Goal: Task Accomplishment & Management: Manage account settings

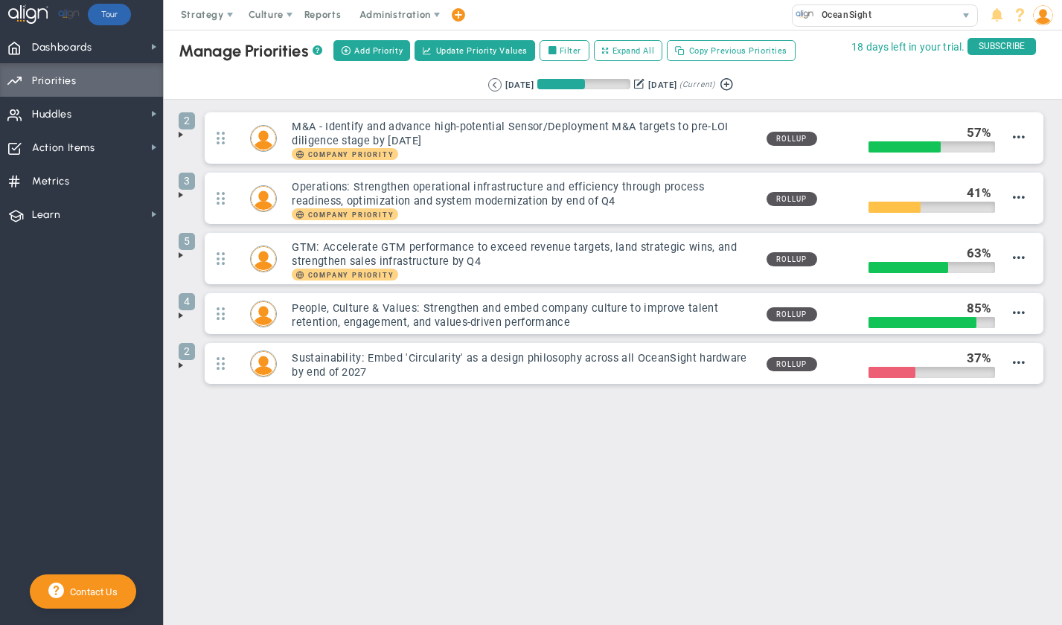
click at [1044, 18] on img at bounding box center [1043, 15] width 20 height 20
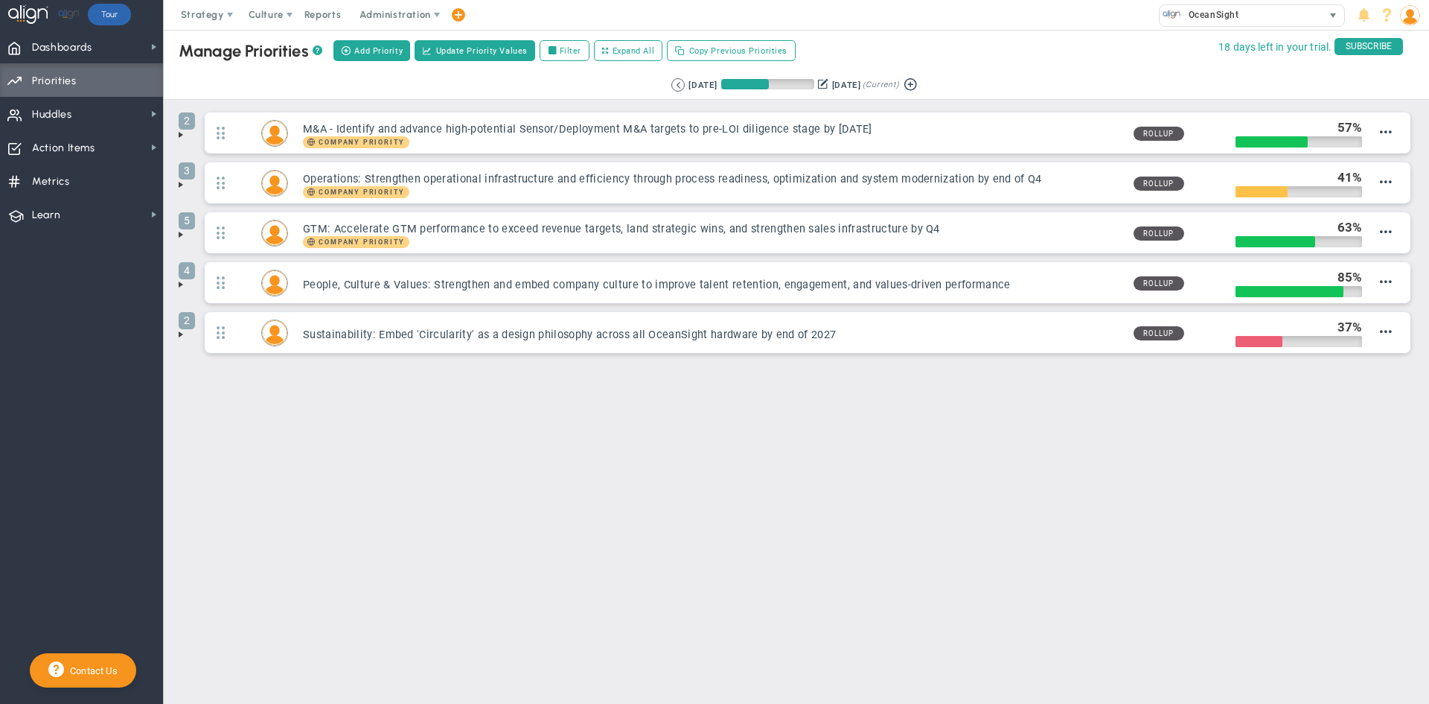
click at [1062, 15] on div "OceanSight" at bounding box center [1241, 14] width 163 height 19
click at [1062, 19] on div "OceanSight" at bounding box center [1241, 14] width 163 height 19
click at [1062, 11] on span "OceanSight" at bounding box center [1210, 14] width 58 height 19
click at [1062, 39] on div "Manage Companies" at bounding box center [1280, 39] width 298 height 25
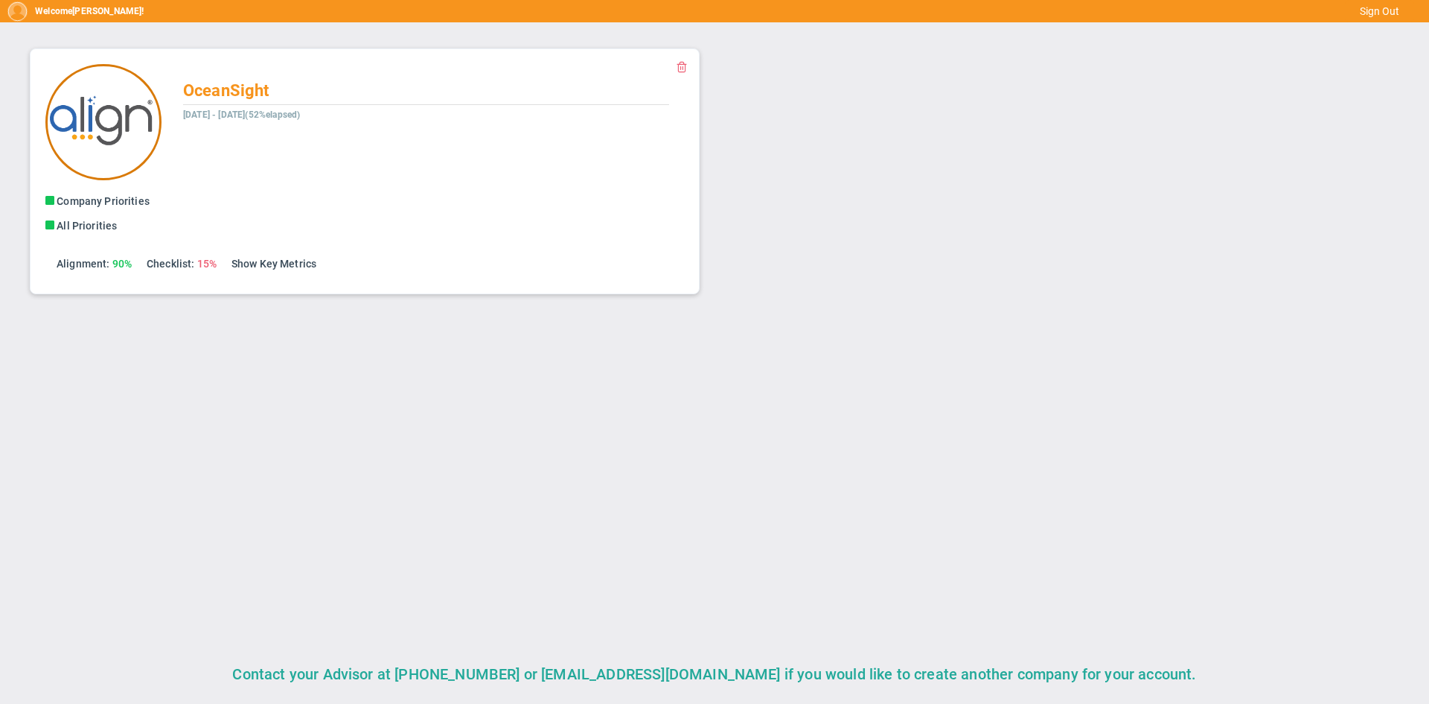
click at [95, 101] on img at bounding box center [103, 122] width 116 height 116
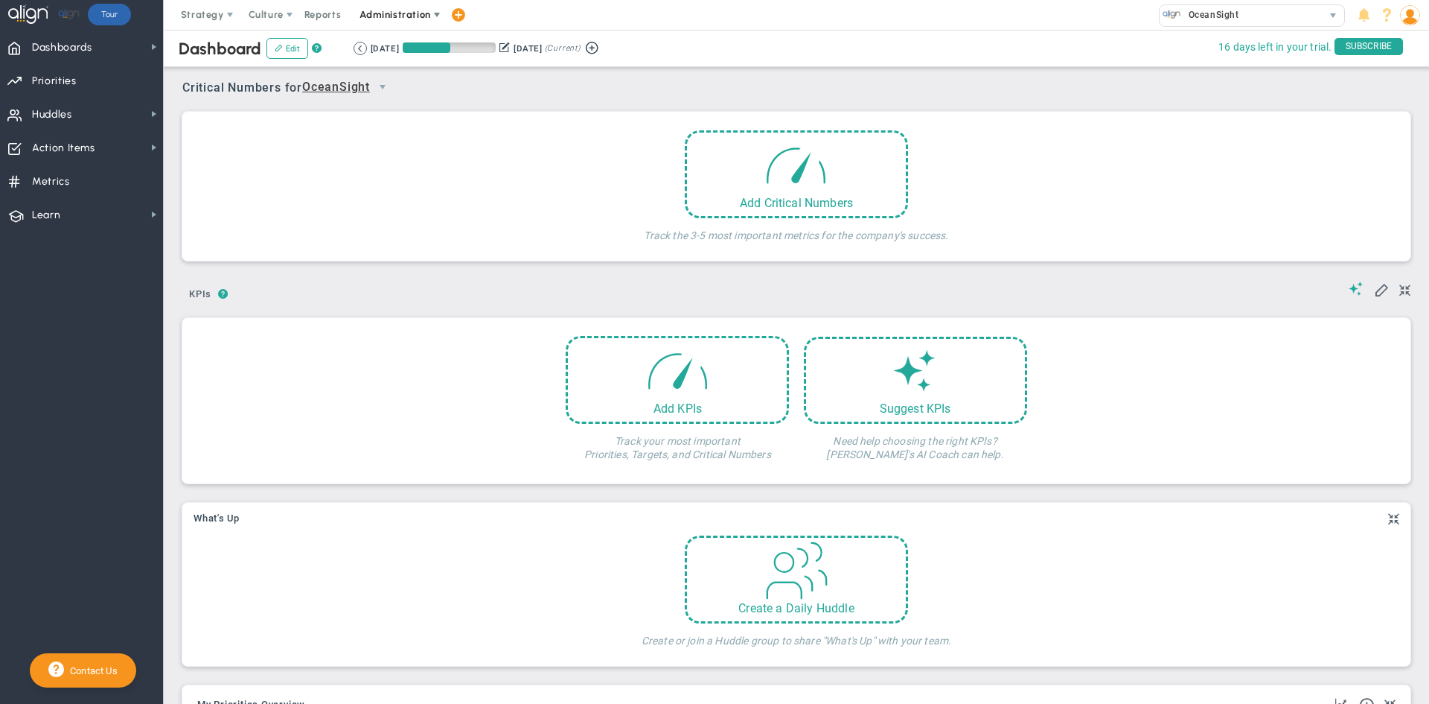
click at [418, 13] on span "Administration" at bounding box center [395, 14] width 71 height 11
click at [430, 101] on span "Company Settings" at bounding box center [410, 104] width 122 height 30
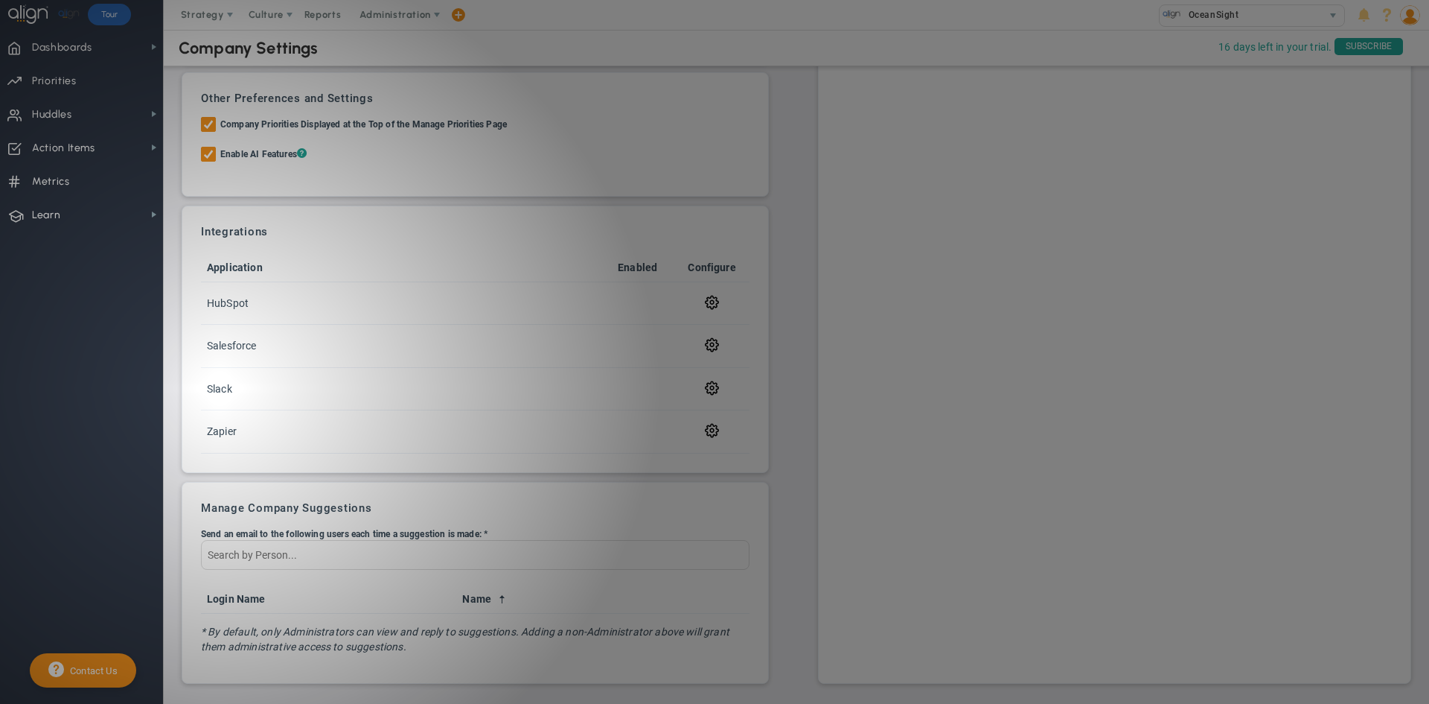
scroll to position [416, 0]
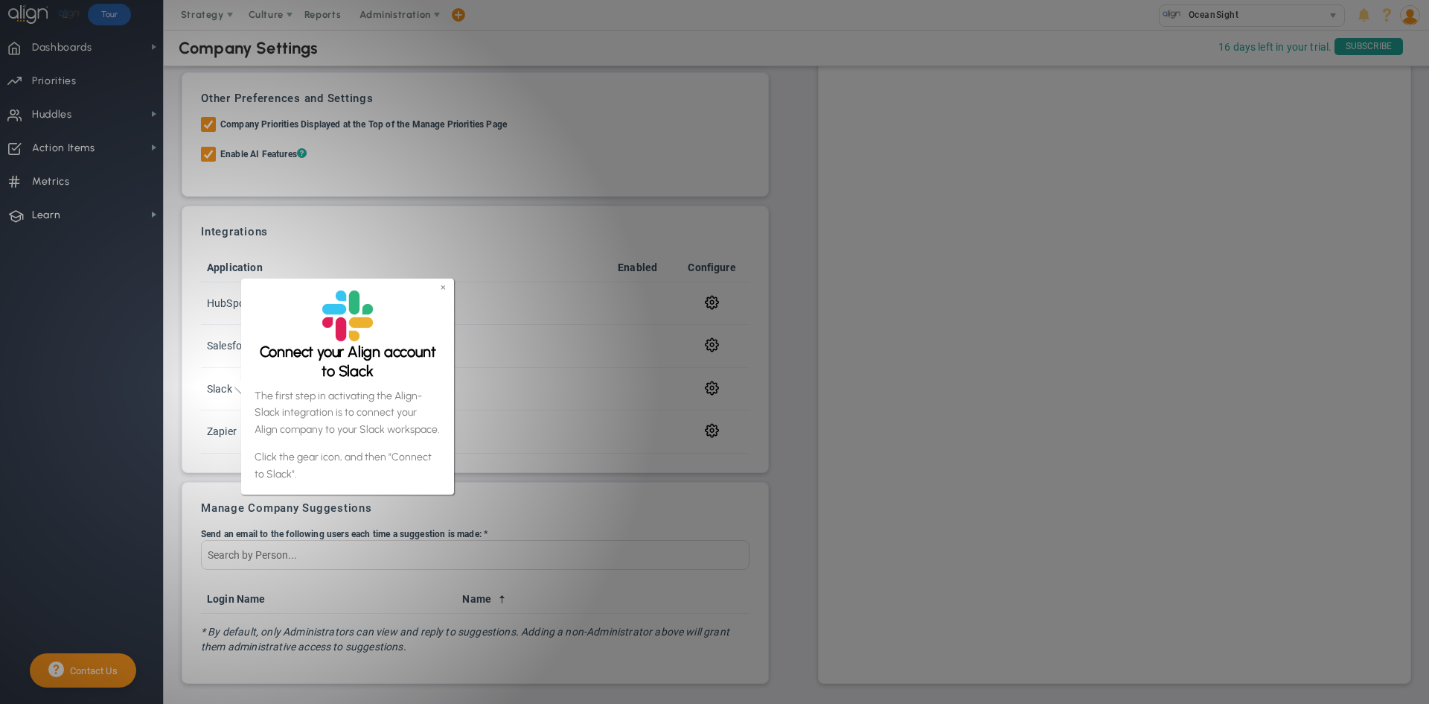
click at [443, 286] on link "×" at bounding box center [443, 287] width 5 height 13
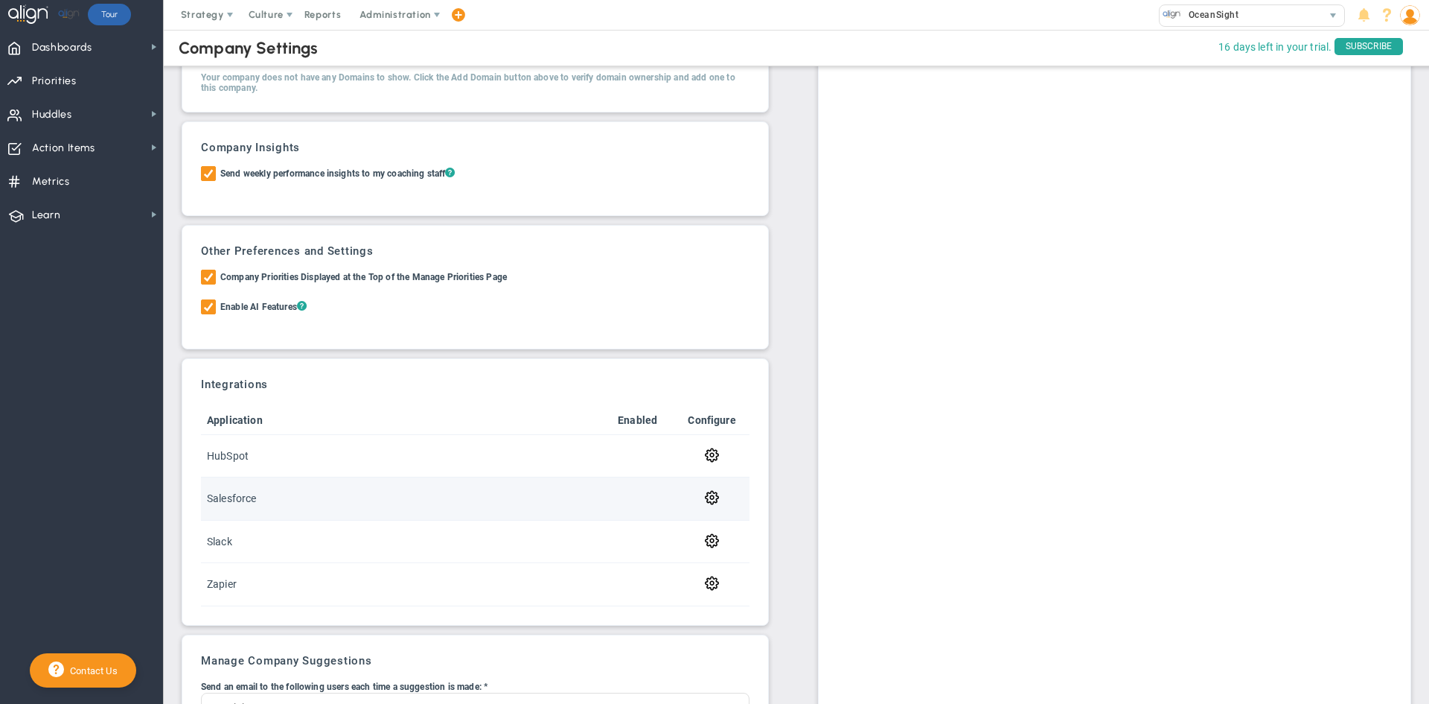
scroll to position [0, 0]
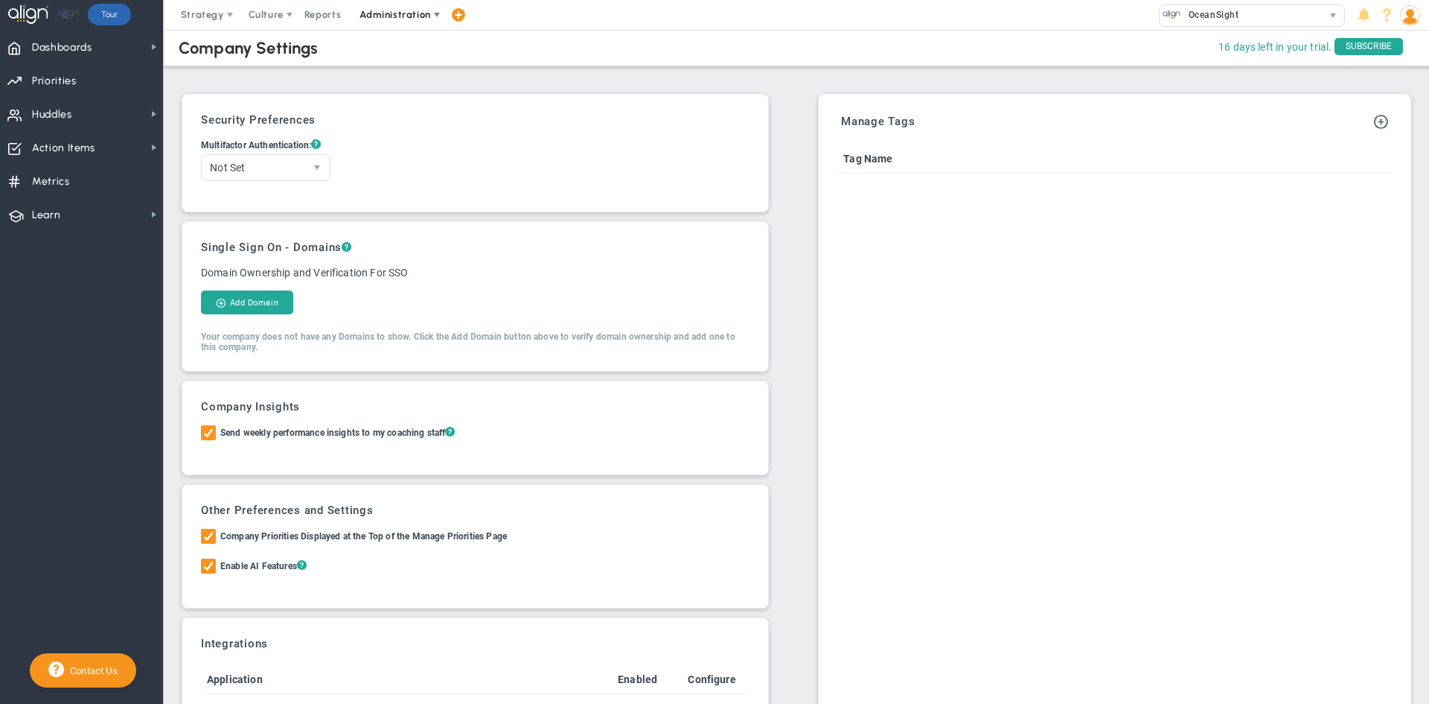
click at [413, 9] on span "Administration" at bounding box center [395, 14] width 71 height 11
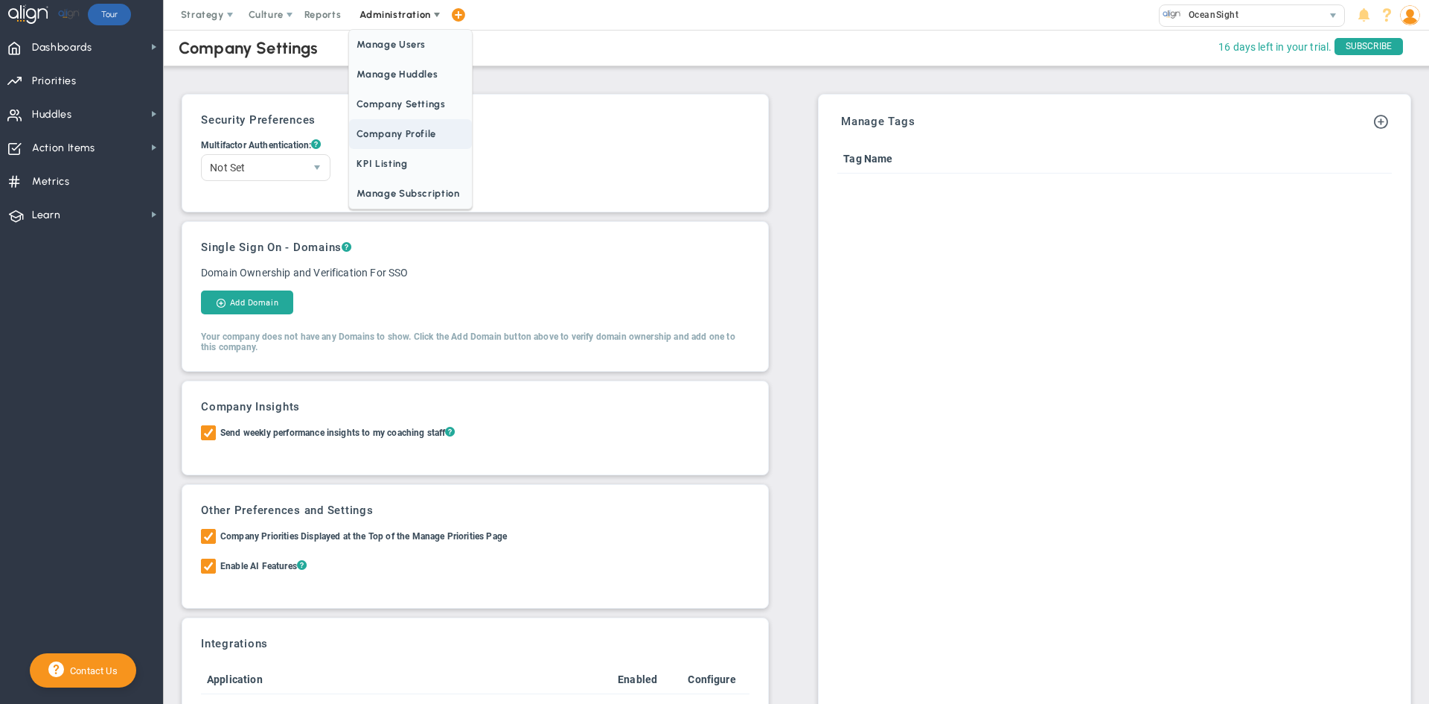
click at [404, 137] on span "Company Profile" at bounding box center [410, 134] width 122 height 30
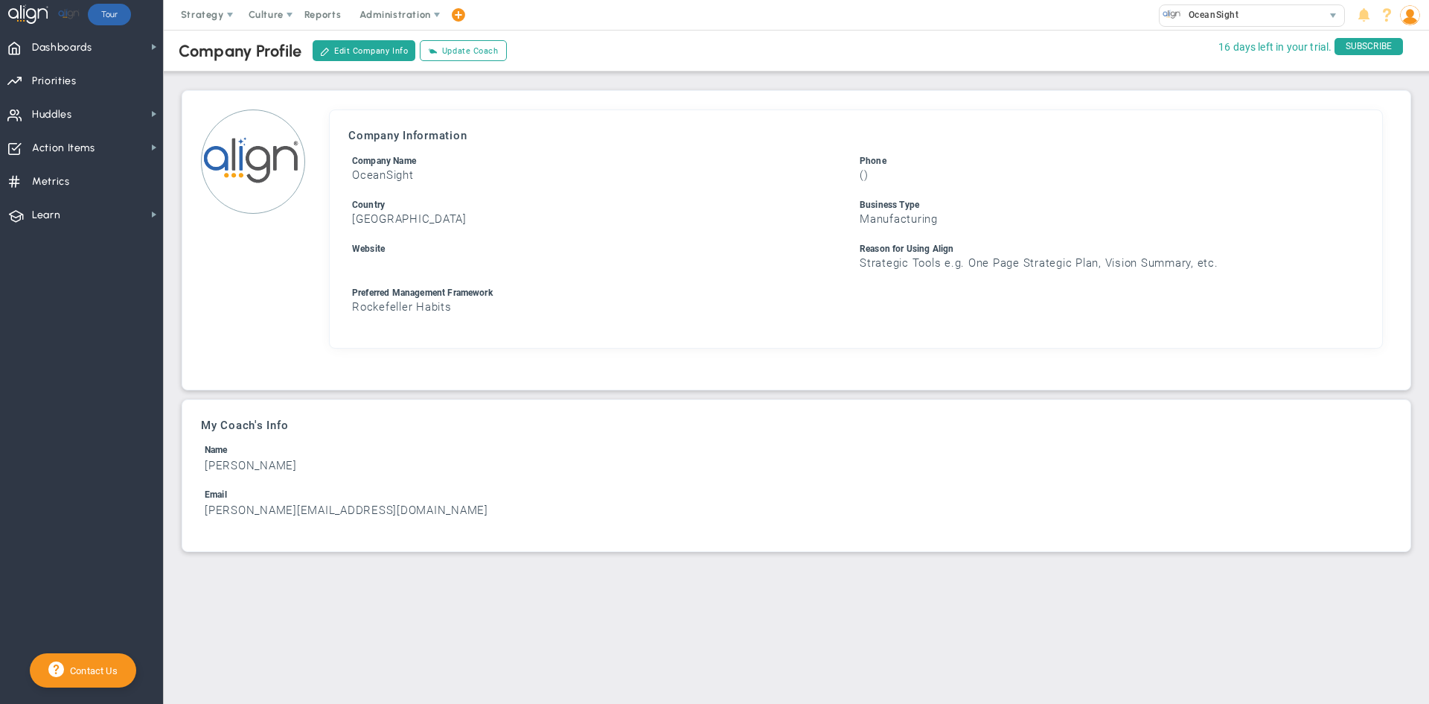
click at [396, 226] on h3 "[GEOGRAPHIC_DATA]" at bounding box center [602, 219] width 500 height 14
click at [385, 48] on button "Edit Company Info" at bounding box center [364, 50] width 103 height 21
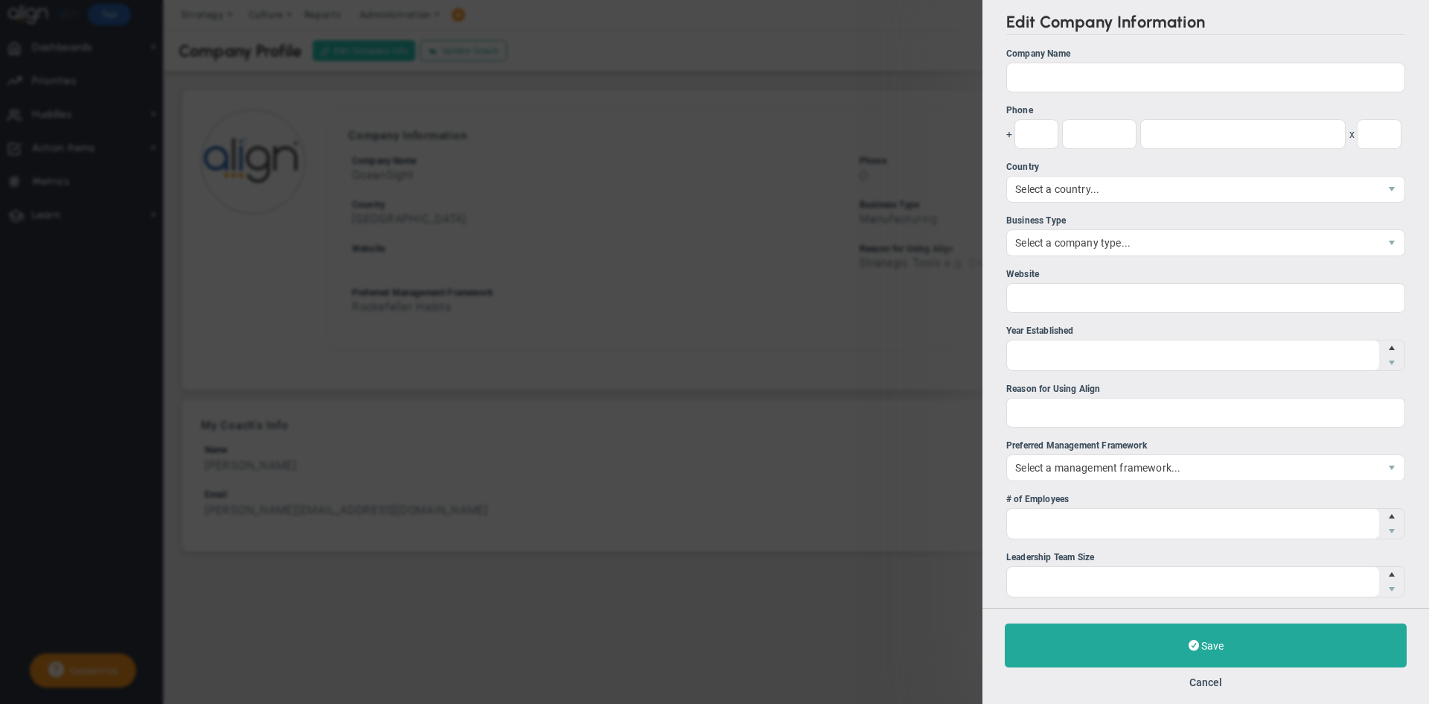
type input "OceanSight"
type input "Strategic Tools e.g. One Page Strategic Plan, Vision Summary, etc."
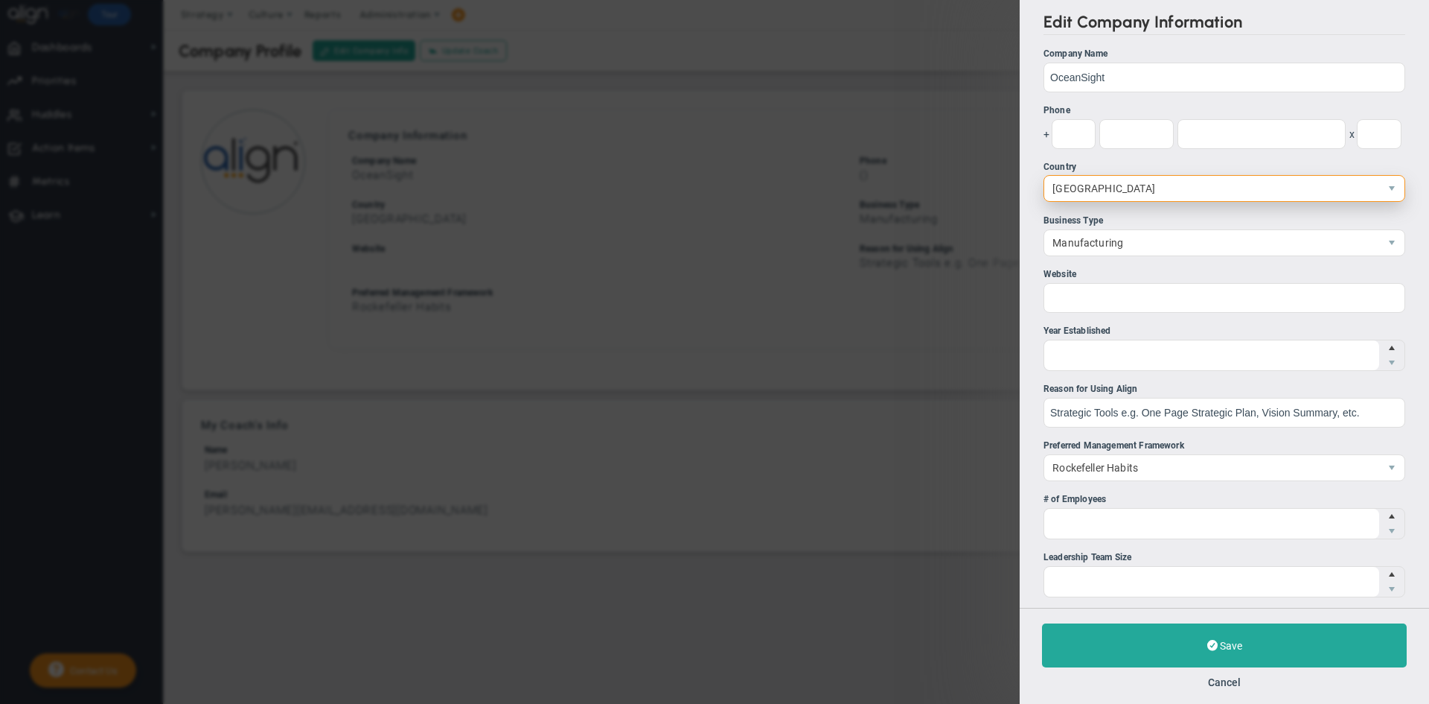
click at [1062, 191] on span "[GEOGRAPHIC_DATA]" at bounding box center [1211, 188] width 335 height 25
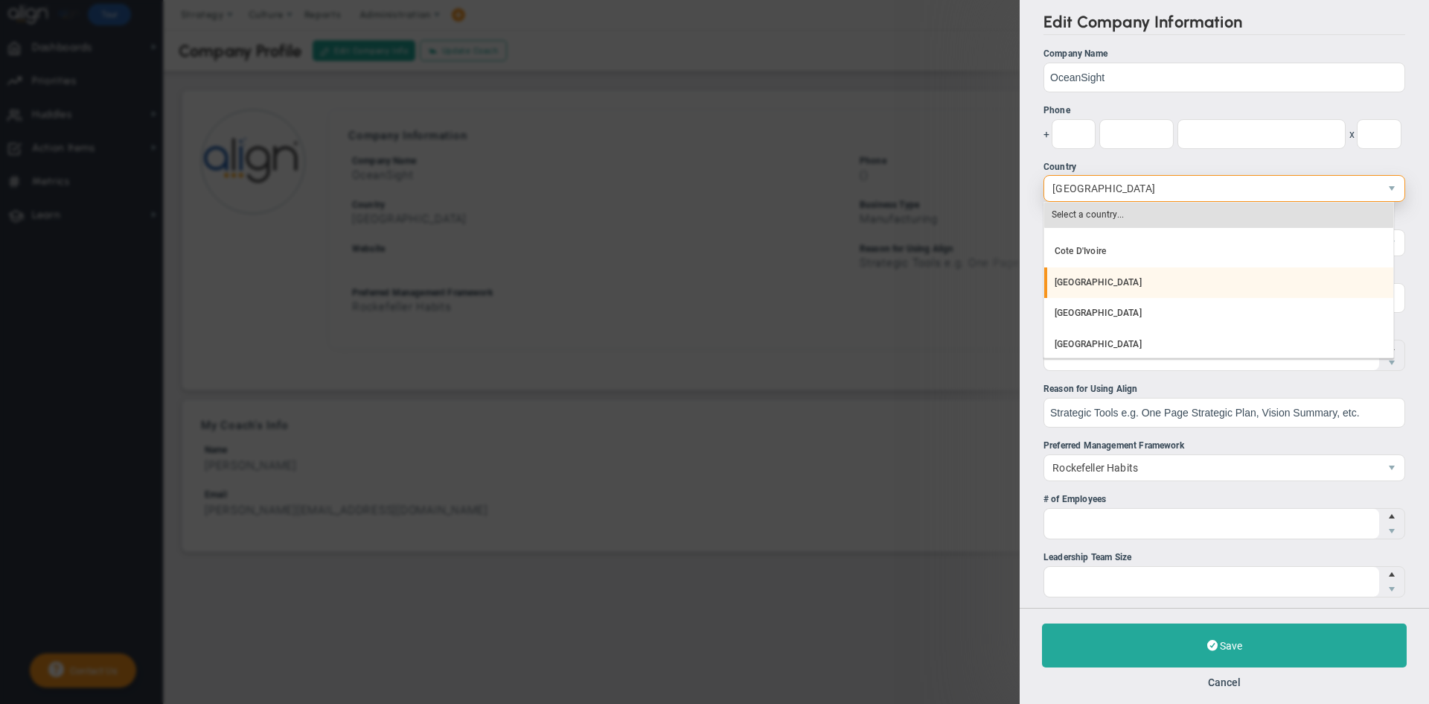
scroll to position [7141, 0]
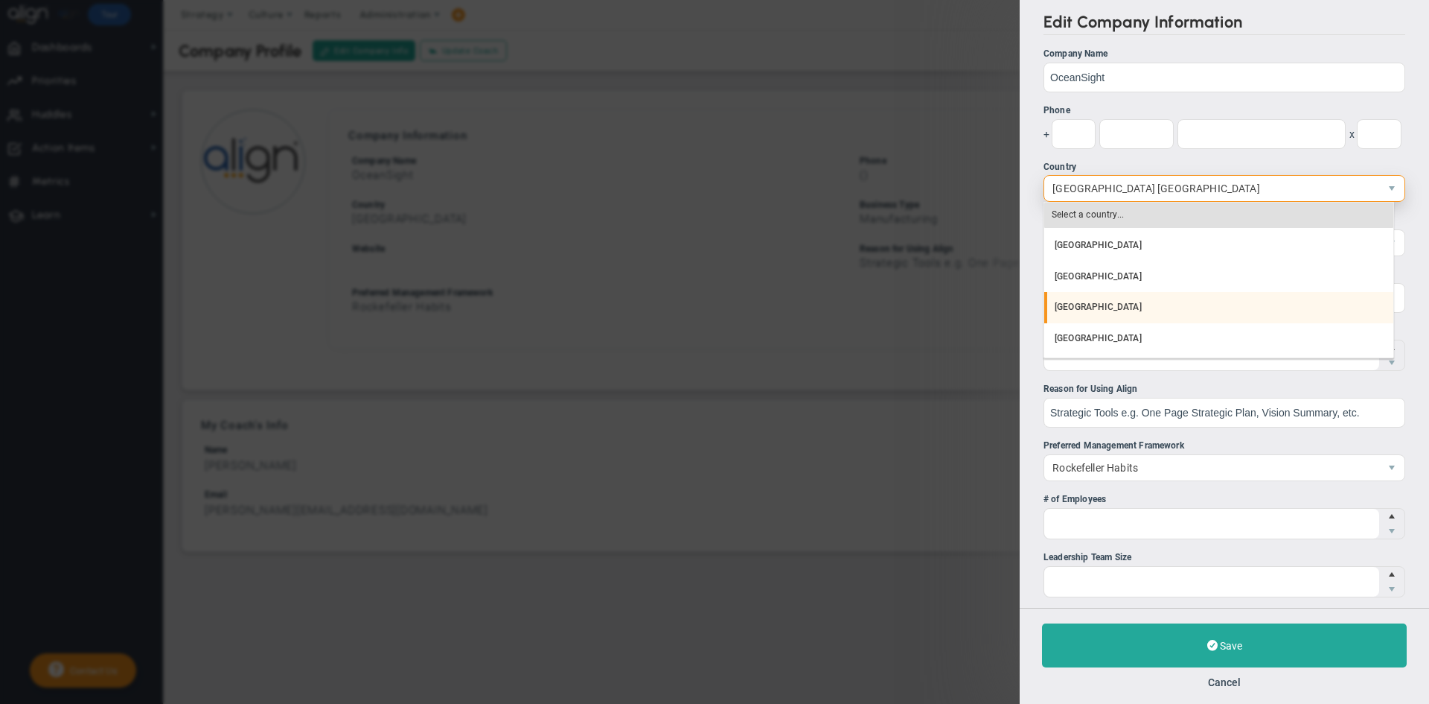
click at [1062, 313] on li "[GEOGRAPHIC_DATA]" at bounding box center [1218, 307] width 349 height 31
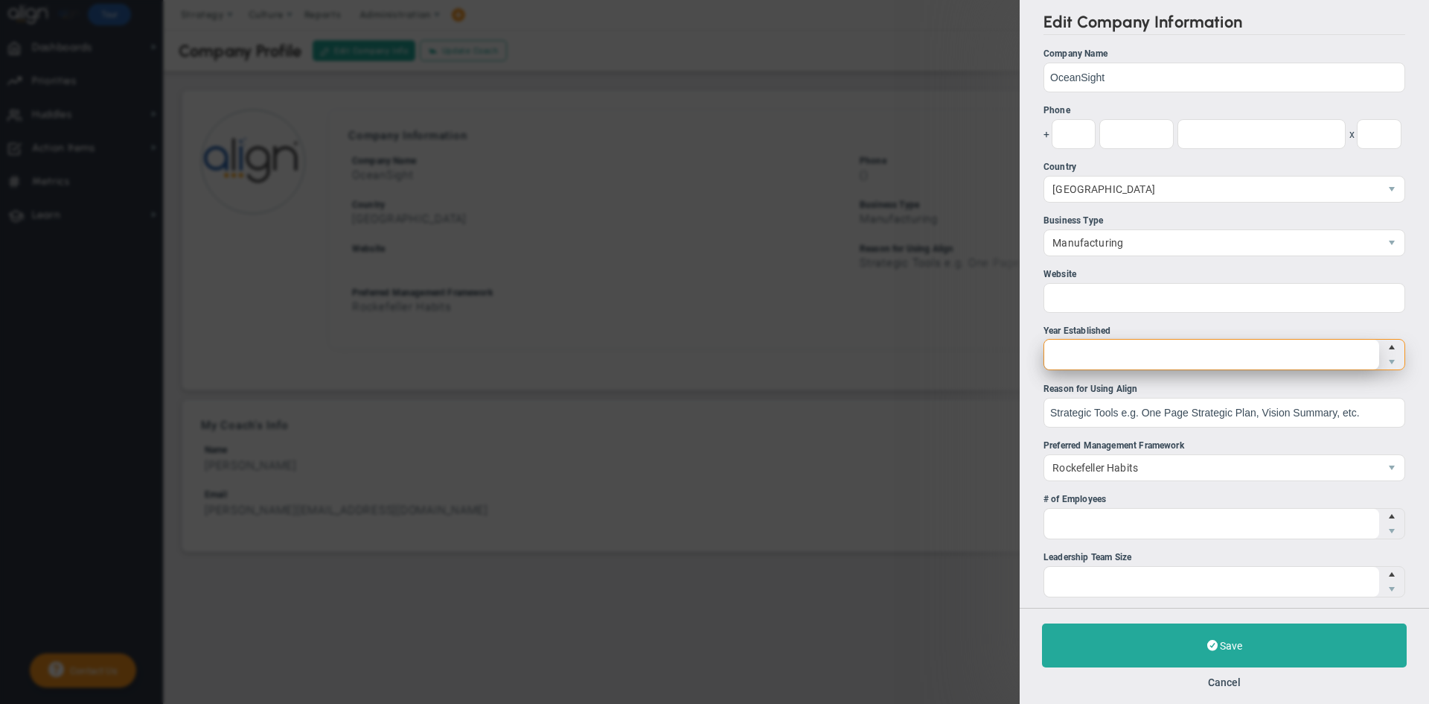
click at [1062, 348] on span at bounding box center [1225, 354] width 362 height 31
click at [0, 0] on input "Year Established" at bounding box center [0, 0] width 0 height 0
type input "2024"
click at [1038, 337] on div "Edit Company Information Company Name OceanSight Phone + x [GEOGRAPHIC_DATA] 222" at bounding box center [1224, 303] width 409 height 607
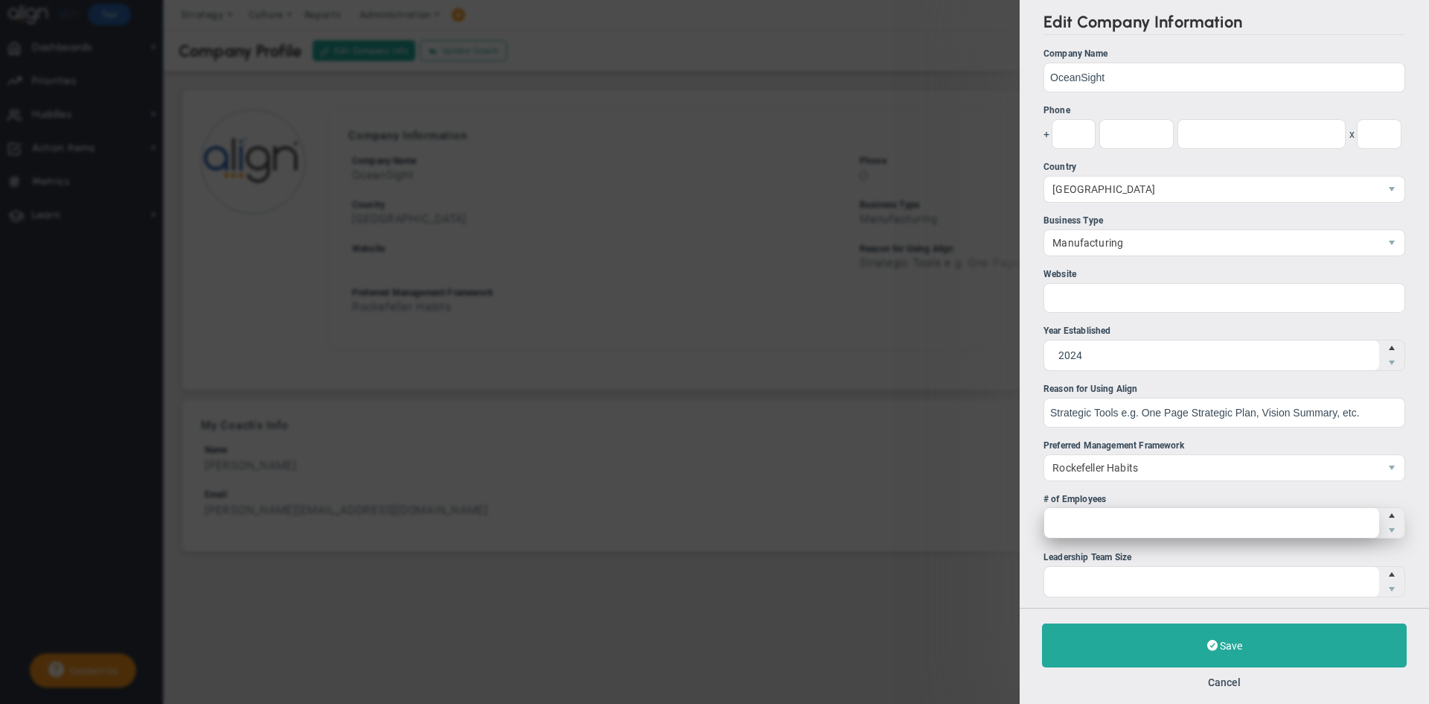
scroll to position [74, 0]
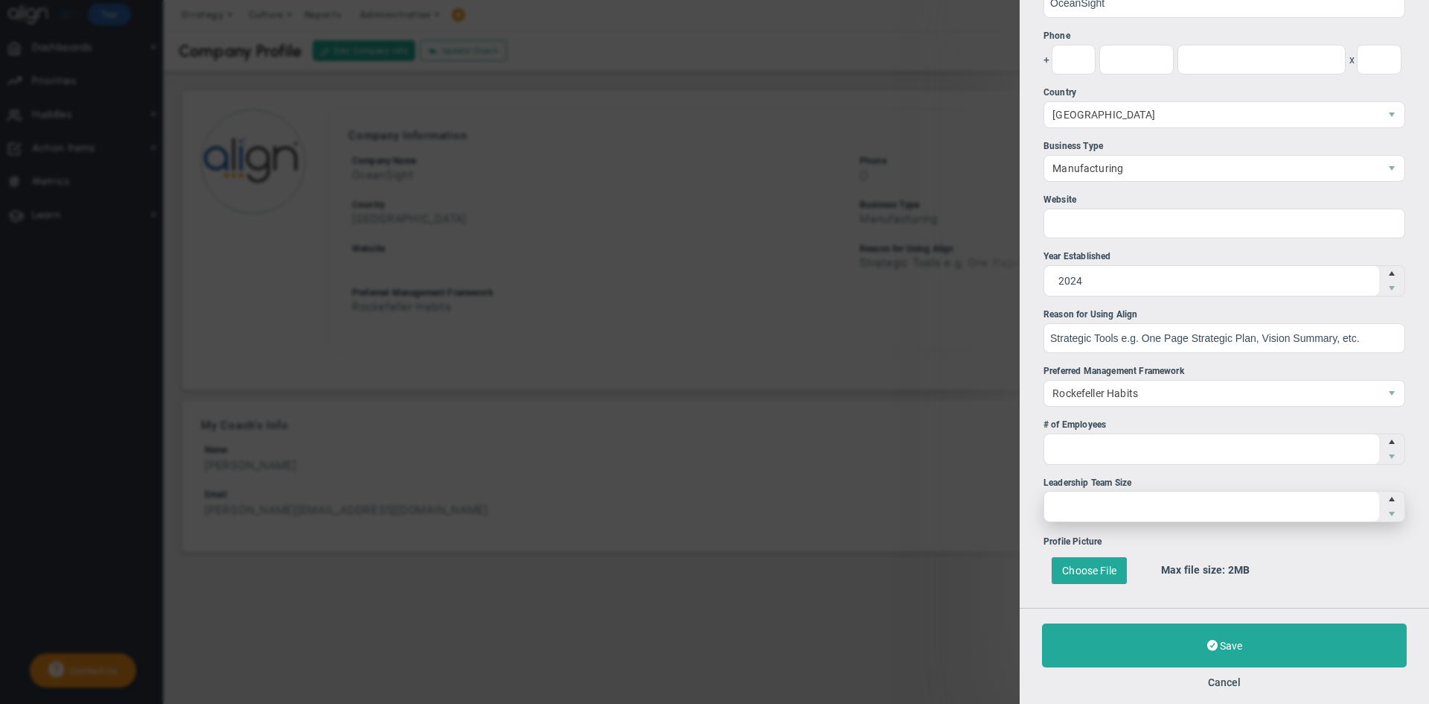
type input "1"
click at [1062, 499] on span "Increase value" at bounding box center [1392, 498] width 12 height 15
click at [0, 0] on input "1" at bounding box center [0, 0] width 0 height 0
type input "2"
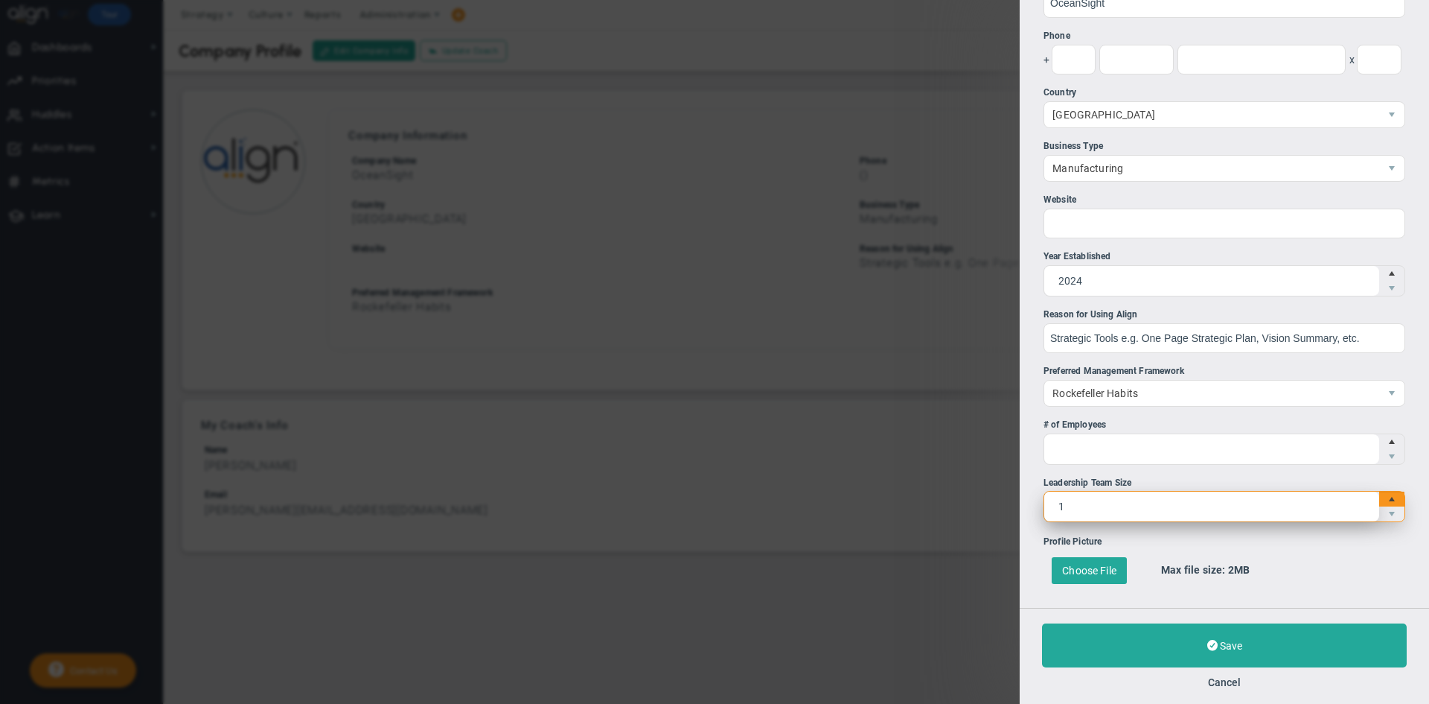
type input "2"
click at [1062, 499] on span "Increase value" at bounding box center [1392, 498] width 12 height 15
click at [0, 0] on input "2" at bounding box center [0, 0] width 0 height 0
type input "3"
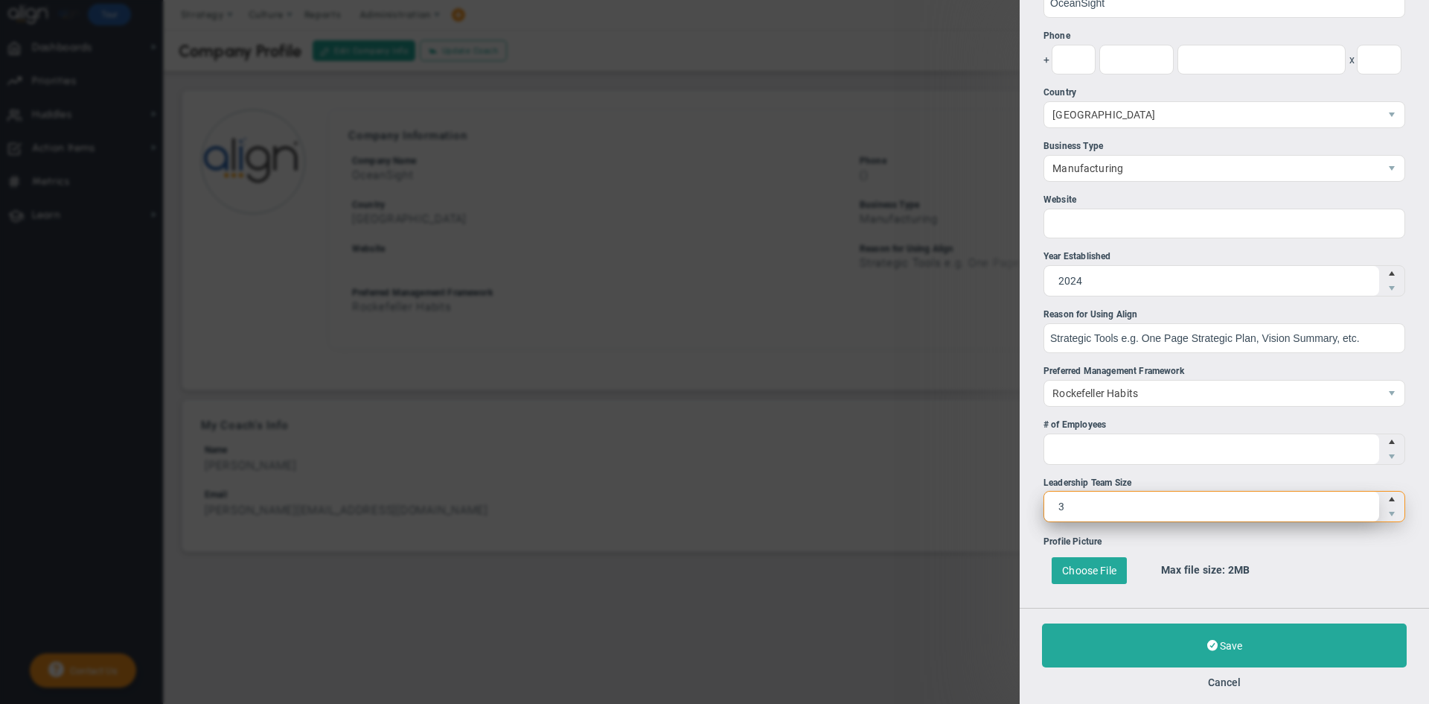
click at [1062, 499] on span "Increase value" at bounding box center [1392, 498] width 12 height 15
click at [0, 0] on input "3" at bounding box center [0, 0] width 0 height 0
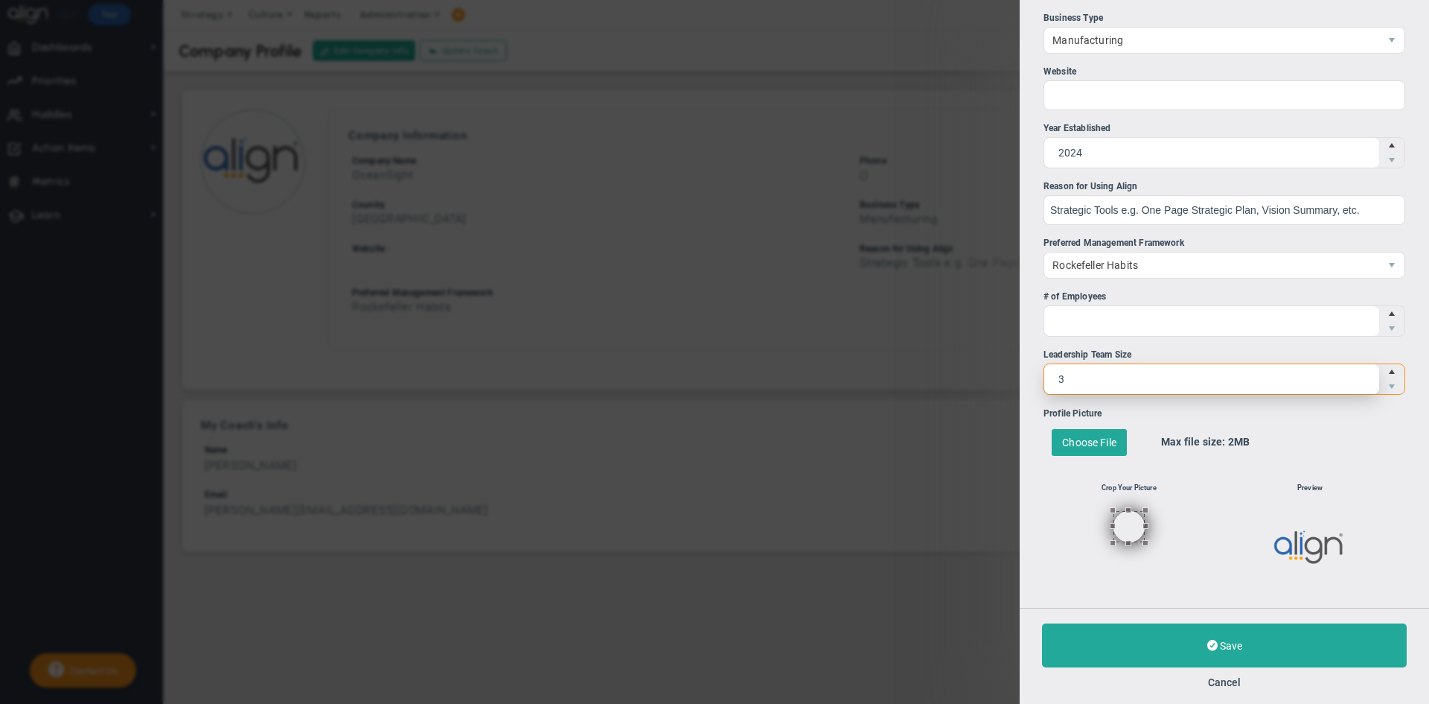
scroll to position [204, 0]
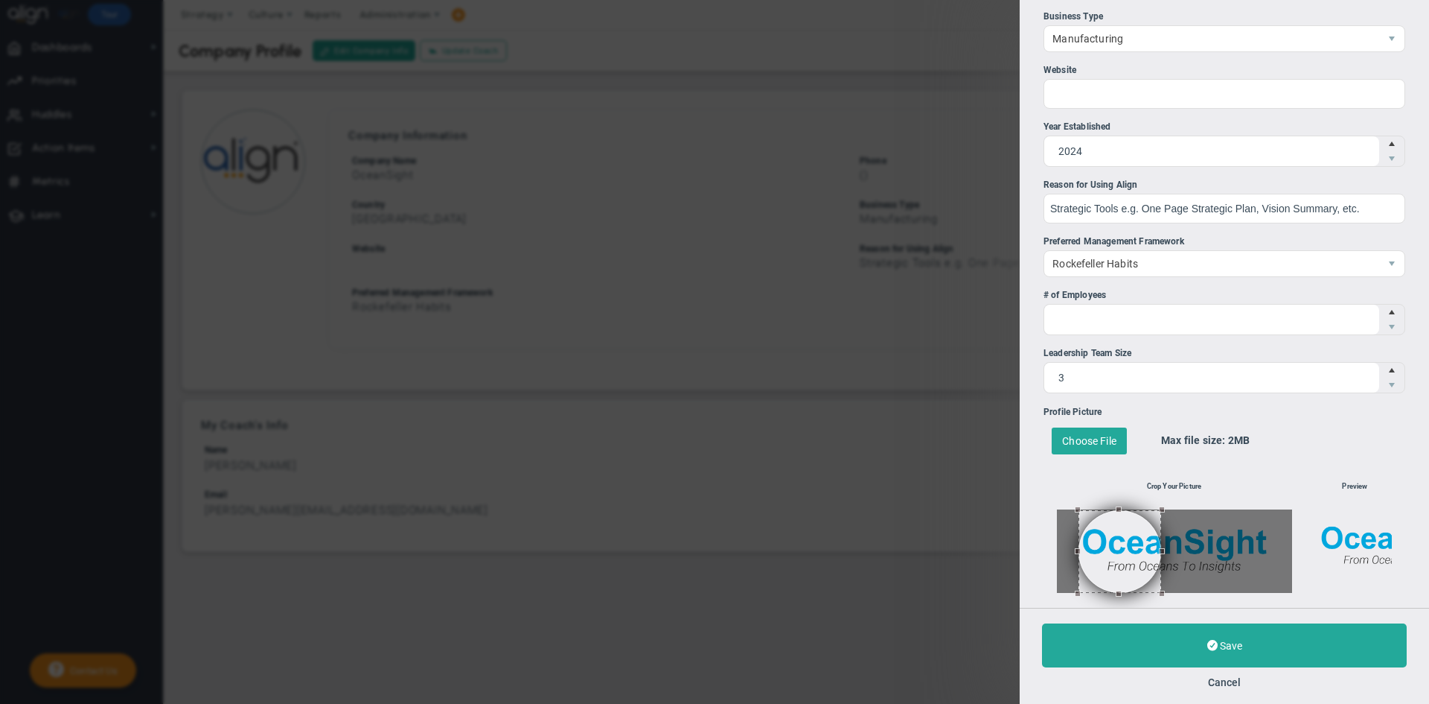
drag, startPoint x: 1106, startPoint y: 553, endPoint x: 1128, endPoint y: 556, distance: 21.8
click at [1062, 556] on button at bounding box center [1120, 551] width 83 height 83
drag, startPoint x: 1161, startPoint y: 552, endPoint x: 1239, endPoint y: 553, distance: 78.2
click at [1062, 553] on div at bounding box center [1174, 550] width 235 height 83
drag, startPoint x: 1158, startPoint y: 509, endPoint x: 1214, endPoint y: 461, distance: 73.9
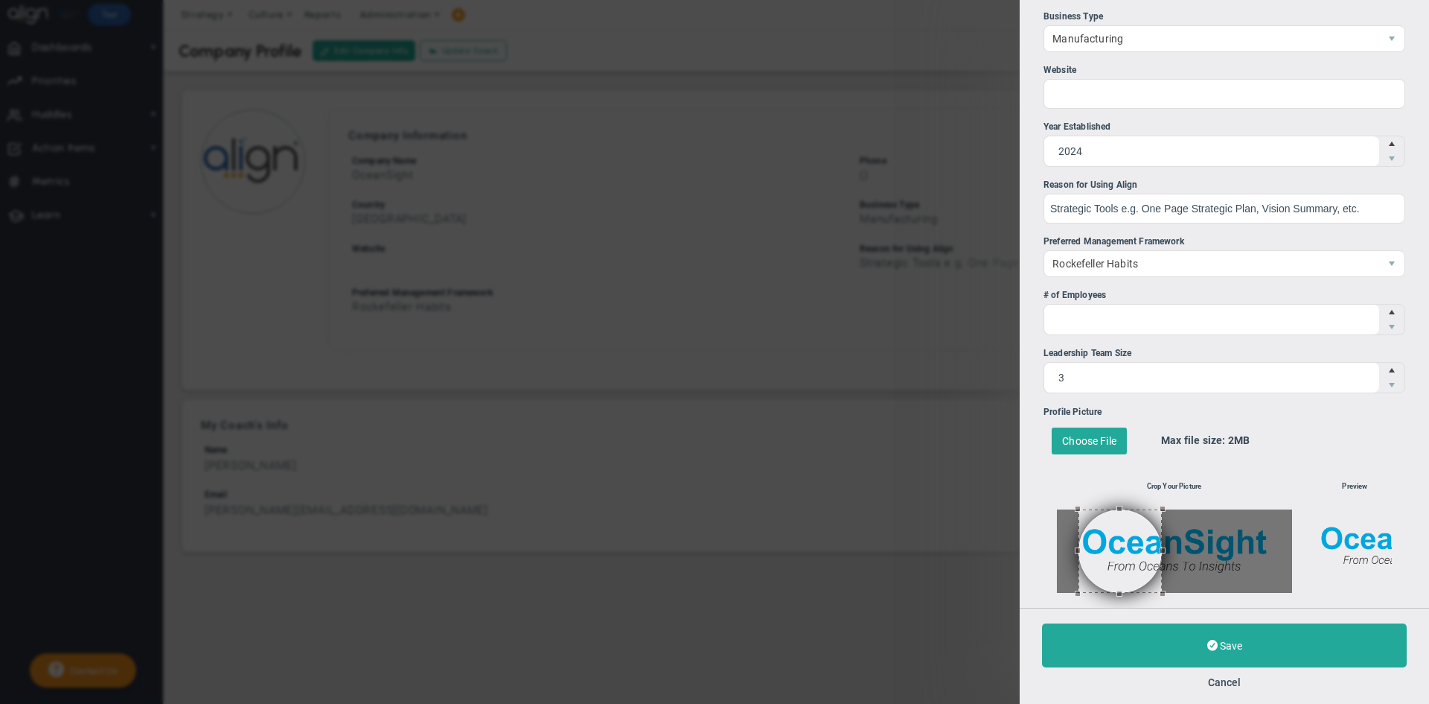
click at [1062, 461] on li "Profile Picture Choose File OS Logo.png 22.29 KB Max file size: 2MB Crop Your P…" at bounding box center [1225, 499] width 362 height 188
click at [1062, 483] on h6 "Crop Your Picture" at bounding box center [1174, 486] width 55 height 14
click at [1062, 482] on h6 "Crop Your Picture" at bounding box center [1174, 486] width 55 height 14
click at [1062, 484] on h6 "Preview" at bounding box center [1354, 486] width 25 height 14
drag, startPoint x: 1120, startPoint y: 555, endPoint x: 1132, endPoint y: 554, distance: 11.3
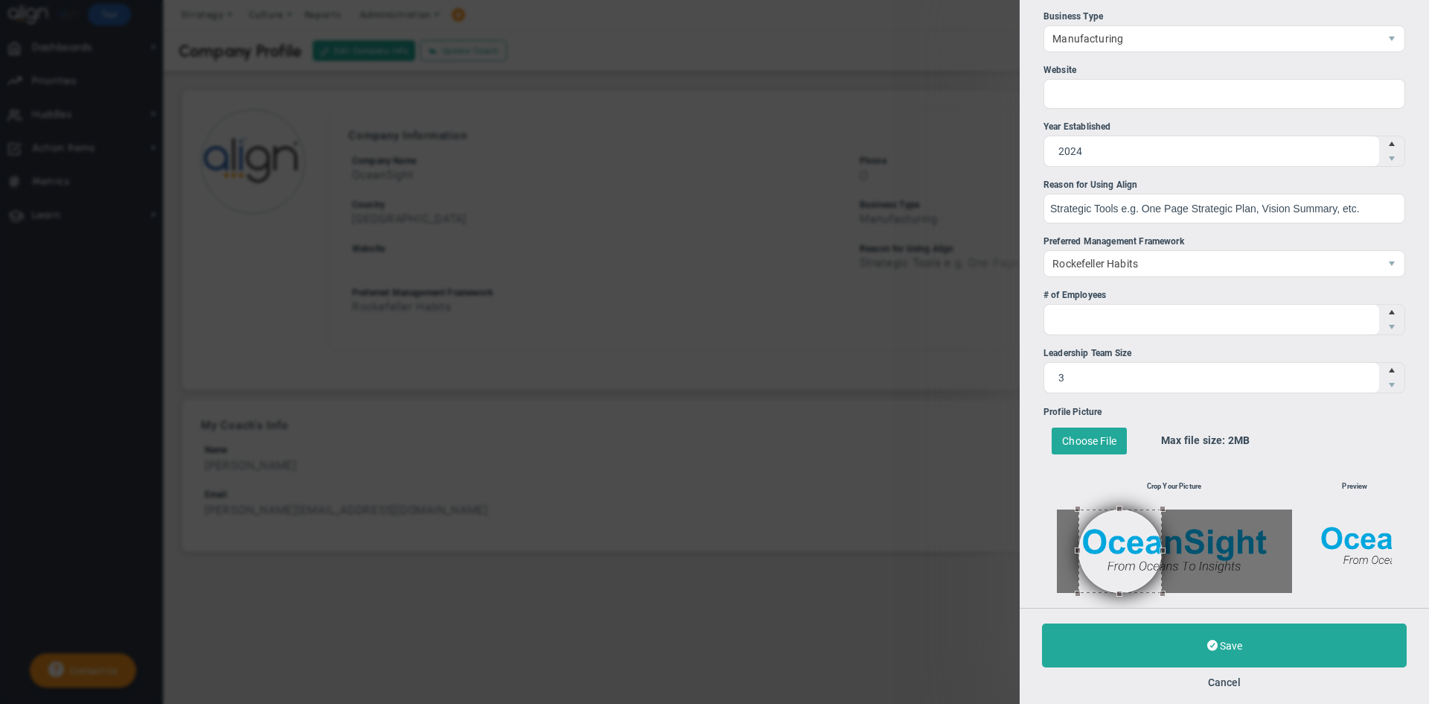
click at [1062, 554] on button at bounding box center [1120, 550] width 83 height 83
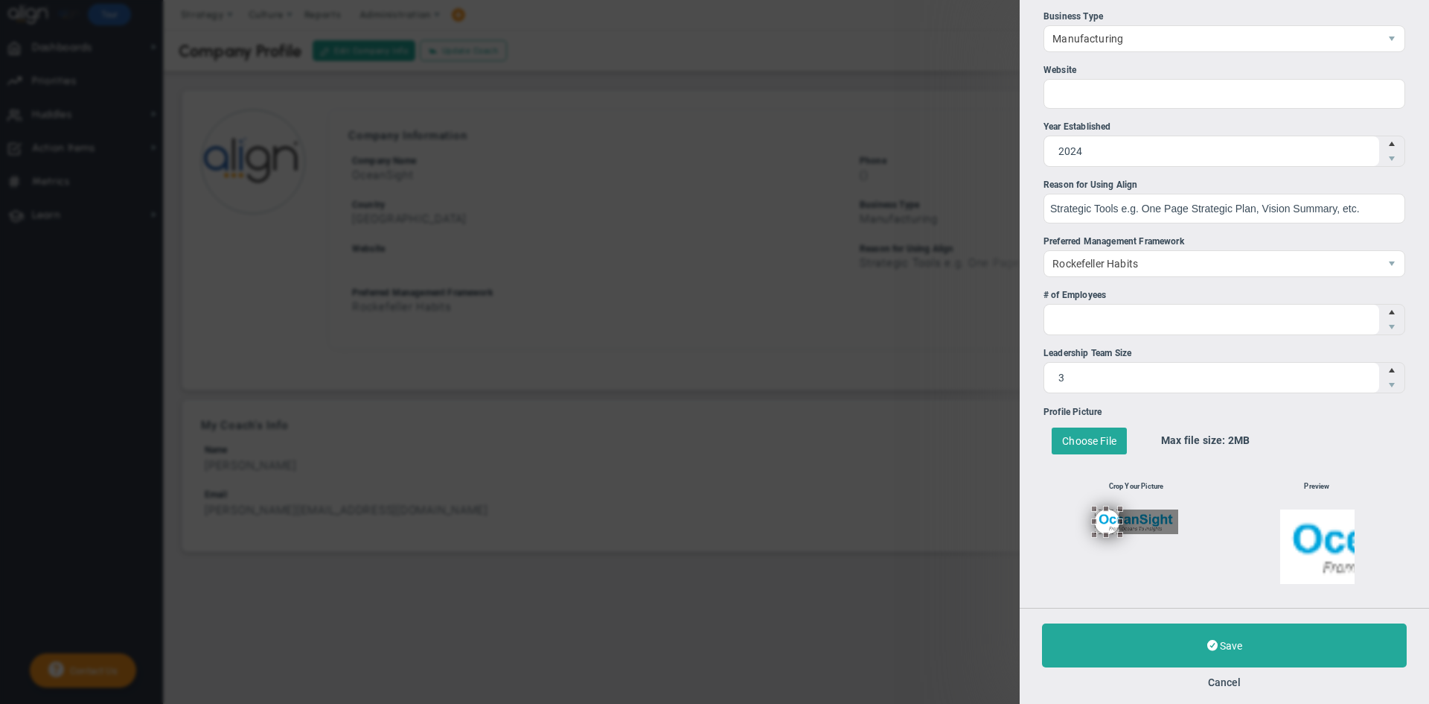
drag, startPoint x: 1117, startPoint y: 533, endPoint x: 1148, endPoint y: 558, distance: 39.7
click at [1062, 558] on div "Crop Your Picture" at bounding box center [1136, 522] width 185 height 121
click at [1062, 625] on button "Cancel" at bounding box center [1224, 682] width 33 height 12
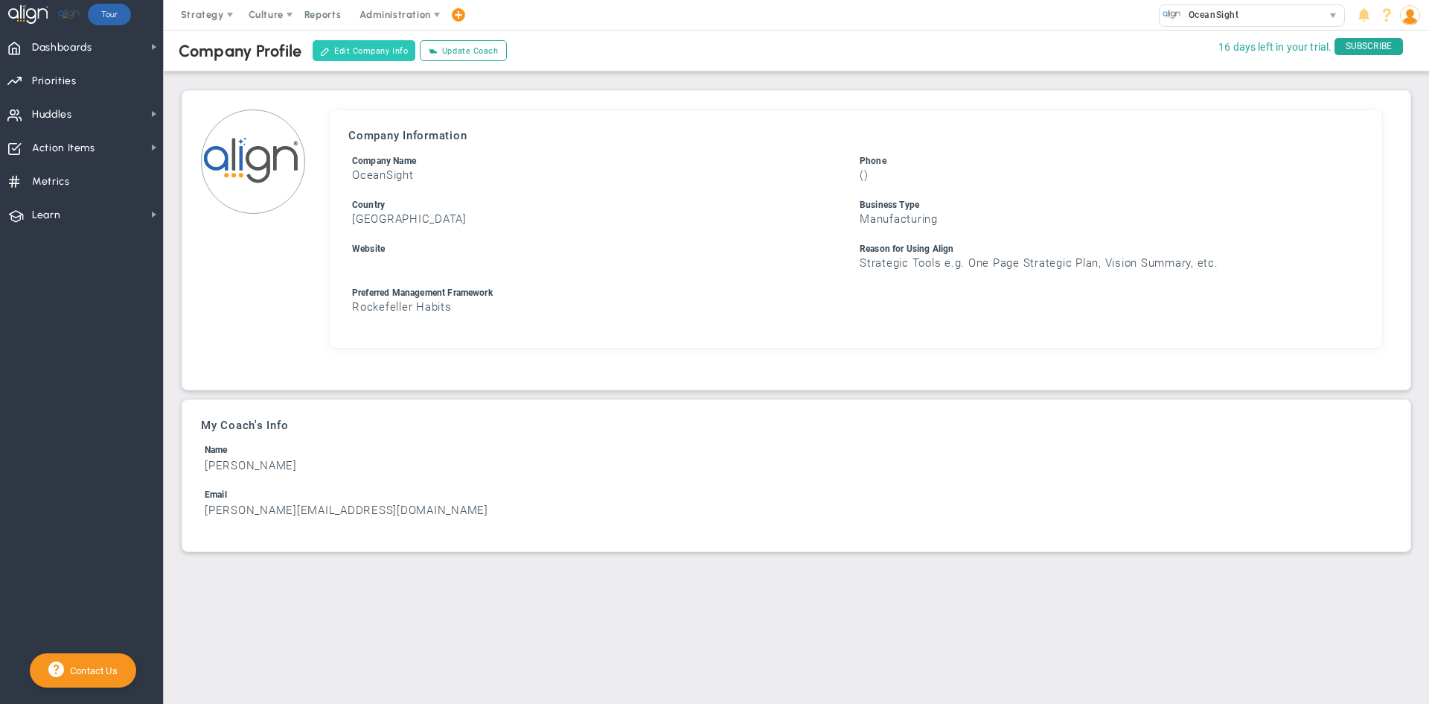
click at [366, 44] on button "Edit Company Info" at bounding box center [364, 50] width 103 height 21
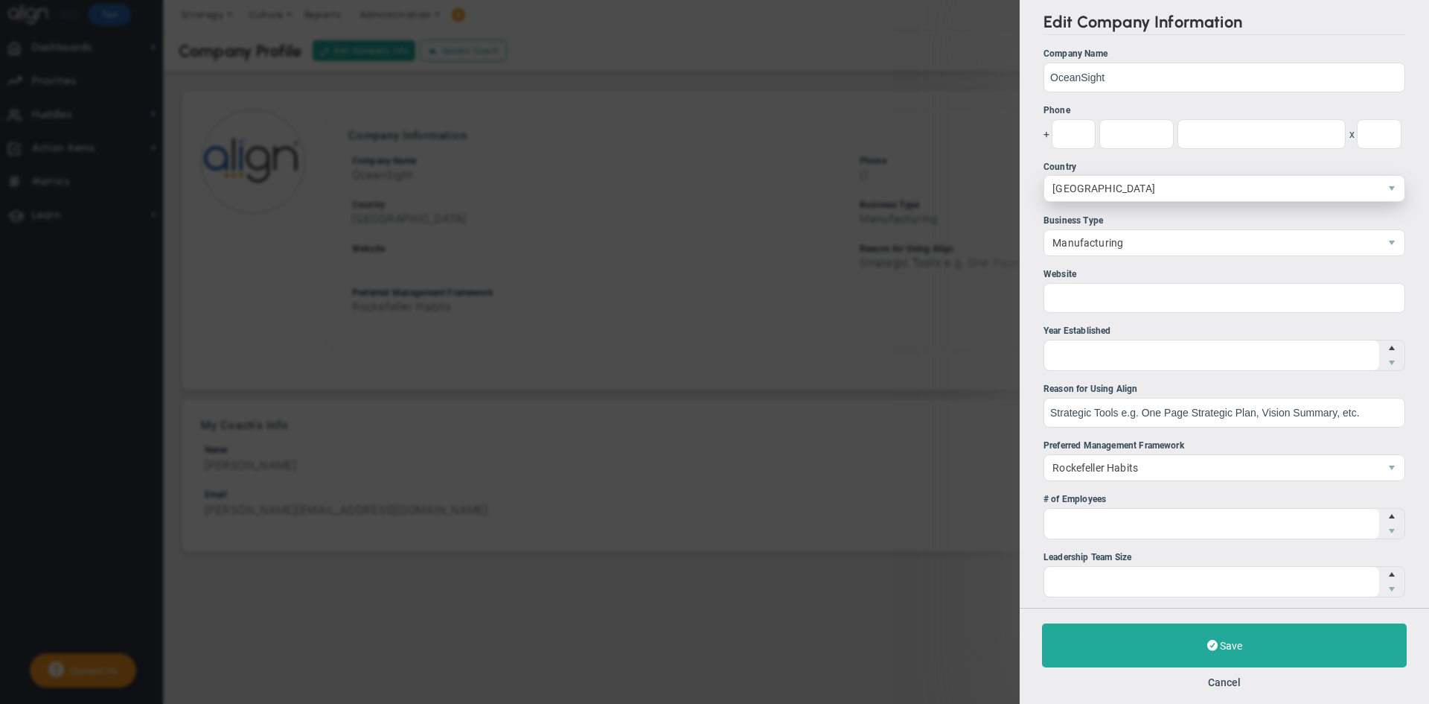
click at [1062, 188] on span "[GEOGRAPHIC_DATA]" at bounding box center [1211, 188] width 335 height 25
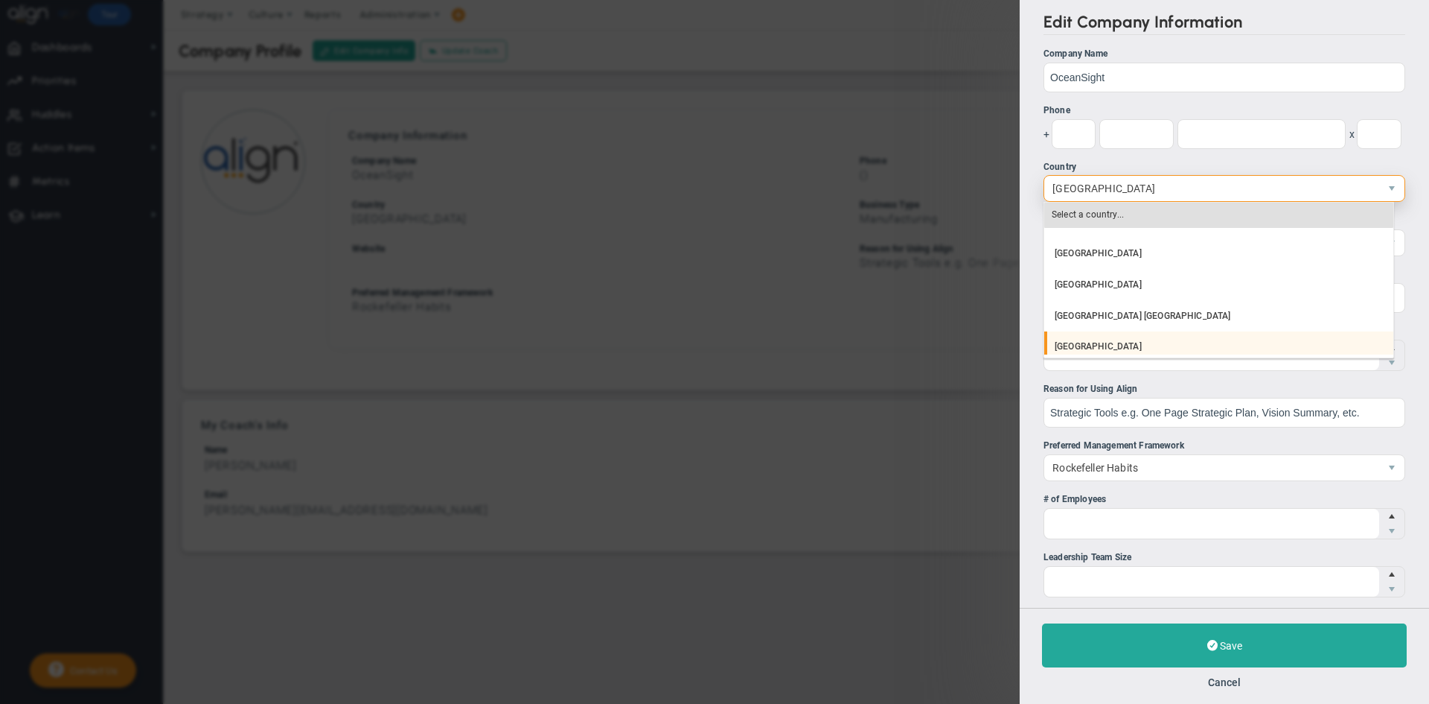
scroll to position [7110, 0]
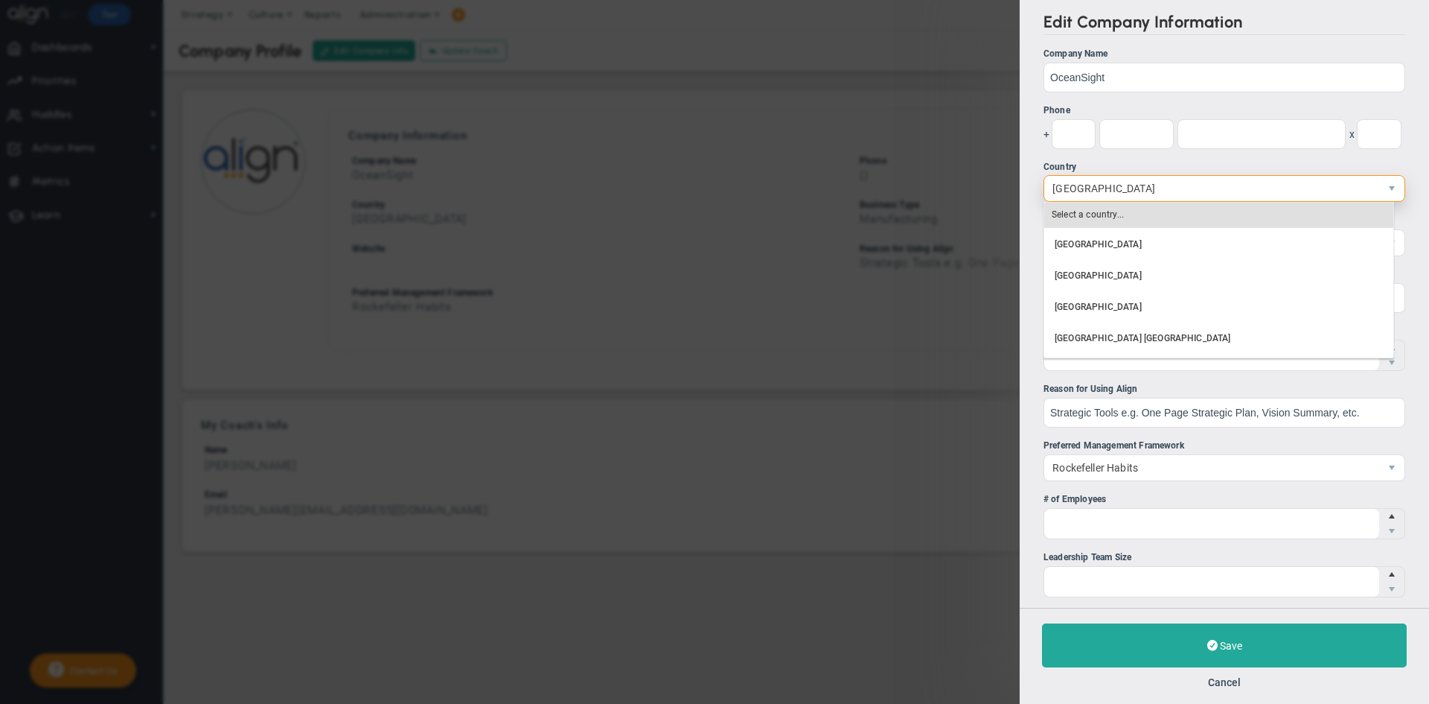
click at [1062, 186] on span "[GEOGRAPHIC_DATA]" at bounding box center [1211, 188] width 335 height 25
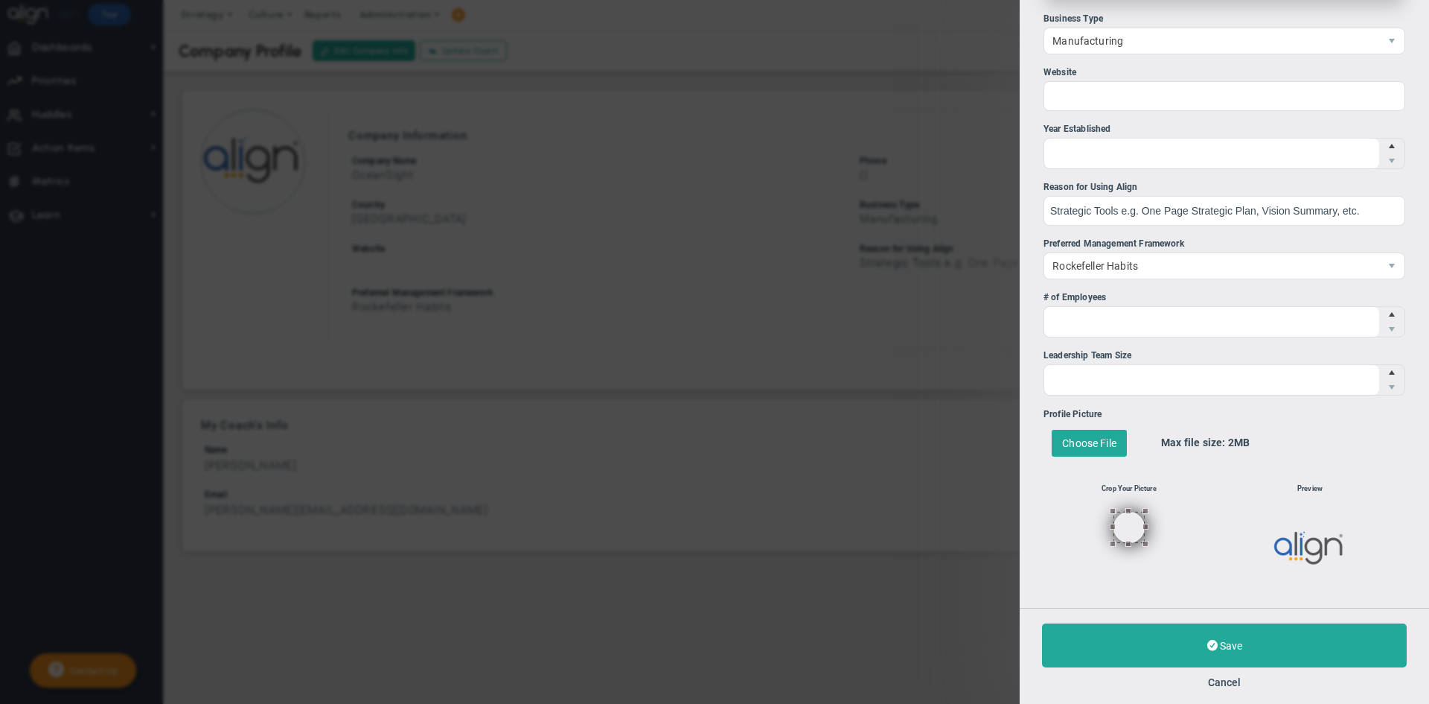
scroll to position [204, 0]
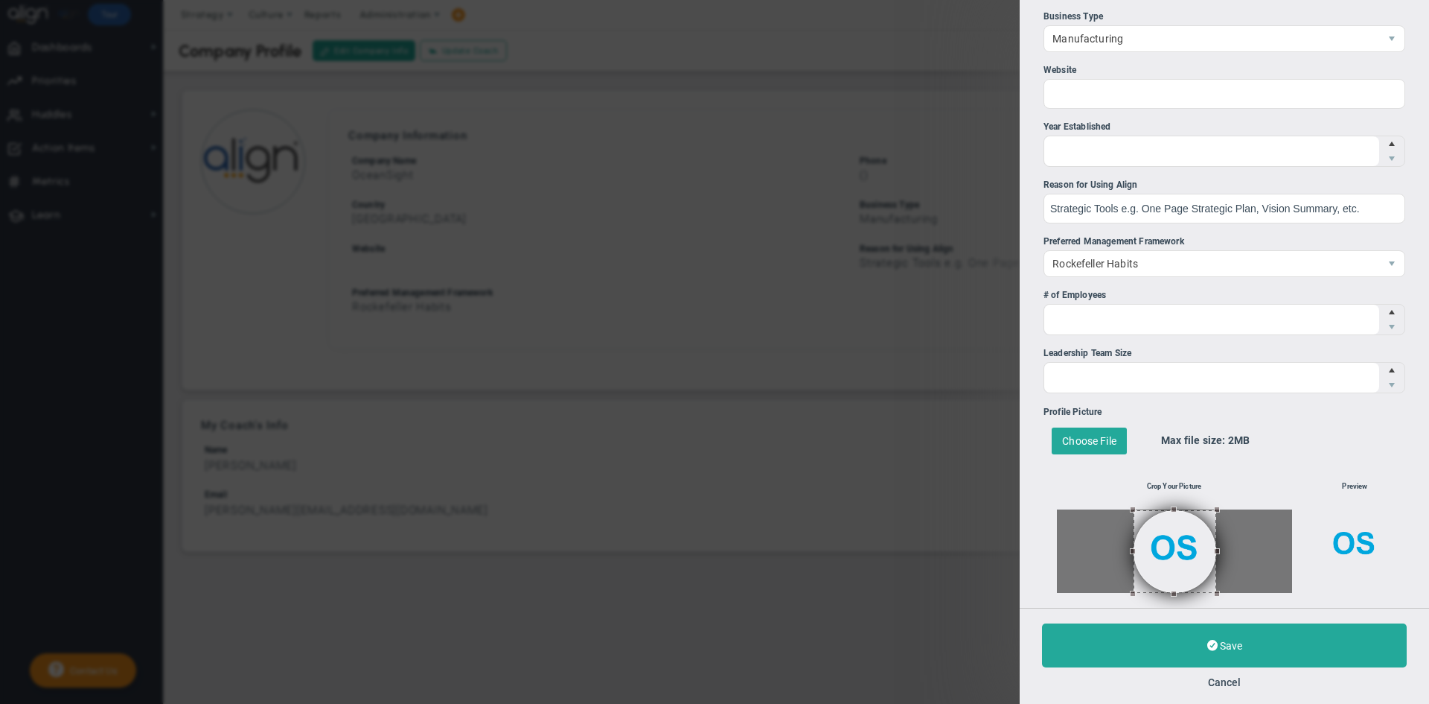
drag, startPoint x: 1122, startPoint y: 564, endPoint x: 1168, endPoint y: 567, distance: 46.3
click at [1062, 567] on button at bounding box center [1175, 551] width 83 height 83
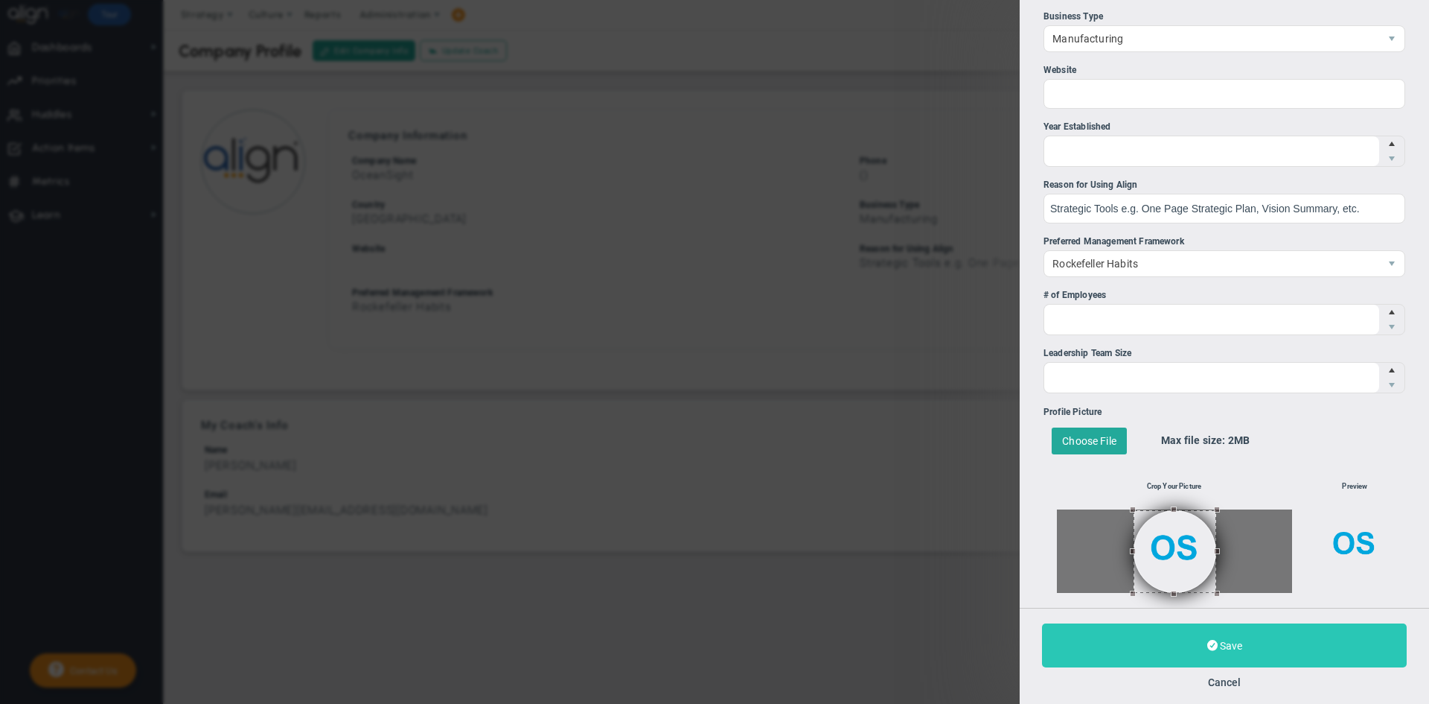
click at [1062, 625] on button "Save" at bounding box center [1224, 645] width 365 height 44
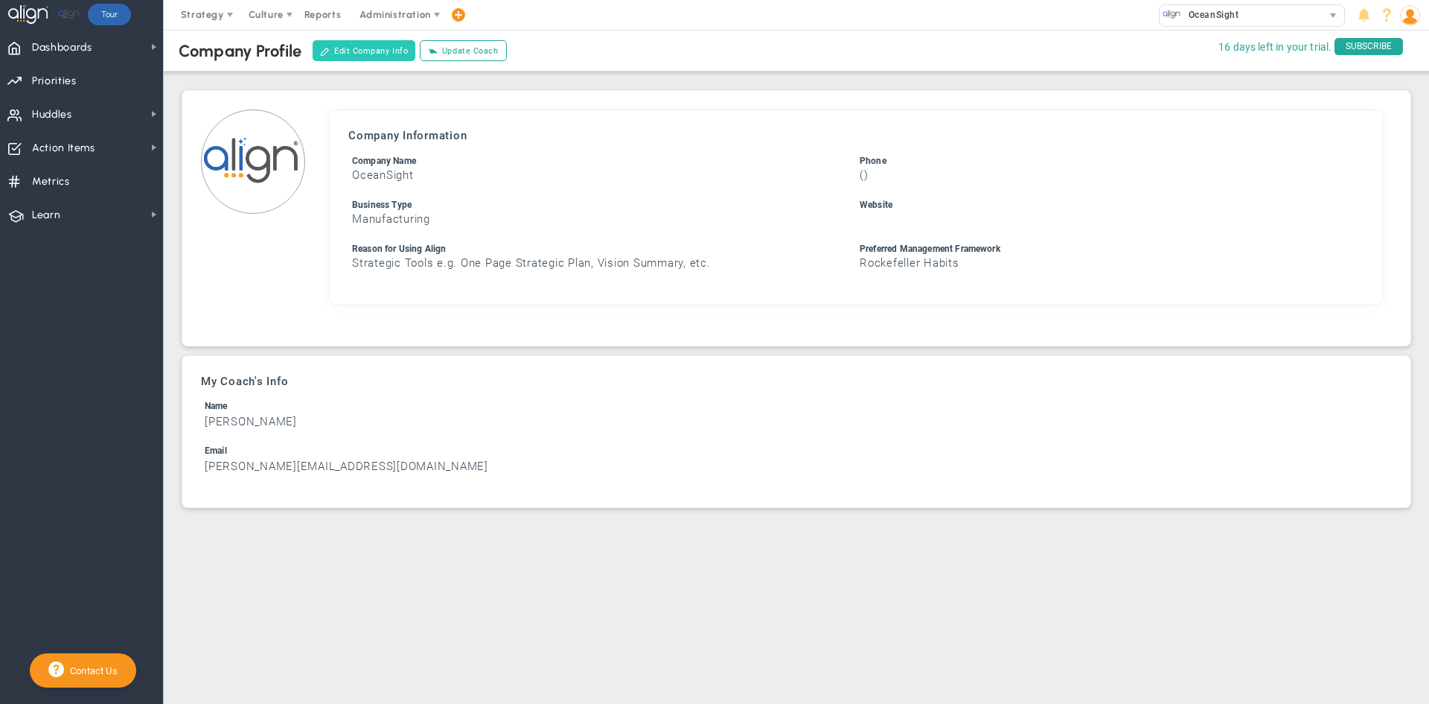
click at [373, 48] on button "Edit Company Info" at bounding box center [364, 50] width 103 height 21
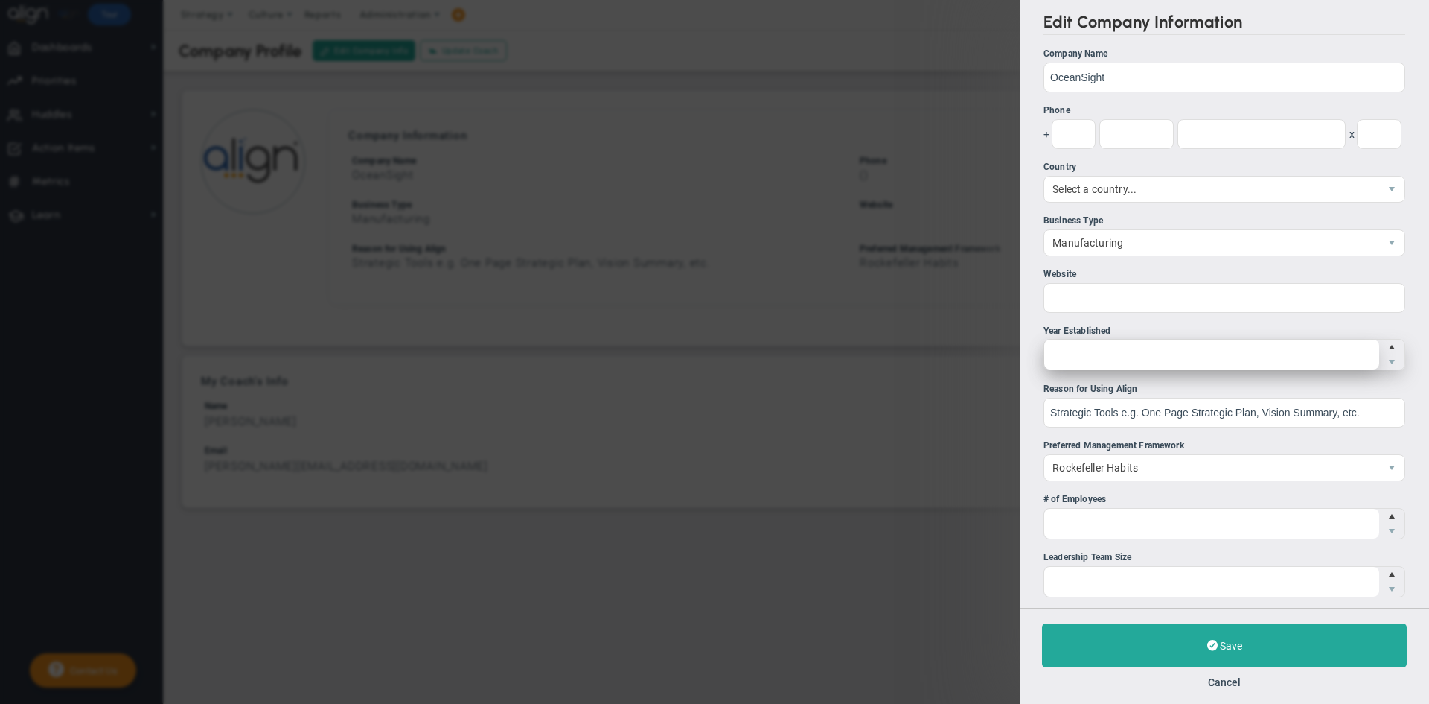
click at [1062, 345] on span at bounding box center [1225, 354] width 362 height 31
click at [1062, 345] on input "Year Established" at bounding box center [1211, 354] width 335 height 30
click at [1062, 351] on span "Increase value" at bounding box center [1392, 346] width 12 height 15
click at [0, 0] on input "1500" at bounding box center [0, 0] width 0 height 0
drag, startPoint x: 1050, startPoint y: 350, endPoint x: 951, endPoint y: 343, distance: 99.2
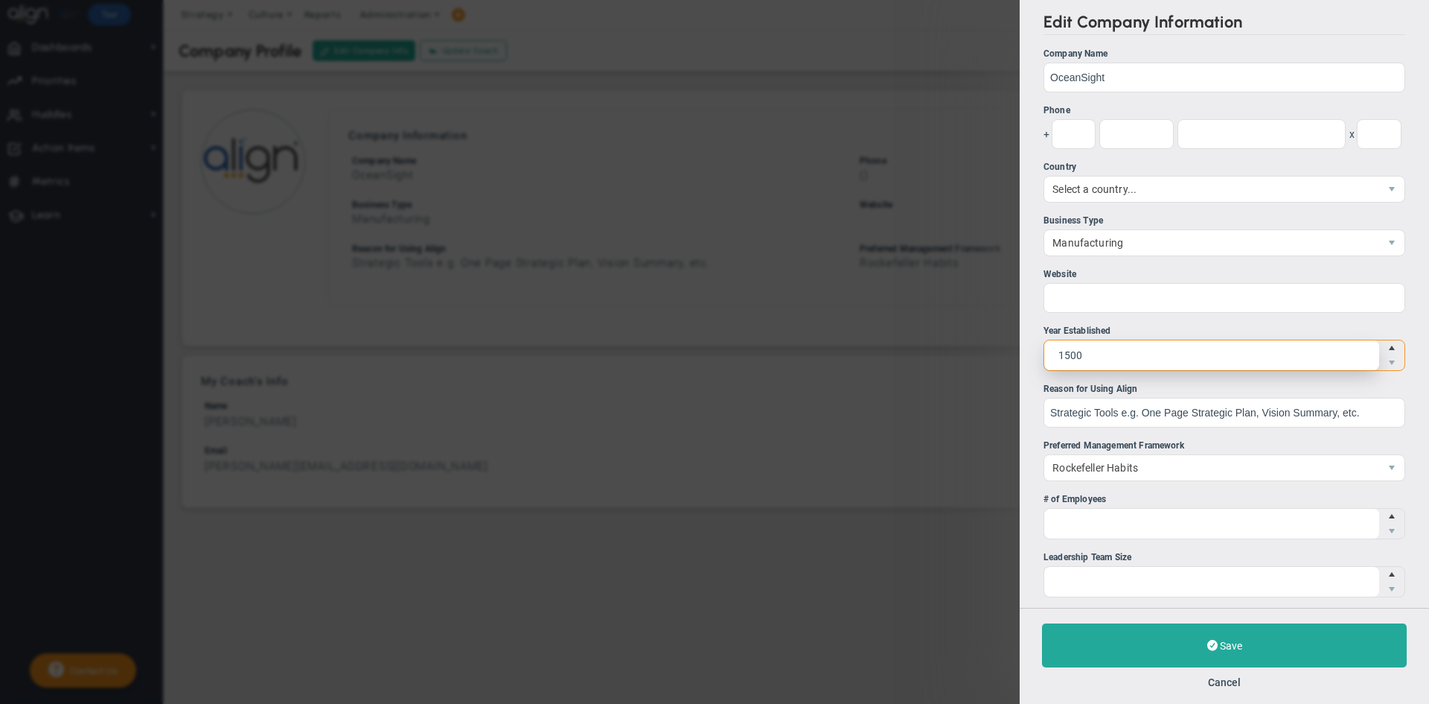
click at [951, 343] on div "Edit Company Information Company Name OceanSight Phone + x" at bounding box center [714, 352] width 1429 height 704
type input "2024"
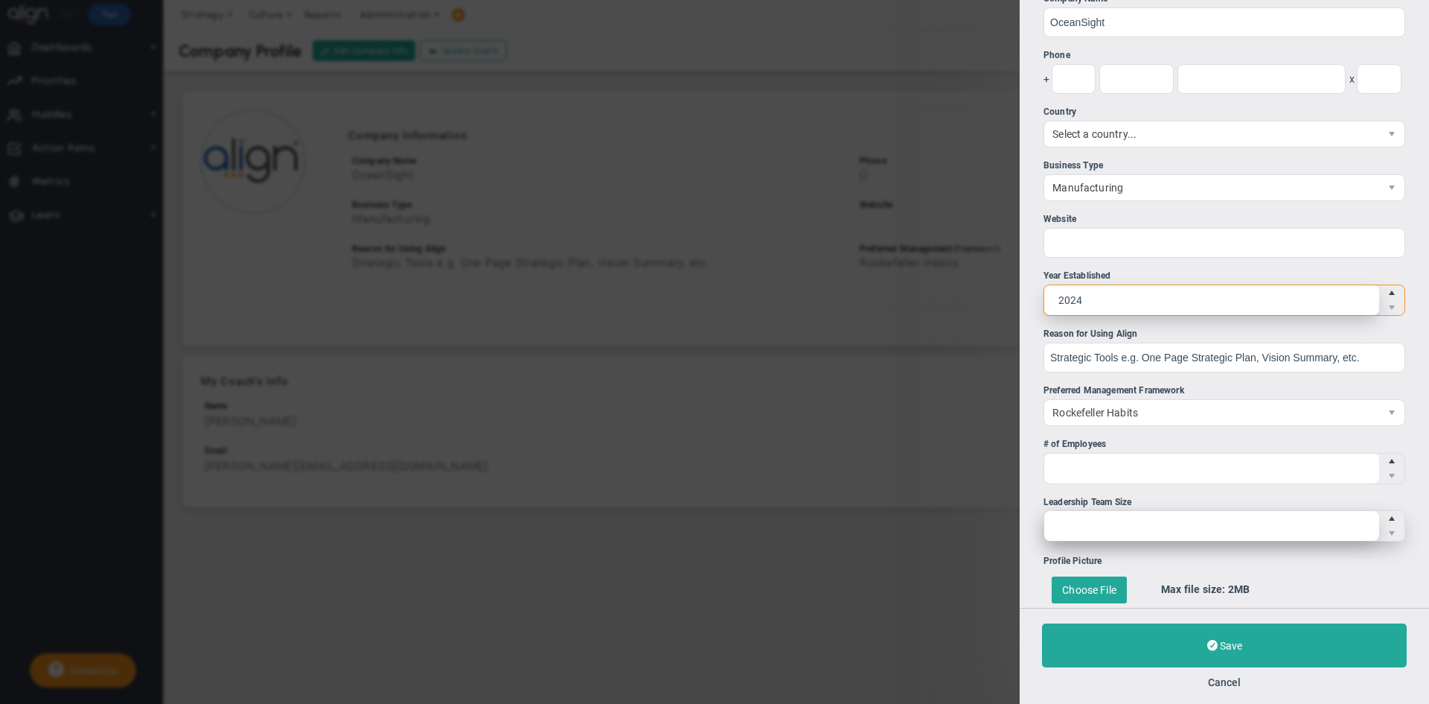
scroll to position [149, 0]
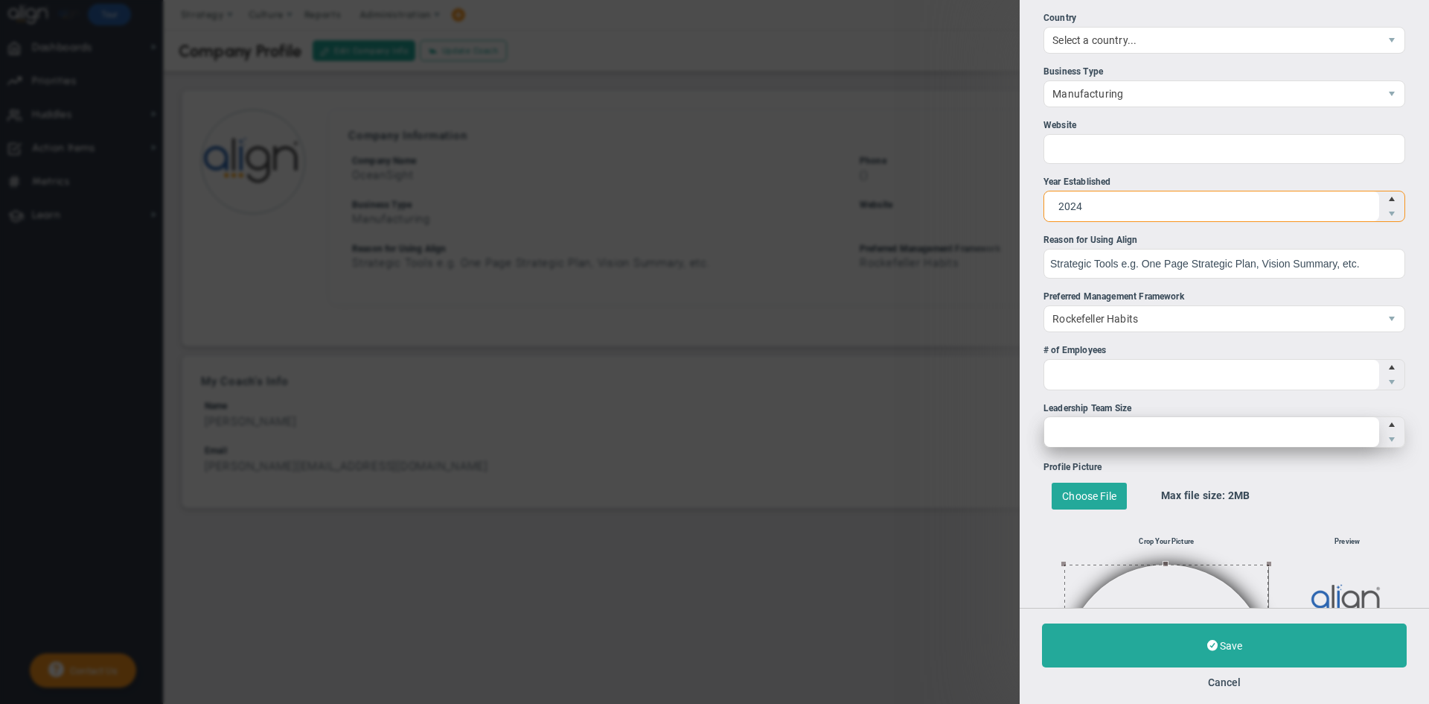
type input "2024"
click at [1062, 436] on span at bounding box center [1225, 431] width 362 height 31
click at [1062, 436] on input "Leadership Team Size" at bounding box center [1211, 432] width 335 height 30
click at [1062, 418] on span "Increase value" at bounding box center [1391, 424] width 25 height 15
click at [0, 0] on input "1" at bounding box center [0, 0] width 0 height 0
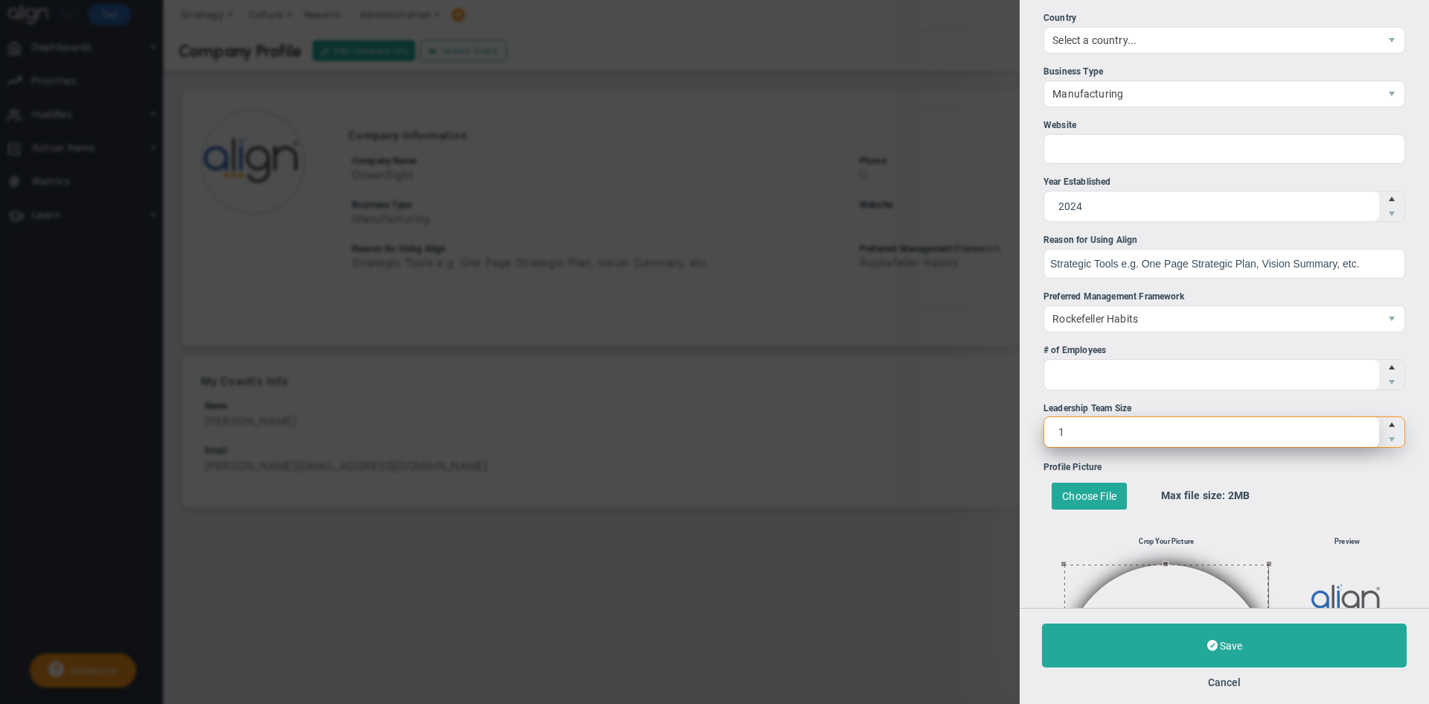
type input "2"
click at [1062, 422] on span "Increase value" at bounding box center [1392, 424] width 12 height 15
click at [0, 0] on input "2" at bounding box center [0, 0] width 0 height 0
type input "3"
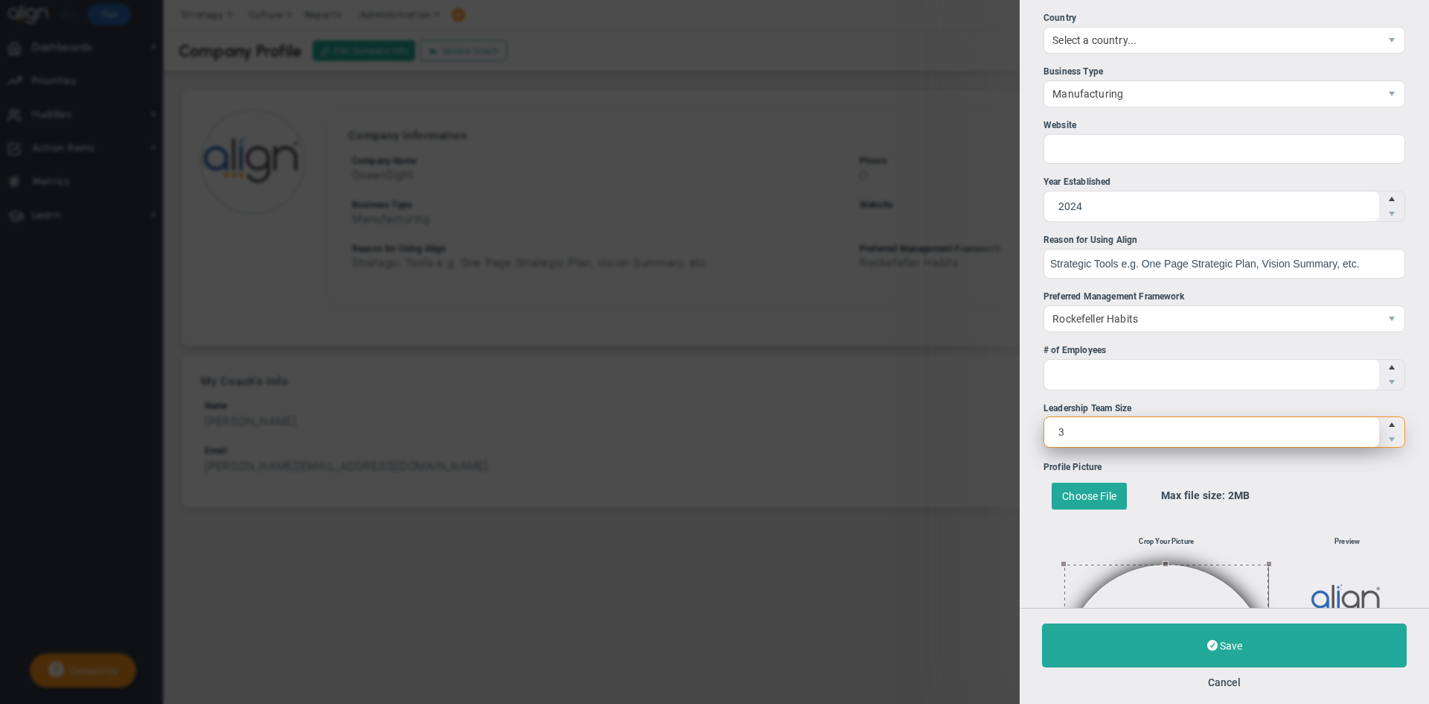
click at [1062, 422] on span "Increase value" at bounding box center [1392, 424] width 12 height 15
click at [0, 0] on input "3" at bounding box center [0, 0] width 0 height 0
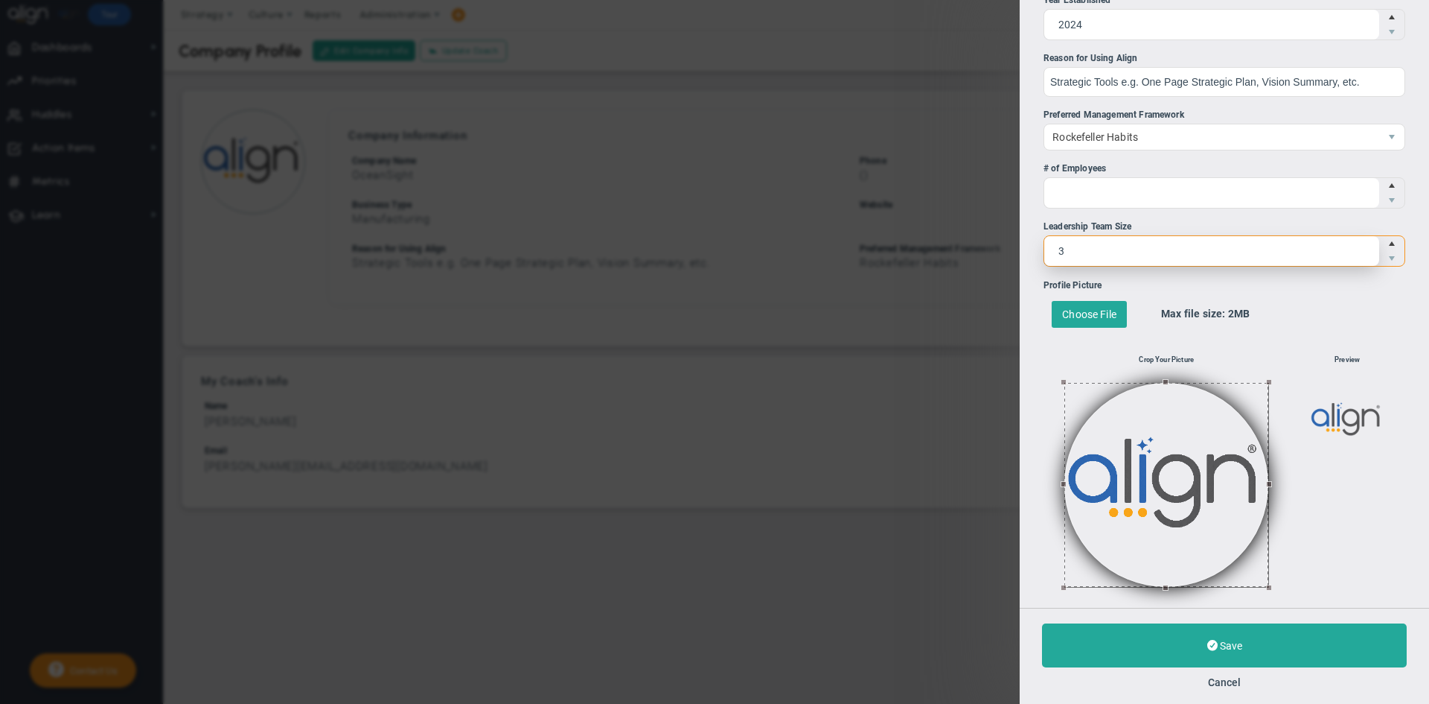
scroll to position [334, 0]
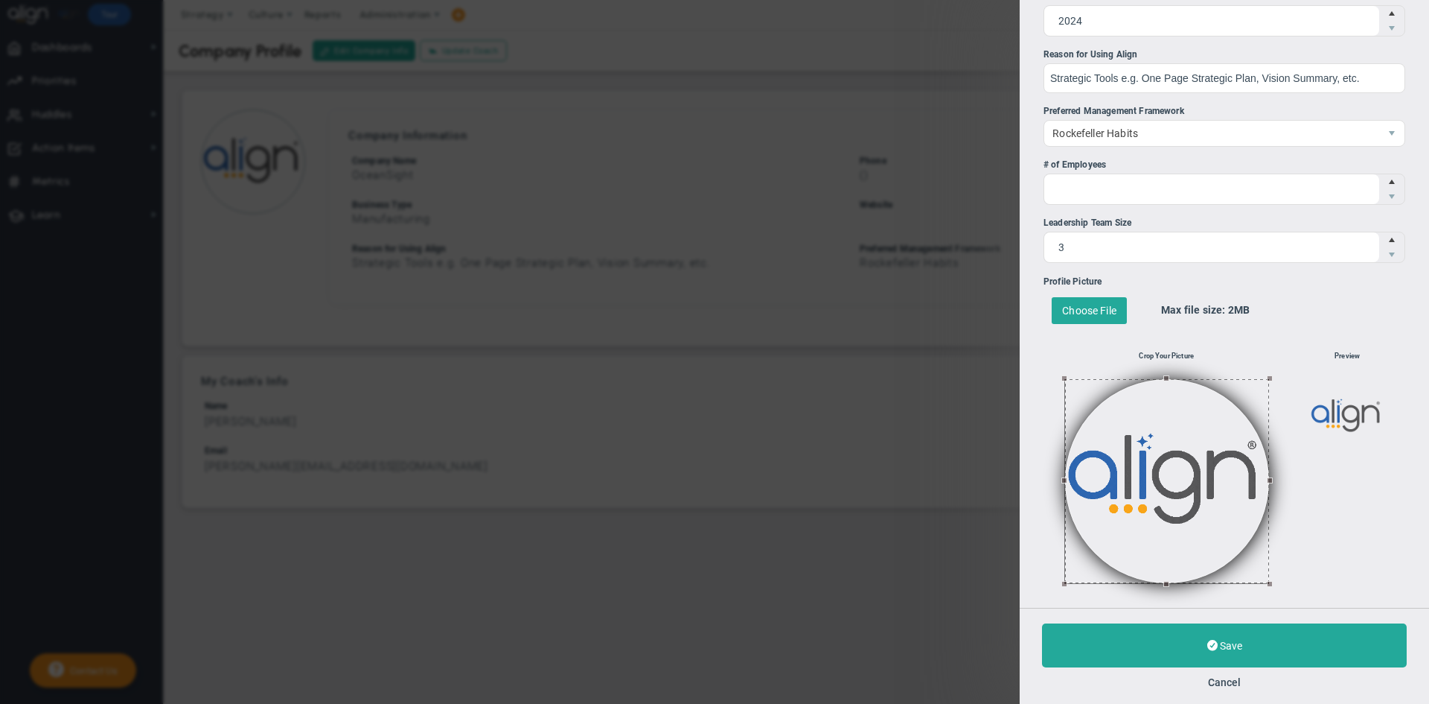
drag, startPoint x: 1174, startPoint y: 504, endPoint x: 1202, endPoint y: 492, distance: 30.7
click at [1062, 492] on button at bounding box center [1167, 481] width 204 height 204
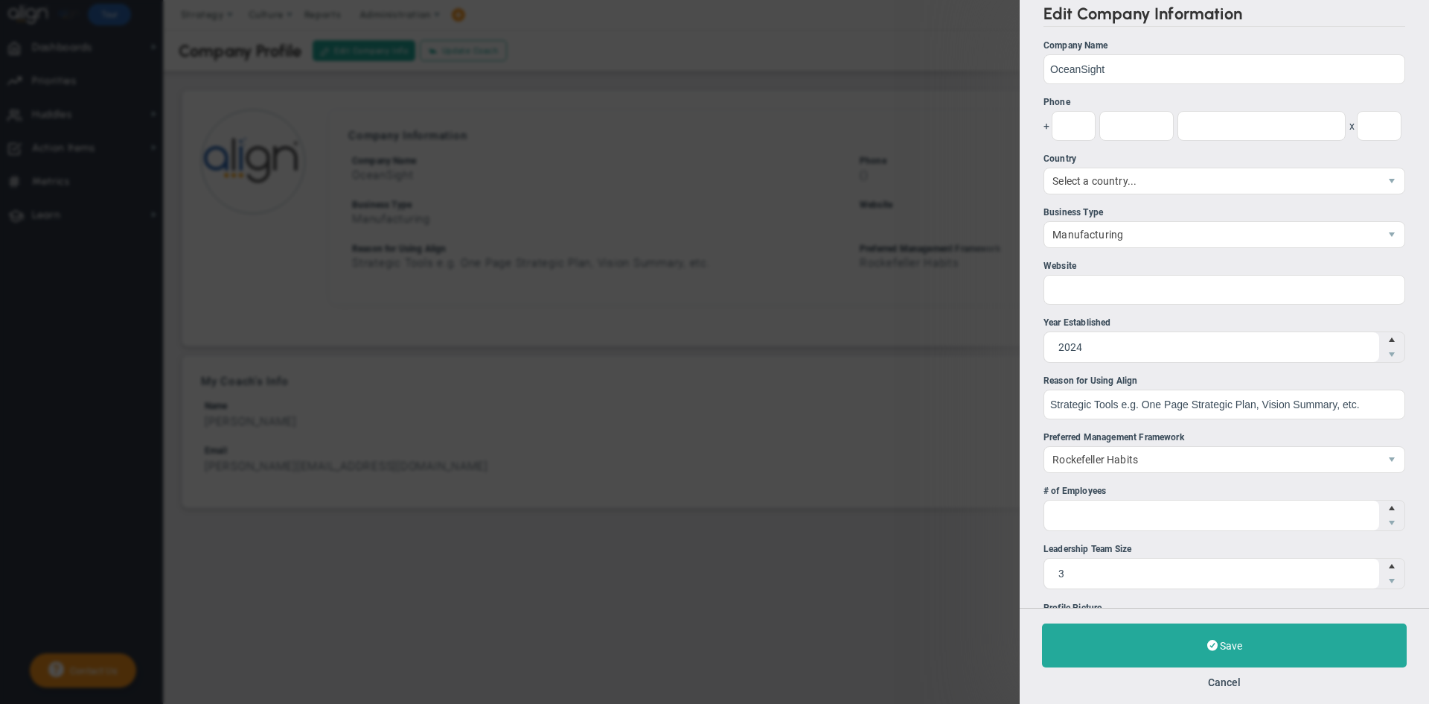
scroll to position [0, 0]
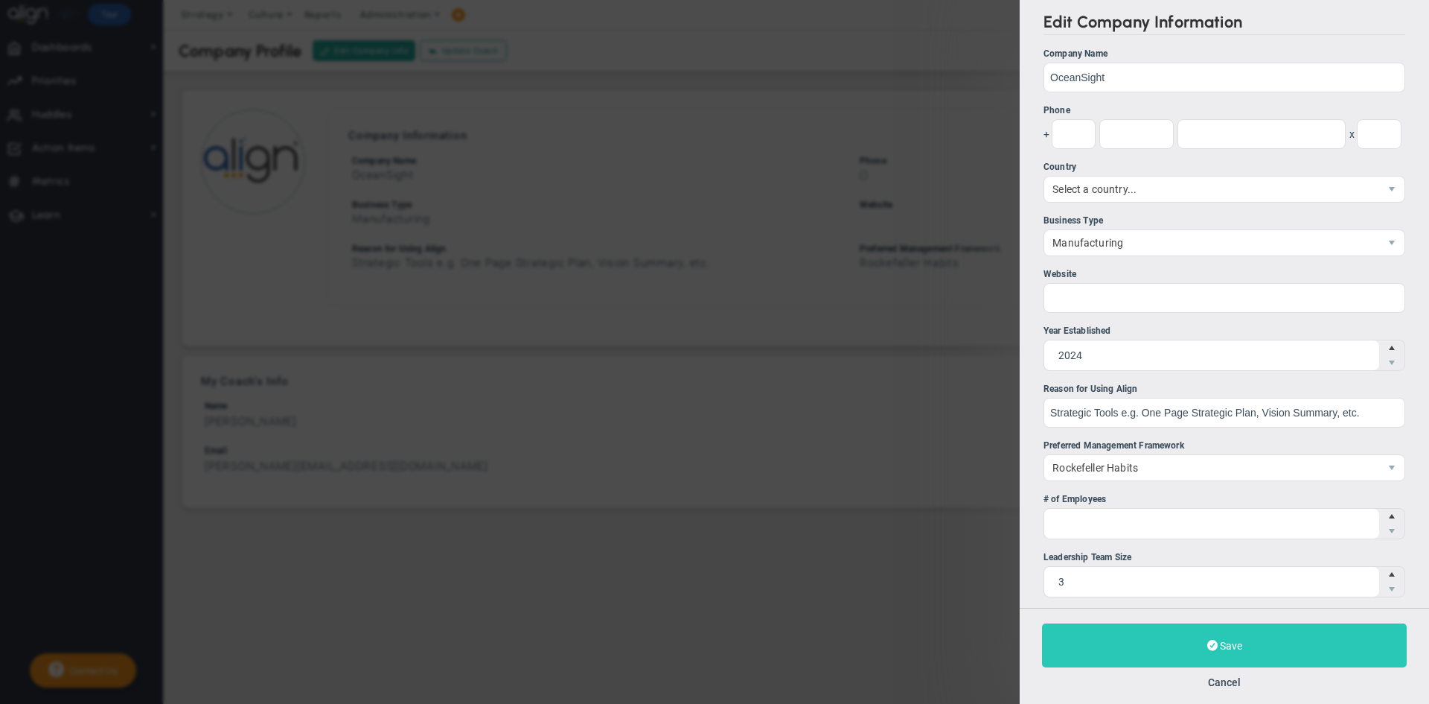
click at [1062, 625] on span "Save" at bounding box center [1231, 645] width 22 height 12
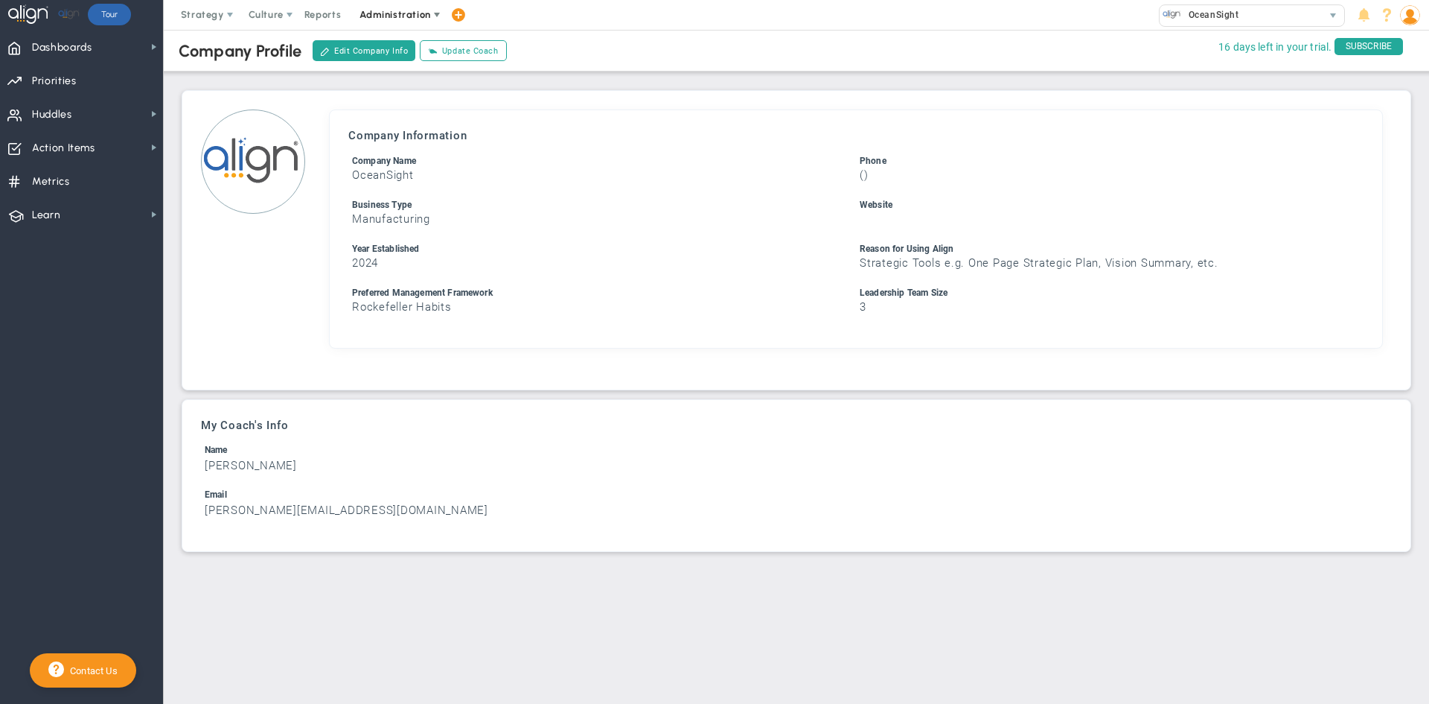
click at [386, 16] on span "Administration" at bounding box center [395, 14] width 71 height 11
click at [391, 43] on span "Manage Users" at bounding box center [410, 45] width 122 height 30
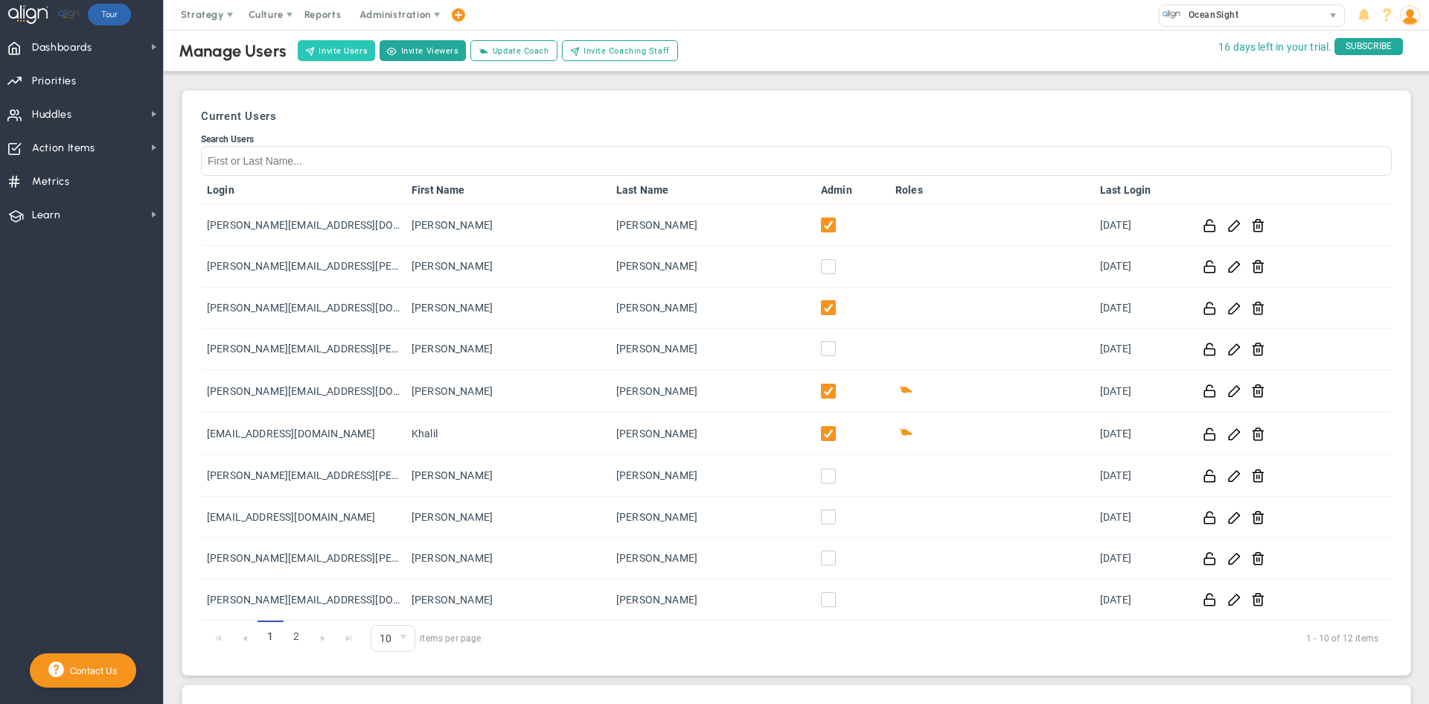
click at [330, 43] on button "Invite Users" at bounding box center [336, 50] width 77 height 21
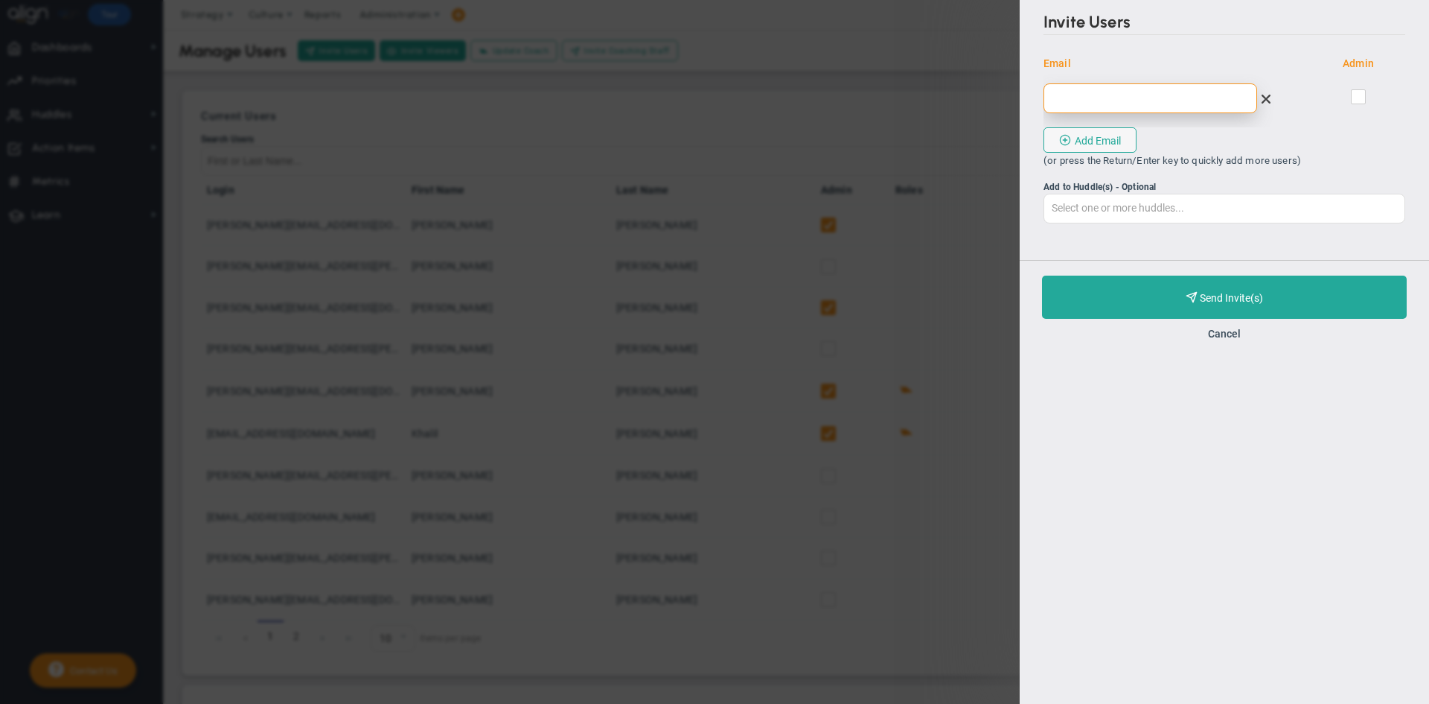
click at [1059, 101] on input "email" at bounding box center [1151, 98] width 214 height 30
paste input "[PERSON_NAME][EMAIL_ADDRESS][DOMAIN_NAME]"
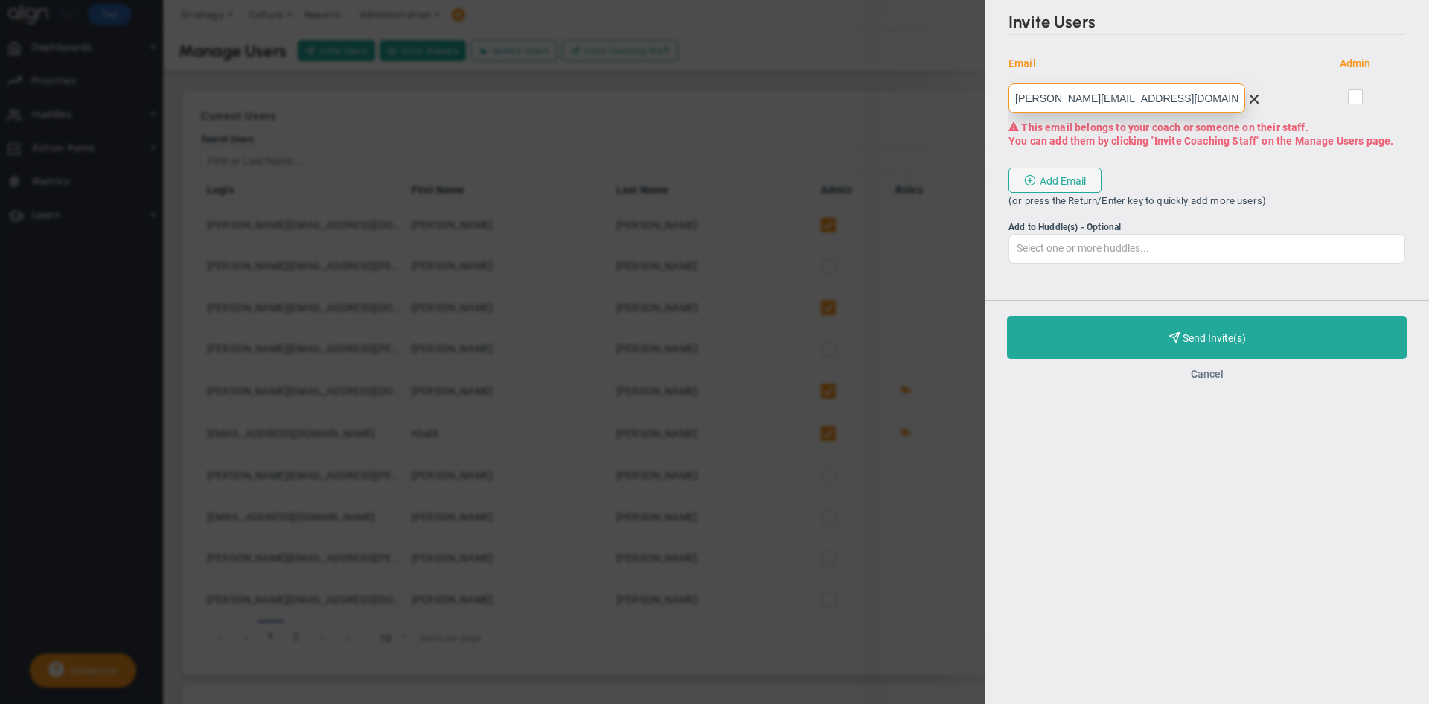
type input "[PERSON_NAME][EMAIL_ADDRESS][DOMAIN_NAME]"
click at [1062, 378] on button "Cancel" at bounding box center [1206, 374] width 33 height 12
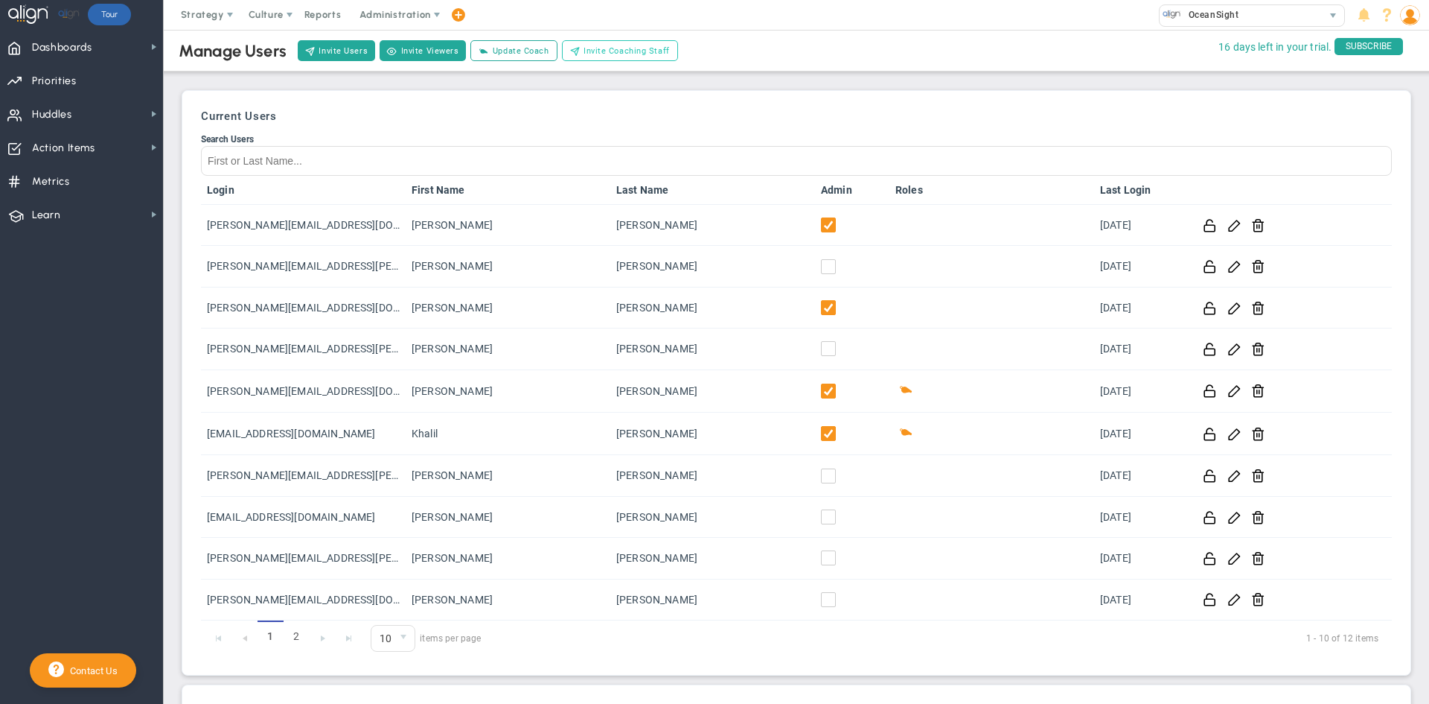
click at [603, 51] on span "Invite Coaching Staff" at bounding box center [627, 51] width 86 height 13
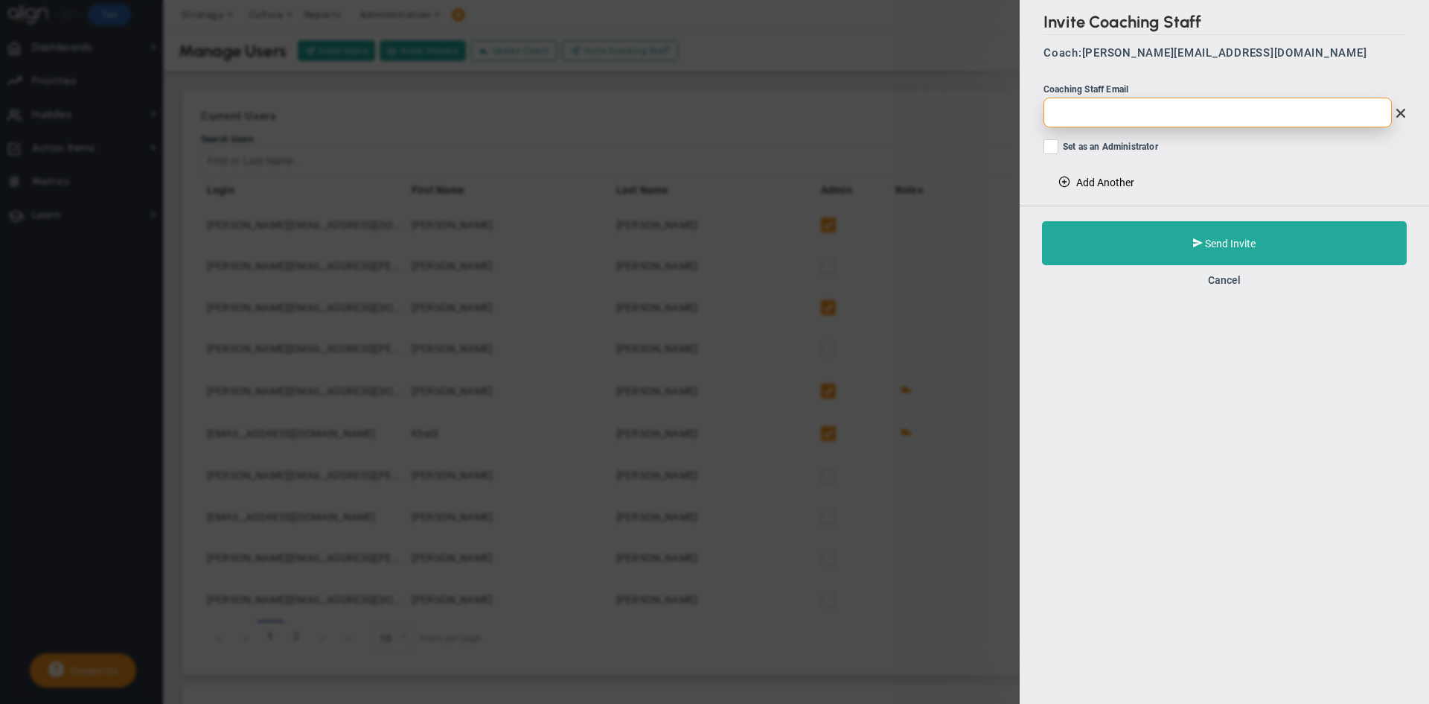
click at [1062, 121] on input "email" at bounding box center [1218, 113] width 348 height 30
paste input "[PERSON_NAME][EMAIL_ADDRESS][DOMAIN_NAME]"
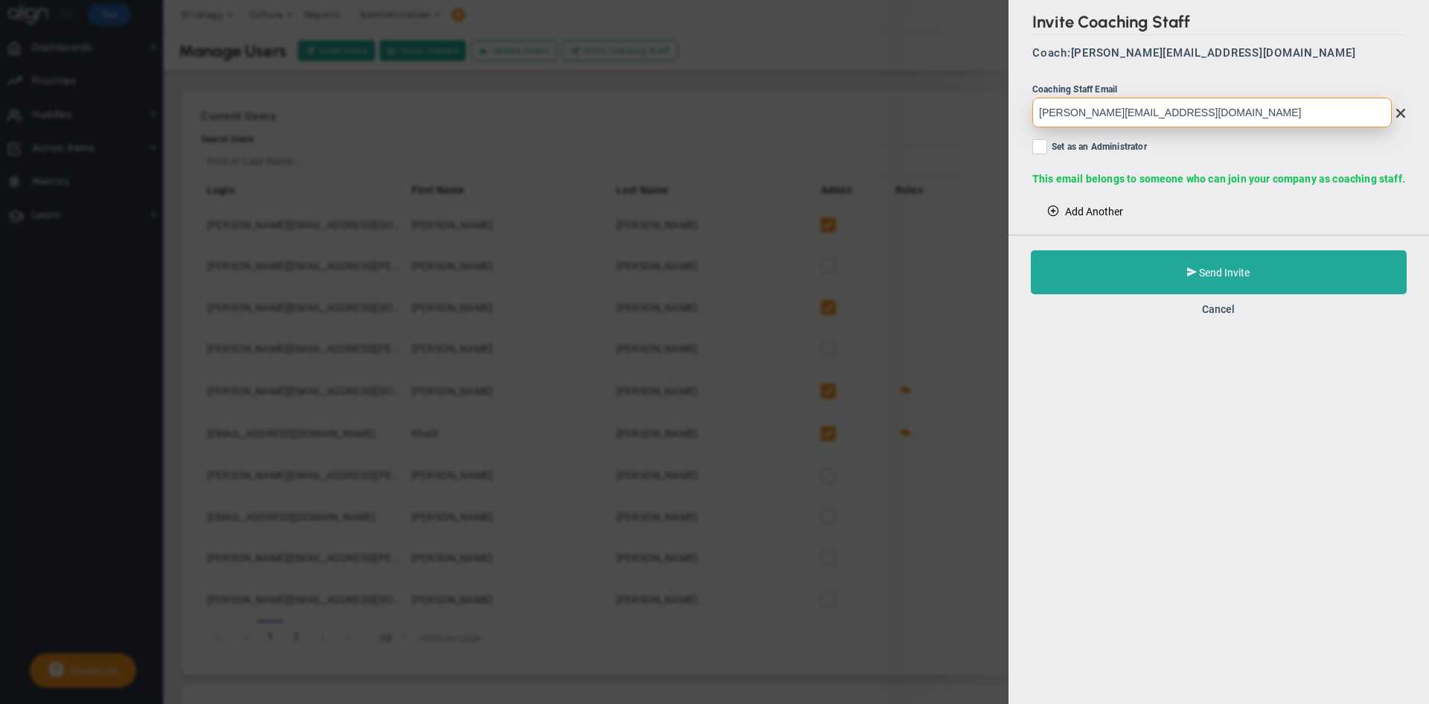
type input "[PERSON_NAME][EMAIL_ADDRESS][DOMAIN_NAME]"
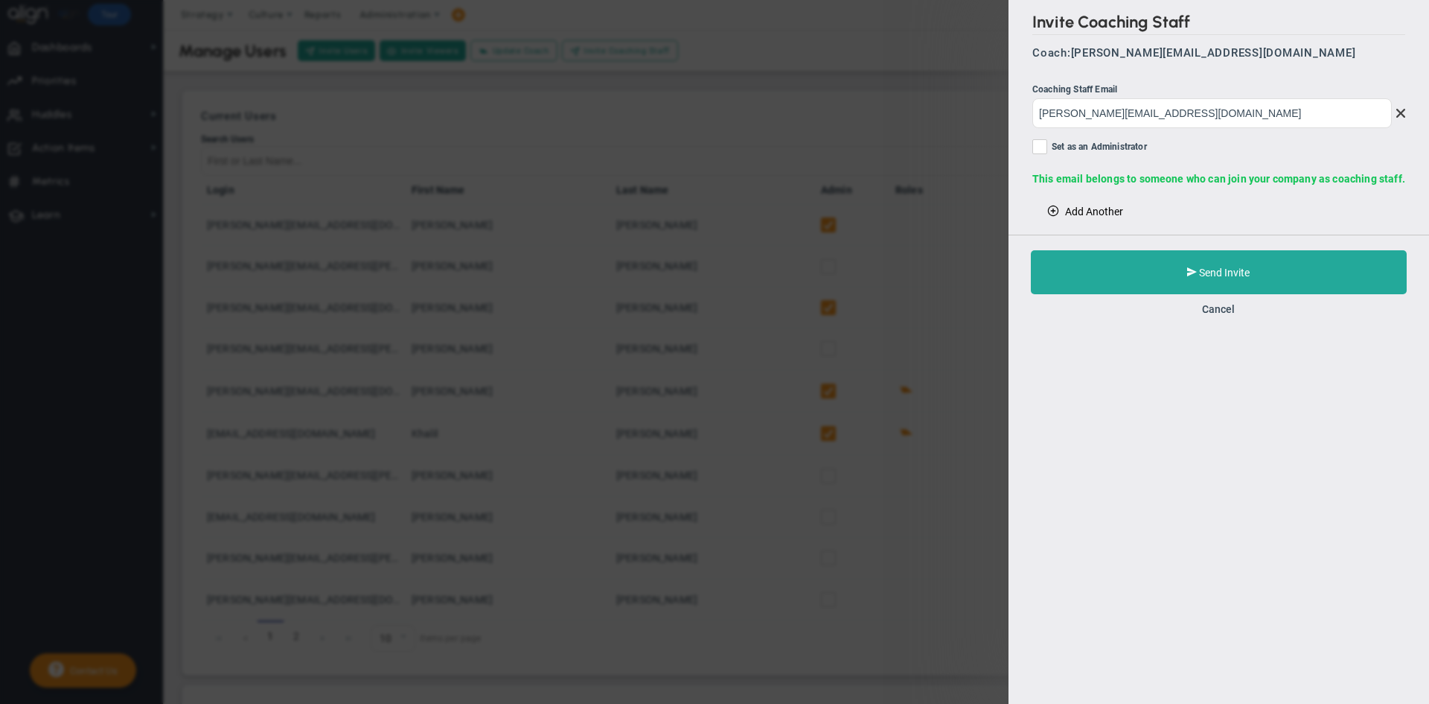
click at [1062, 146] on span "Set as an Administrator" at bounding box center [1099, 147] width 95 height 17
click at [1046, 146] on input "Set as an Administrator" at bounding box center [1041, 149] width 10 height 15
checkbox input "true"
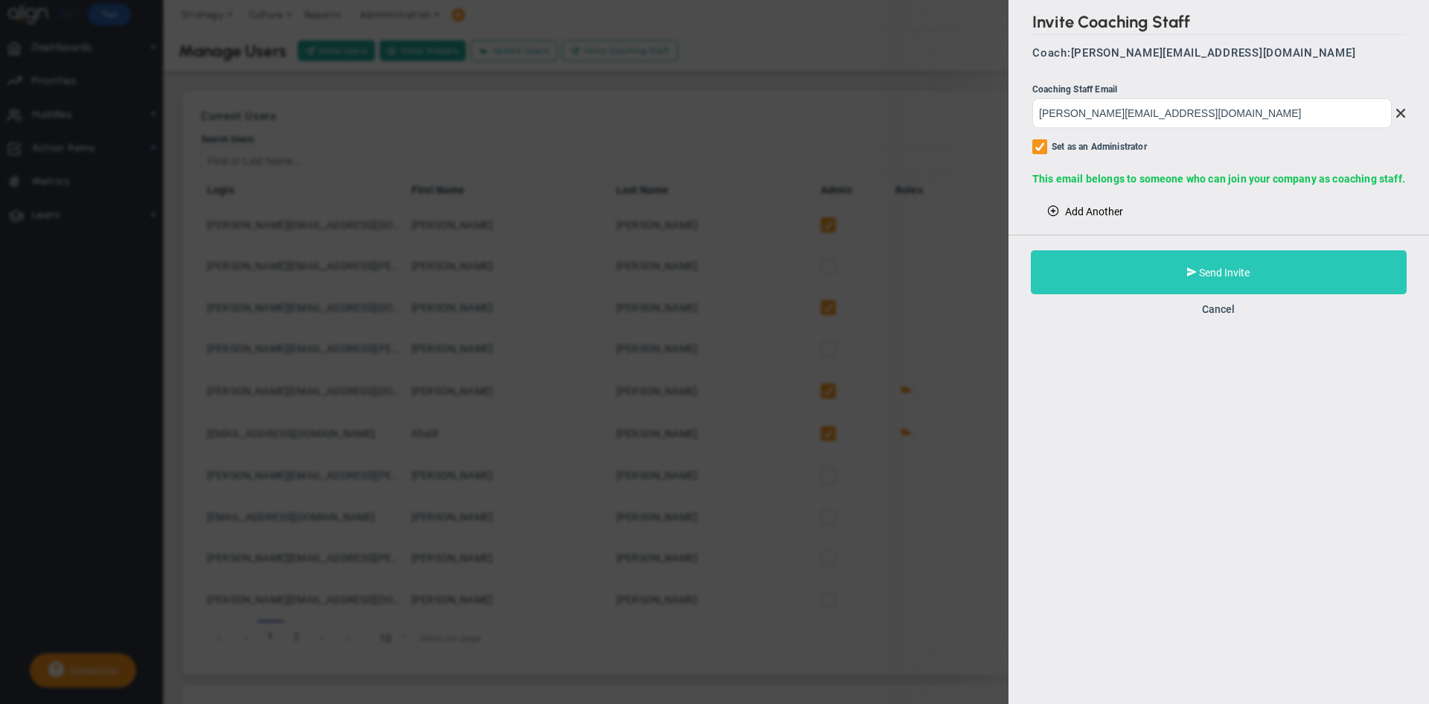
click at [1062, 269] on button "Send Invite" at bounding box center [1219, 272] width 376 height 44
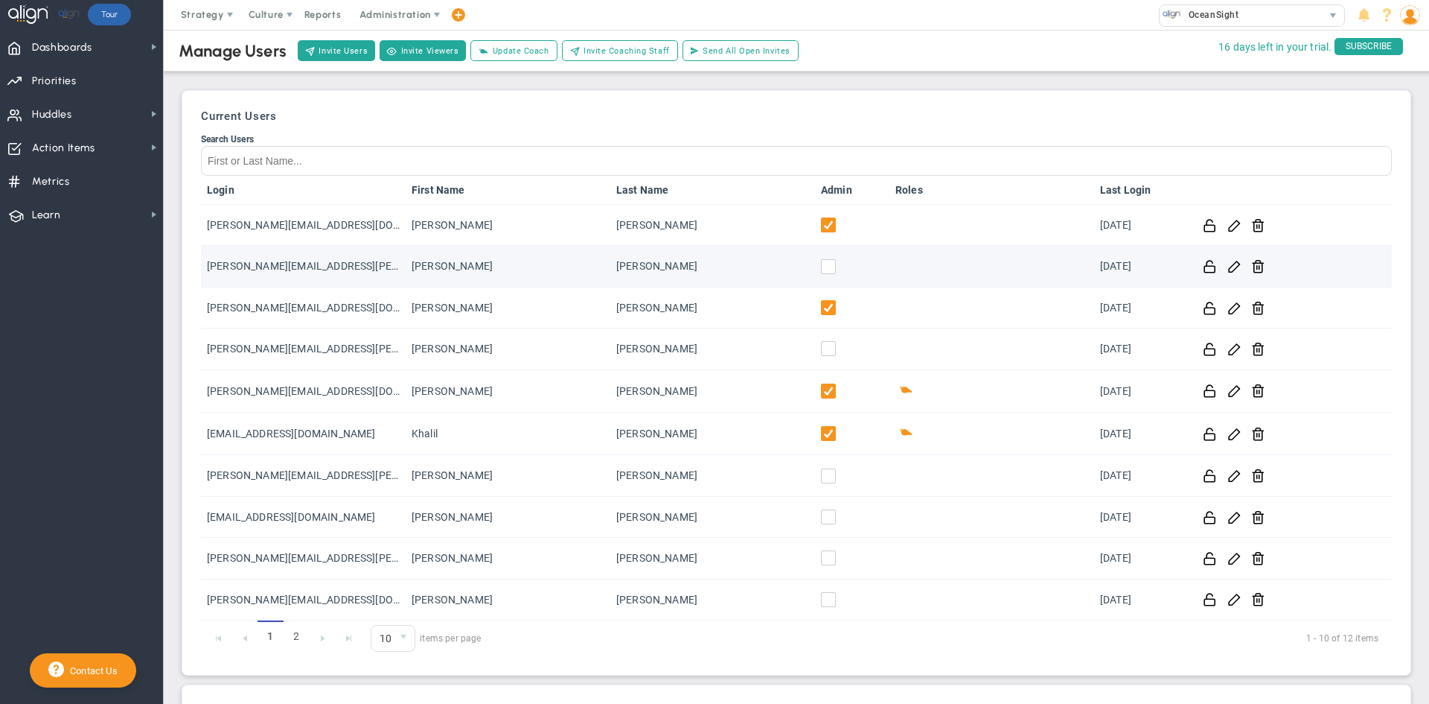
scroll to position [74, 0]
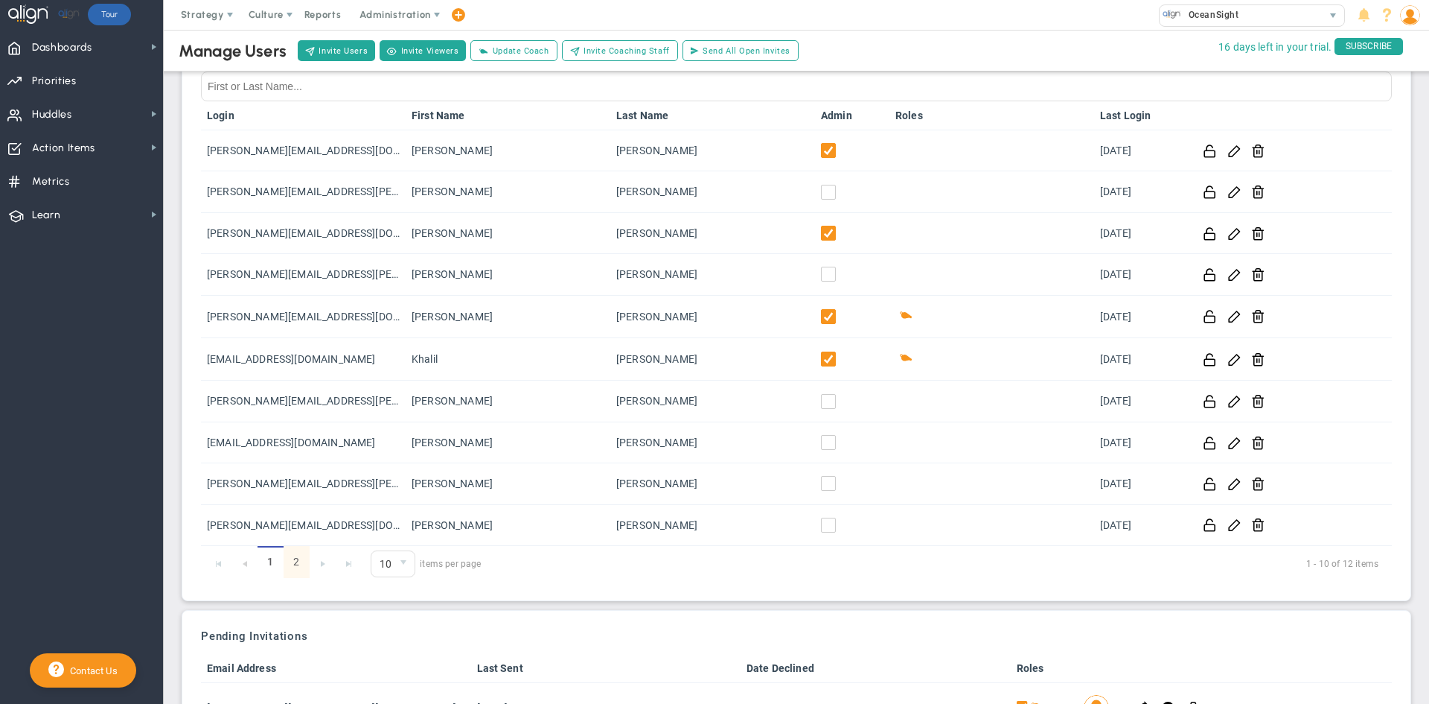
click at [291, 565] on link "2" at bounding box center [297, 562] width 26 height 32
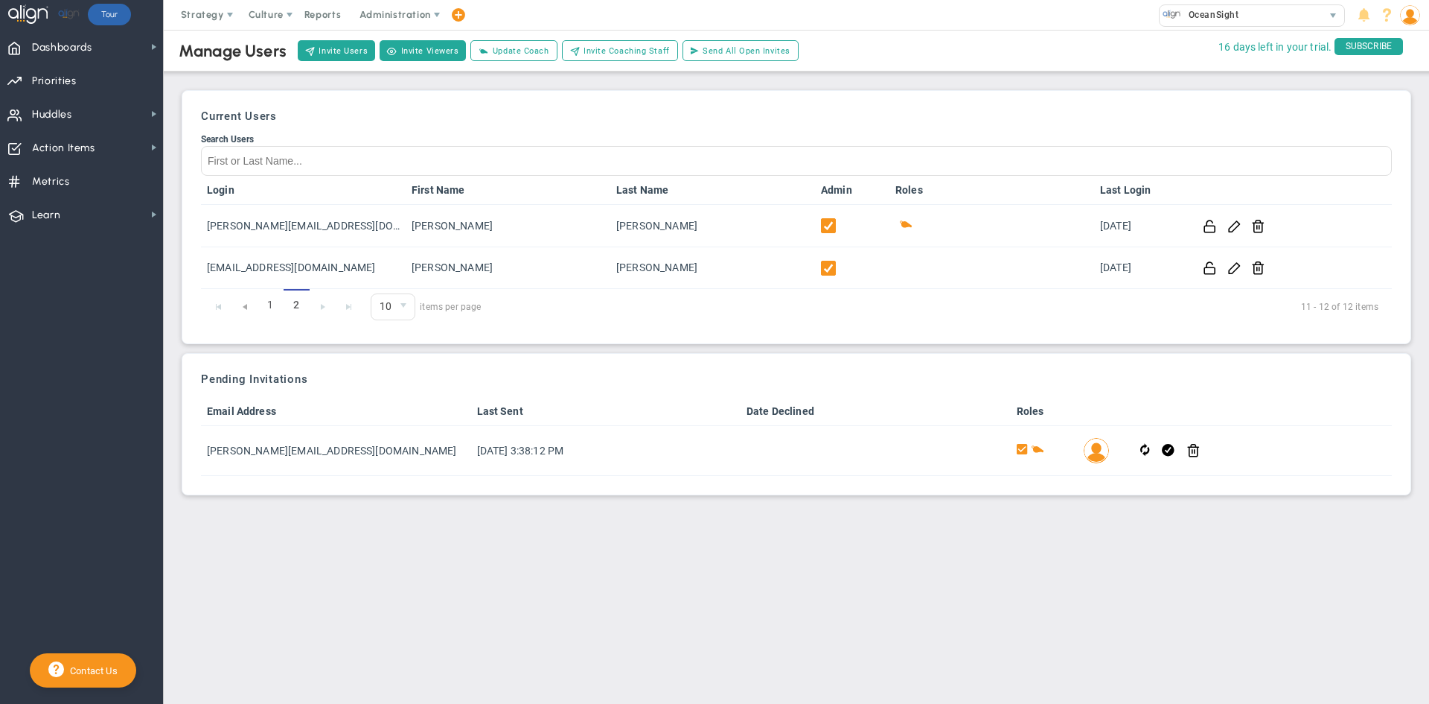
scroll to position [0, 0]
click at [272, 301] on link "1" at bounding box center [271, 305] width 26 height 32
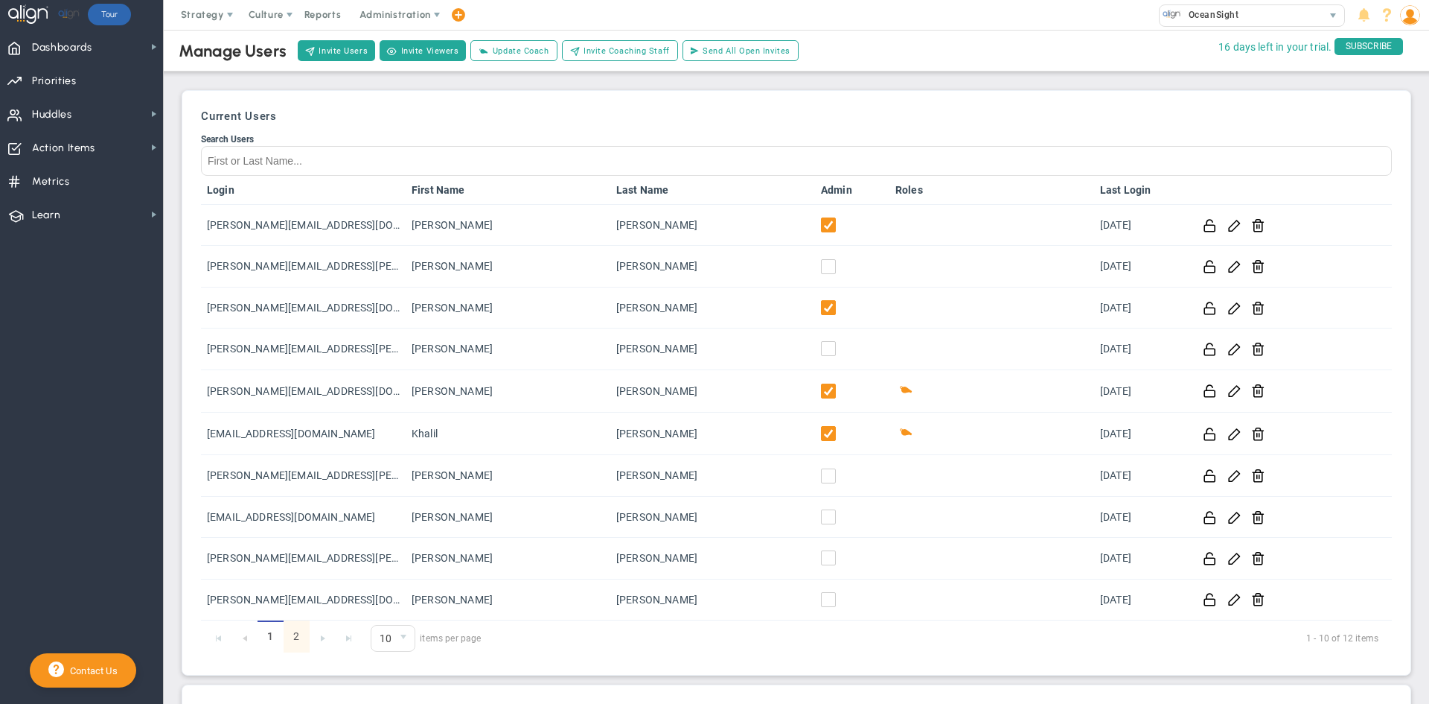
click at [287, 625] on link "2" at bounding box center [297, 636] width 26 height 32
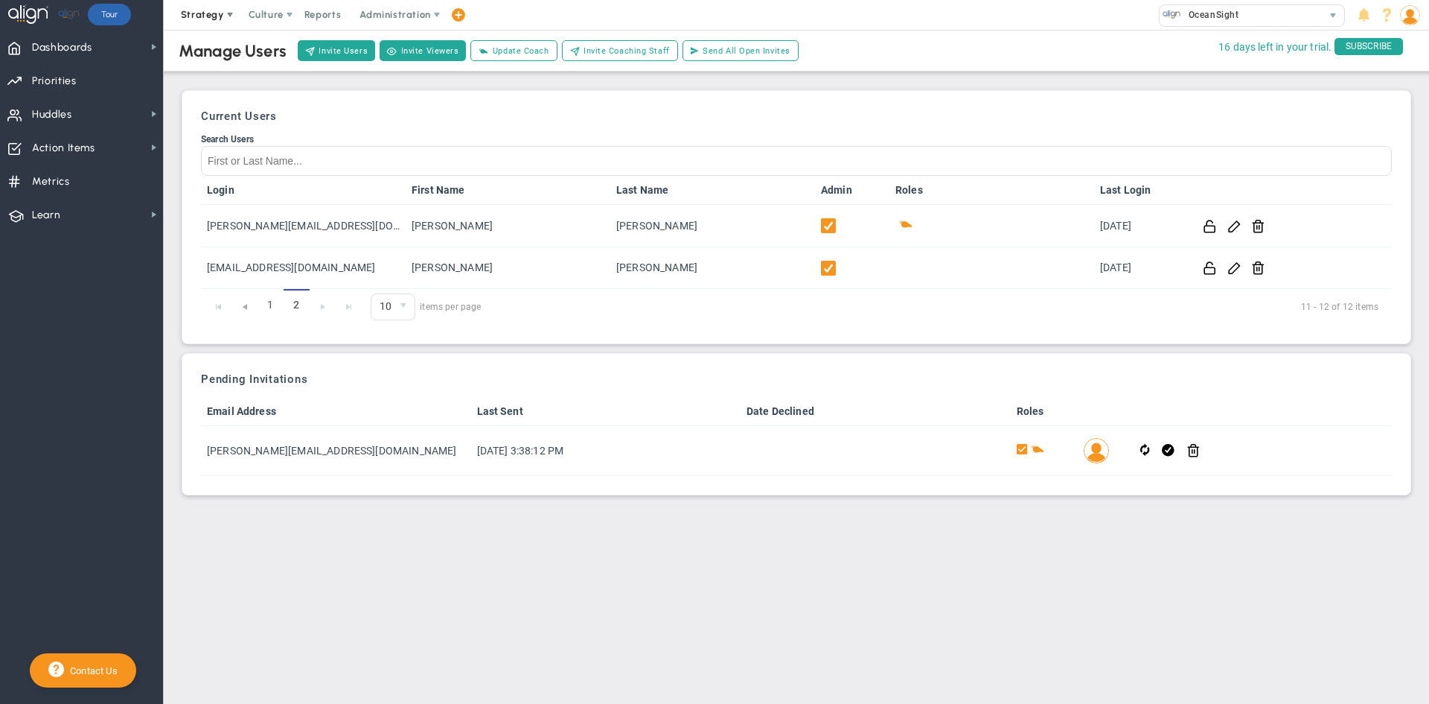
click at [186, 16] on span "Strategy" at bounding box center [202, 14] width 43 height 11
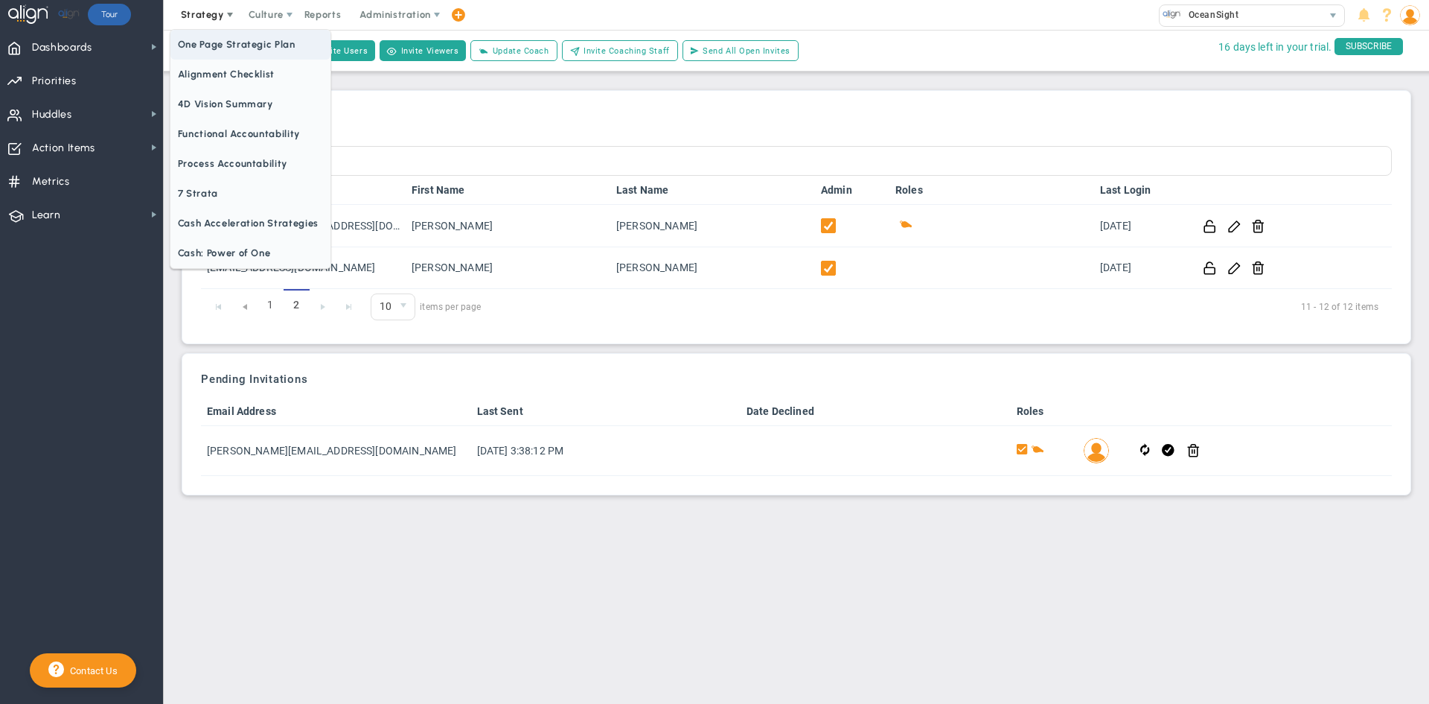
click at [195, 50] on span "One Page Strategic Plan" at bounding box center [250, 45] width 160 height 30
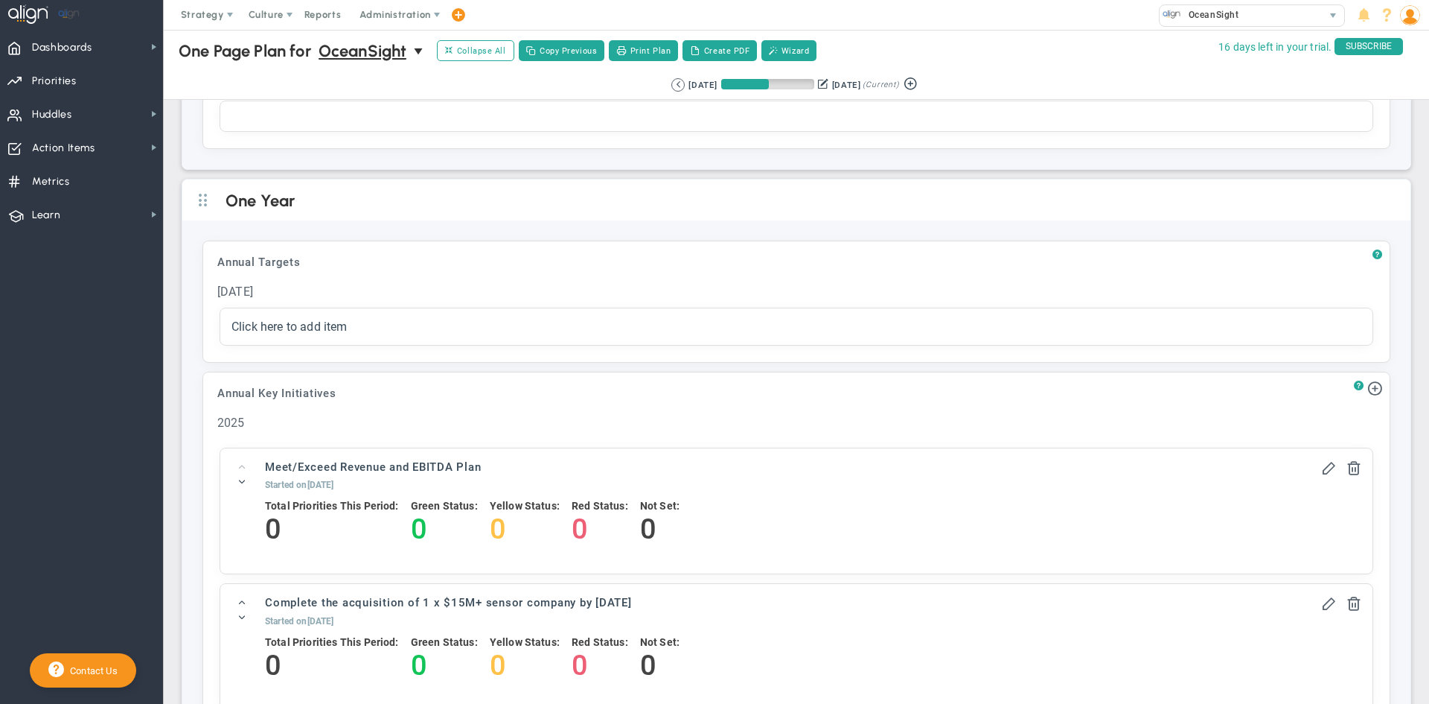
scroll to position [1042, 0]
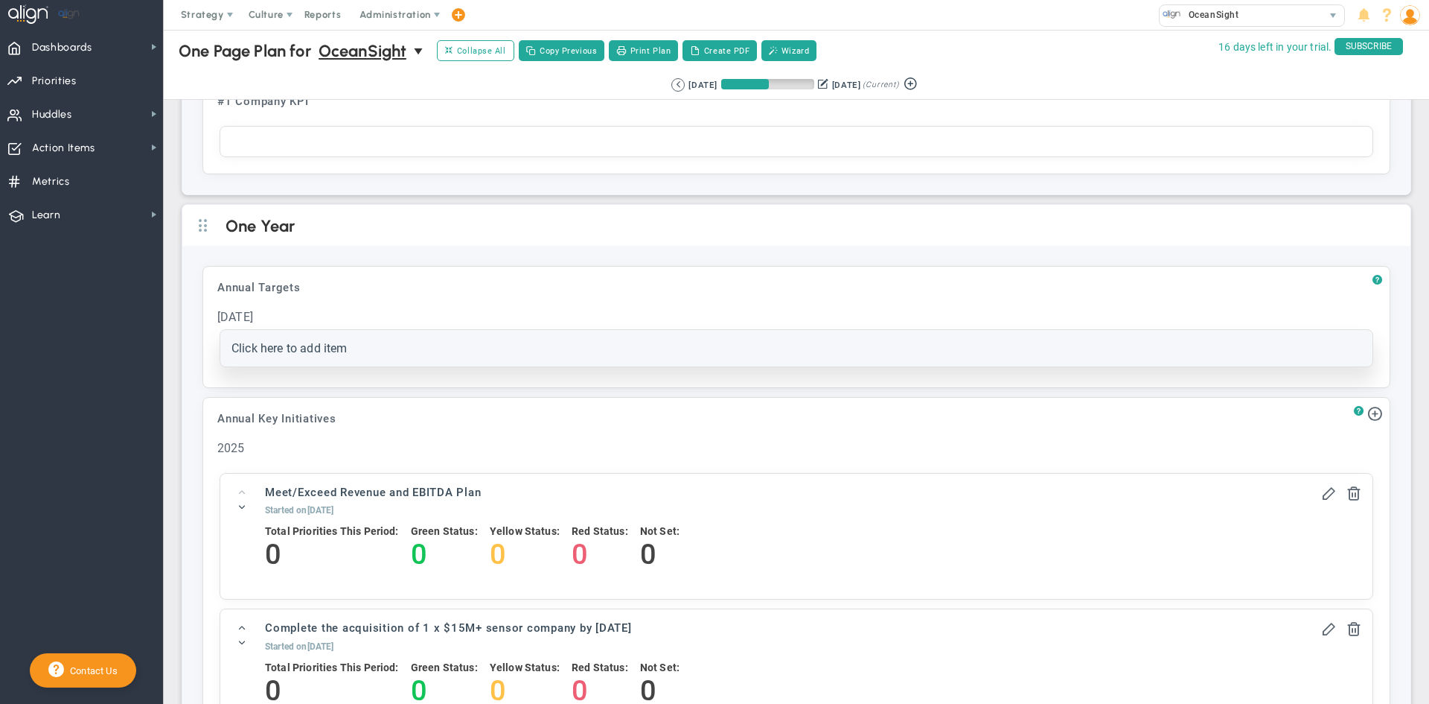
click at [333, 360] on div "Click here to add item Category Projected Actuals Owner Name" at bounding box center [796, 348] width 1152 height 36
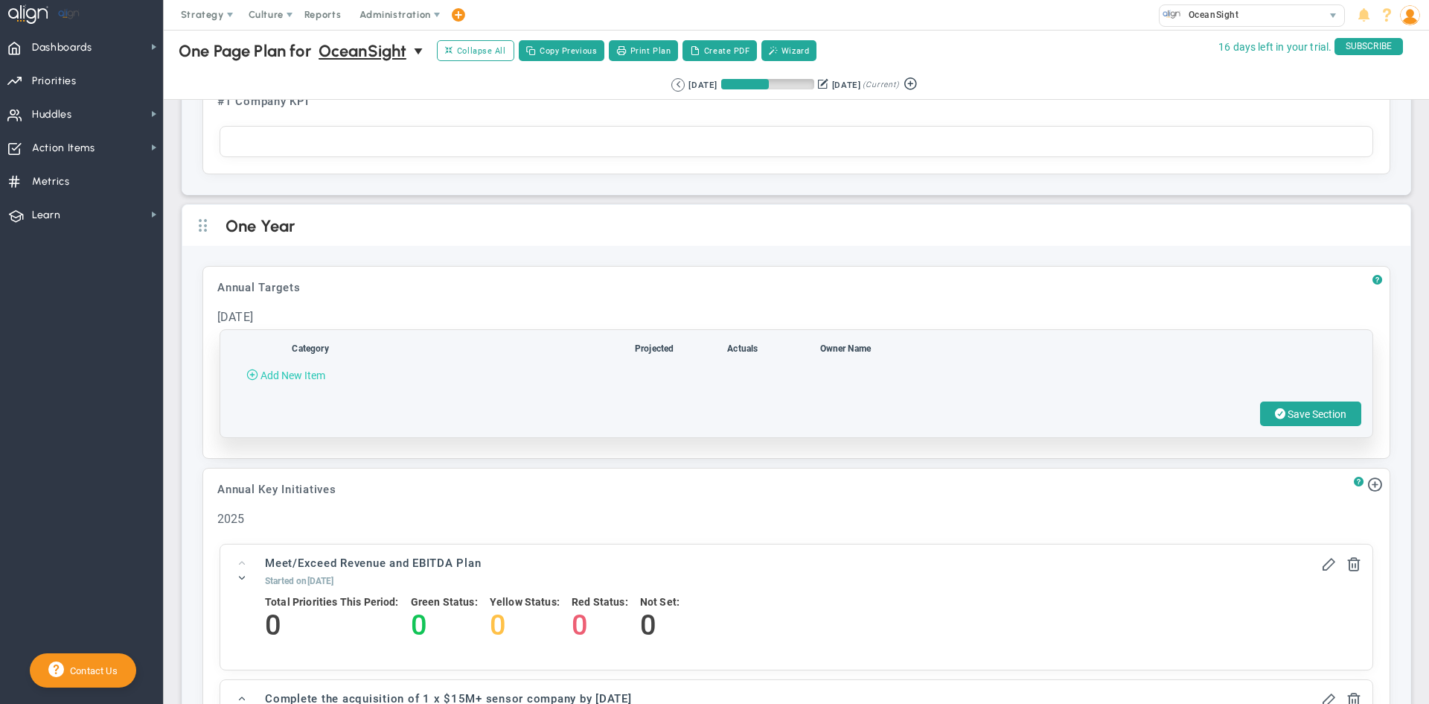
click at [310, 381] on span "Add New Item" at bounding box center [293, 375] width 65 height 12
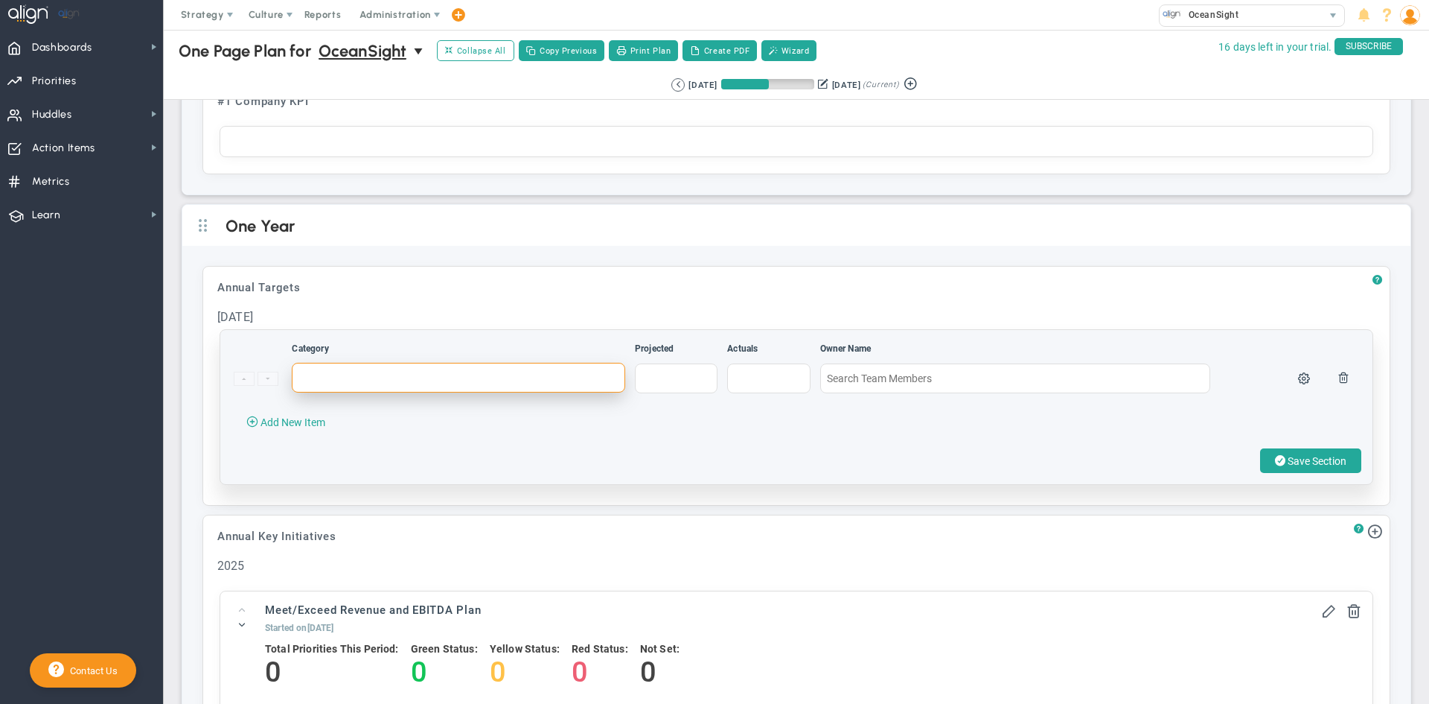
click at [322, 383] on input "text" at bounding box center [459, 378] width 334 height 30
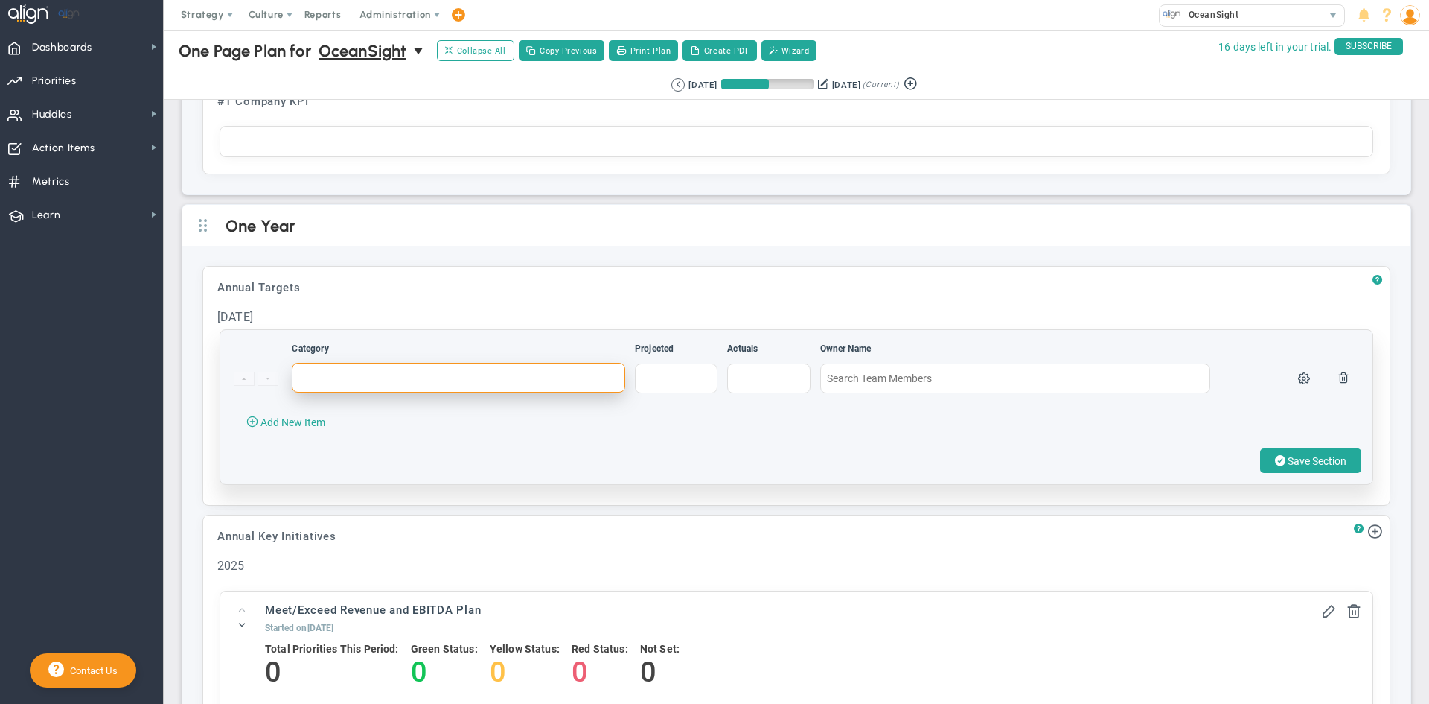
click at [309, 379] on input "text" at bounding box center [459, 378] width 334 height 30
click at [682, 383] on input "text" at bounding box center [676, 378] width 83 height 30
type input "11155301"
click at [355, 379] on input "text" at bounding box center [459, 378] width 334 height 30
type input "Revenue"
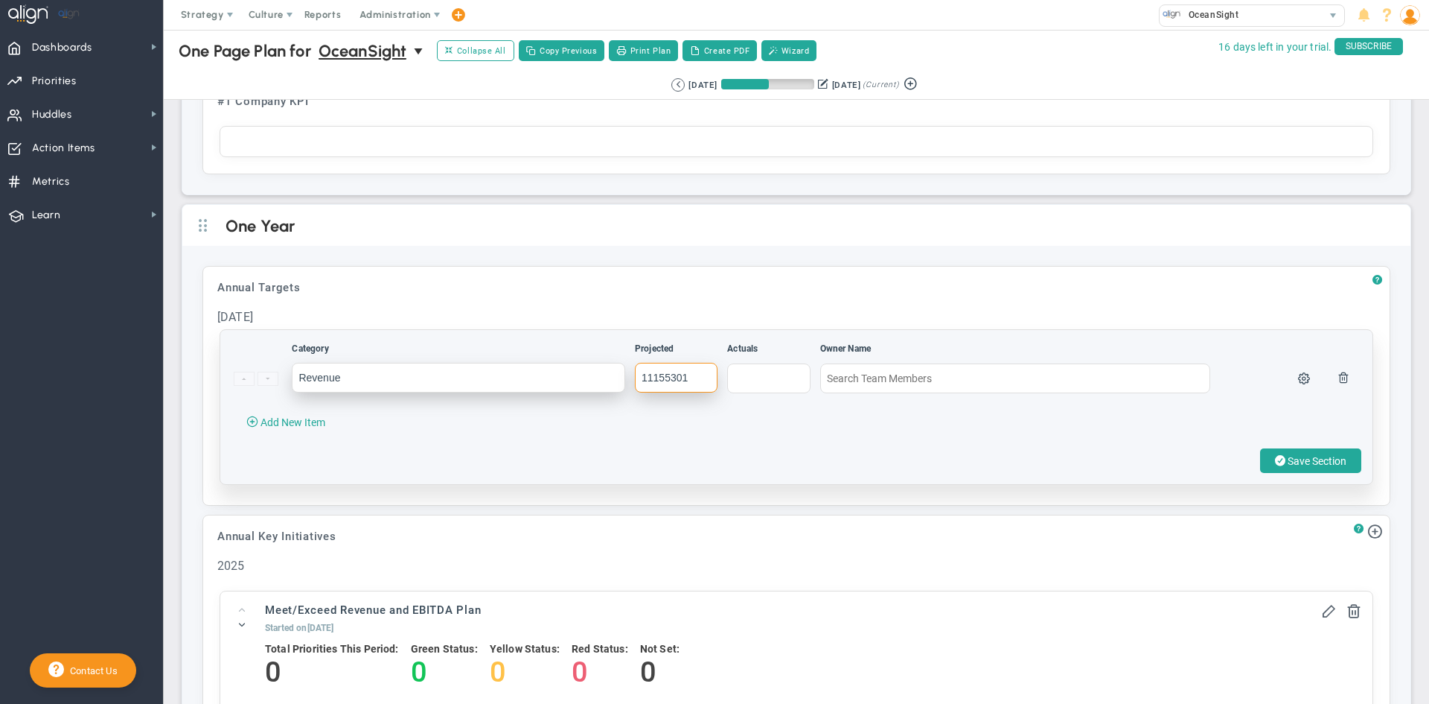
drag, startPoint x: 694, startPoint y: 372, endPoint x: 587, endPoint y: 377, distance: 106.6
click at [587, 377] on tr "Revenue 11155301" at bounding box center [796, 385] width 1127 height 45
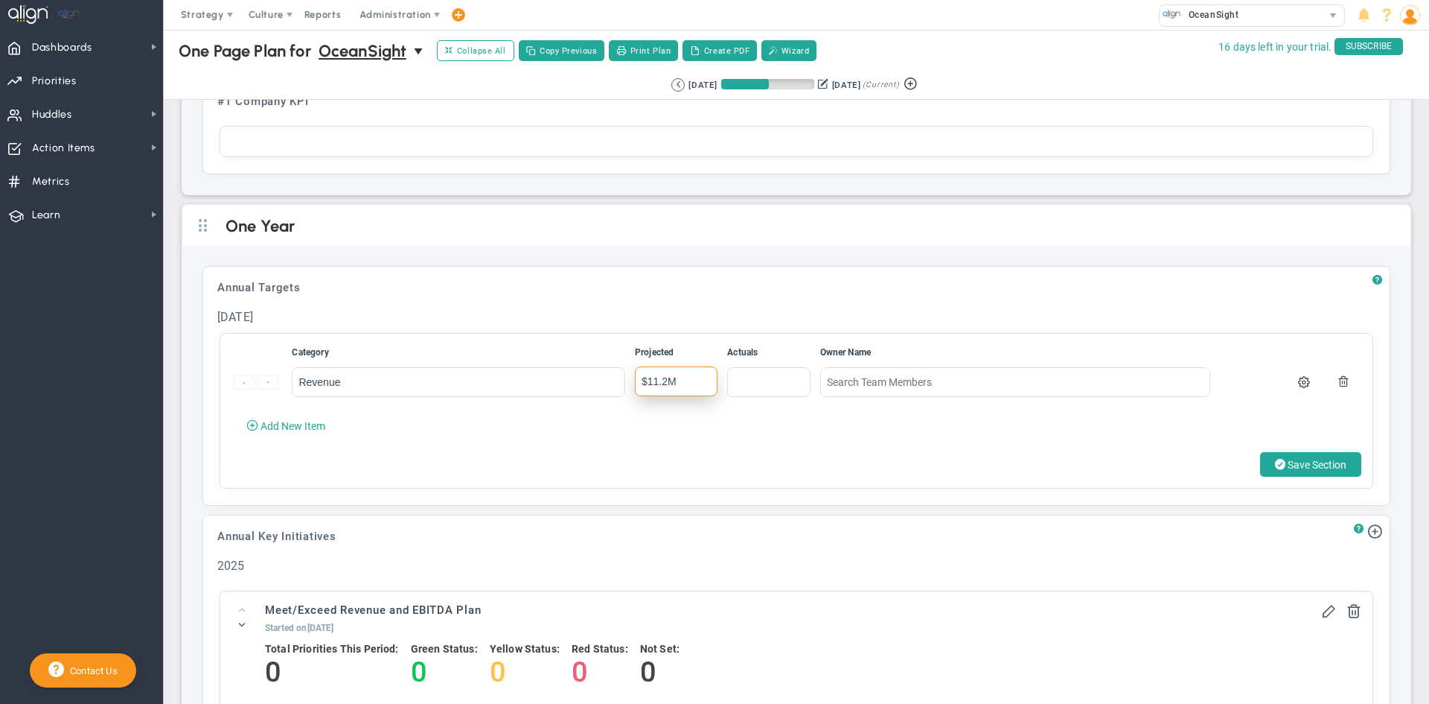
type input "$11.2M"
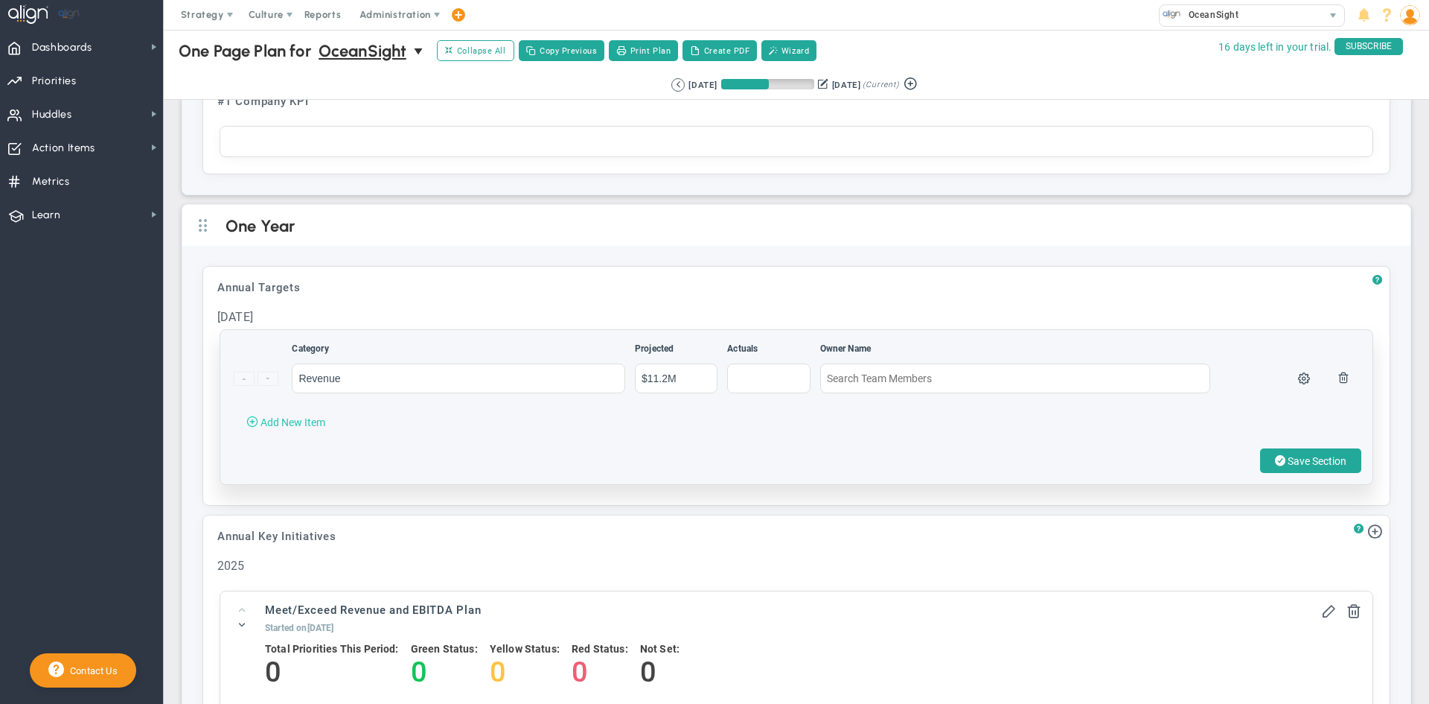
click at [267, 424] on span "Add New Item" at bounding box center [293, 422] width 65 height 12
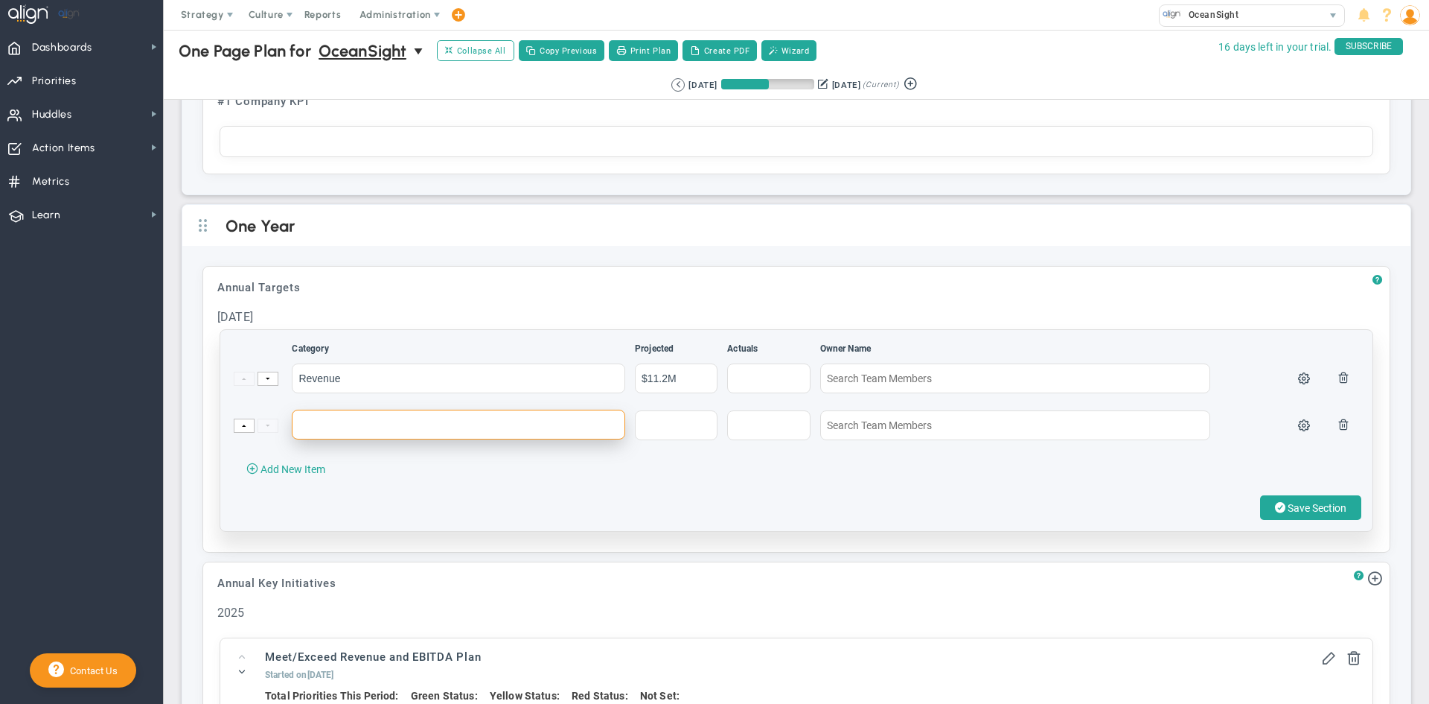
click at [373, 419] on input "text" at bounding box center [459, 424] width 334 height 30
type input "Adj. EBITDA (Pre-Corporate)"
click at [693, 424] on input "text" at bounding box center [676, 424] width 83 height 30
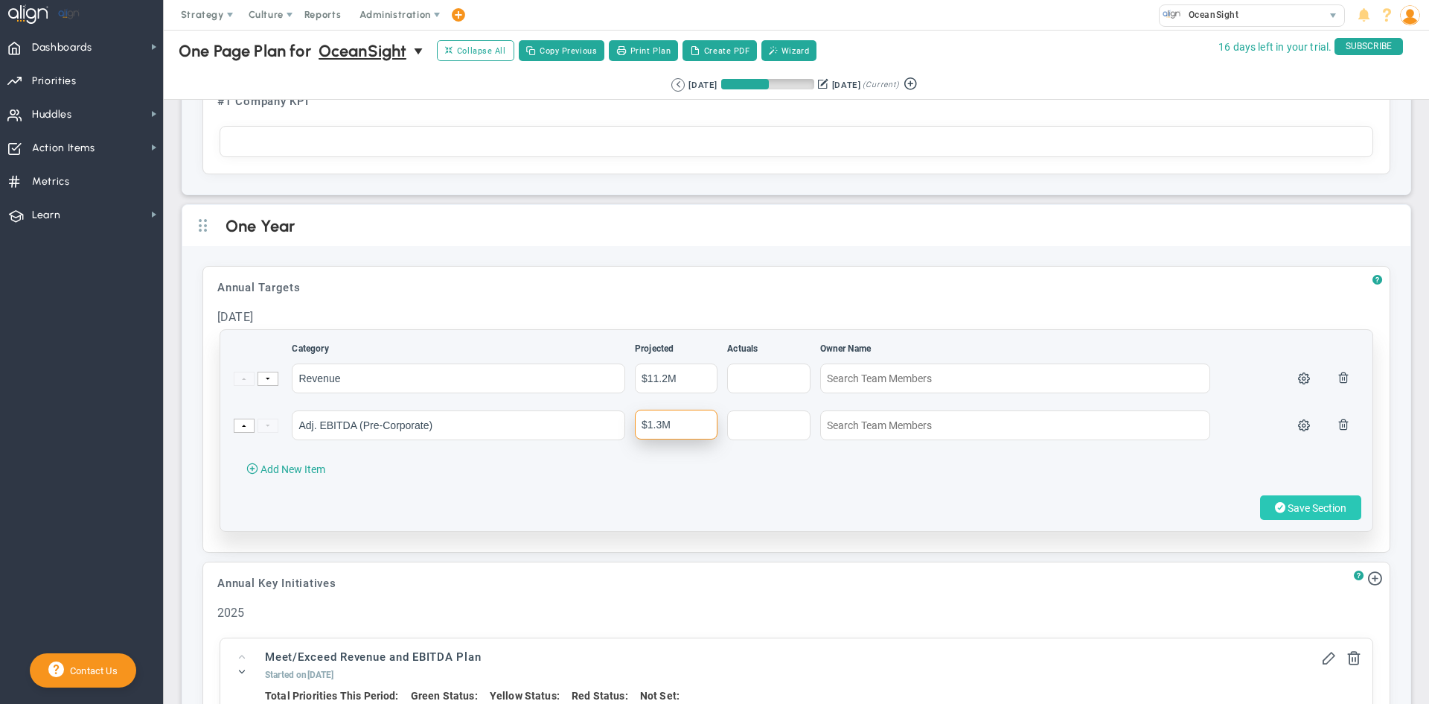
type input "$1.3M"
click at [1062, 511] on span "Save Section" at bounding box center [1317, 508] width 59 height 12
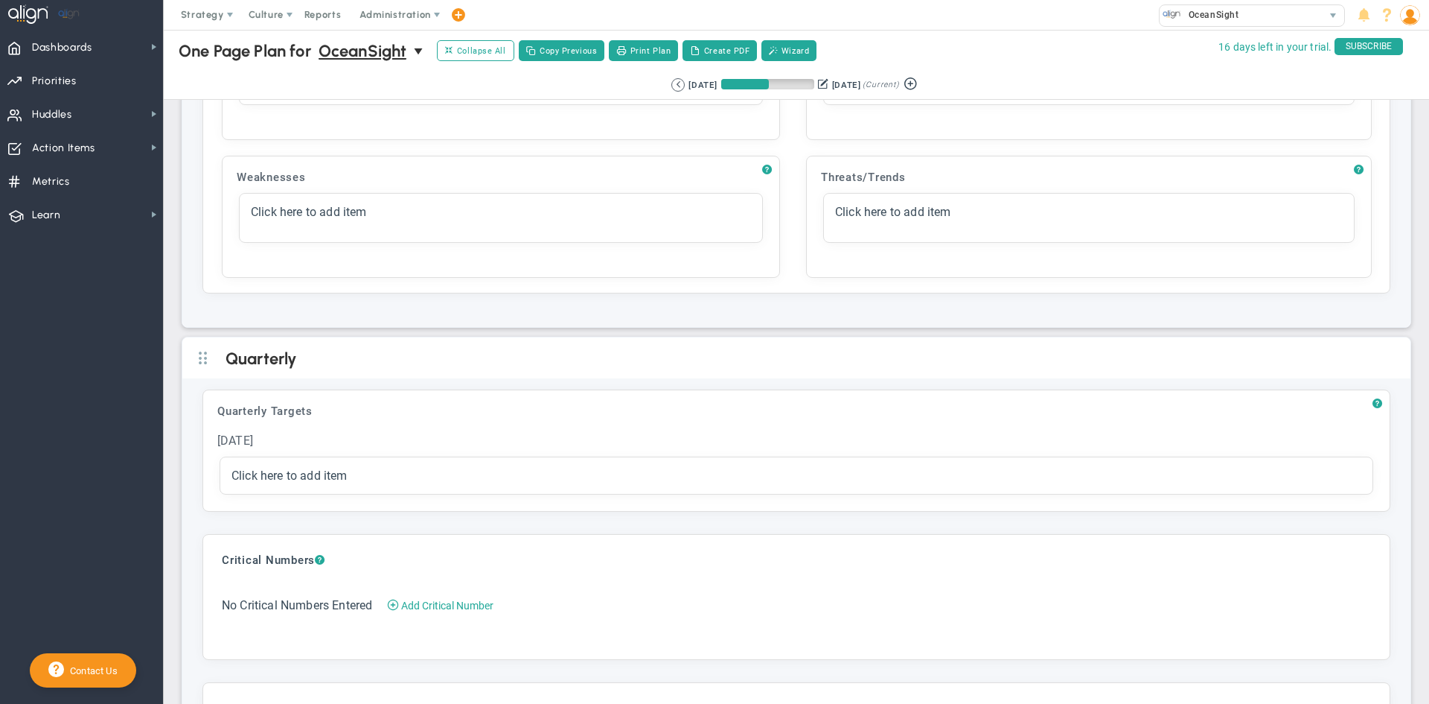
scroll to position [2308, 0]
